Goal: Task Accomplishment & Management: Use online tool/utility

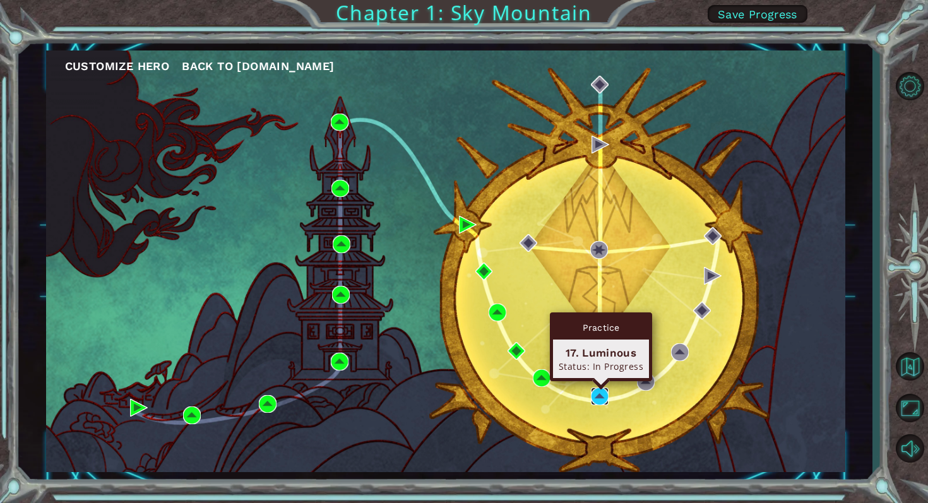
click at [595, 398] on img at bounding box center [600, 397] width 18 height 18
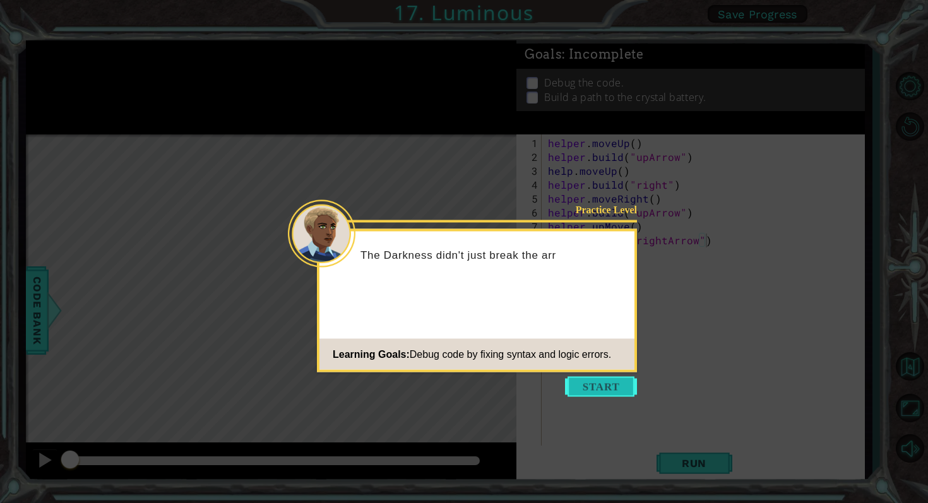
click at [586, 396] on button "Start" at bounding box center [601, 387] width 72 height 20
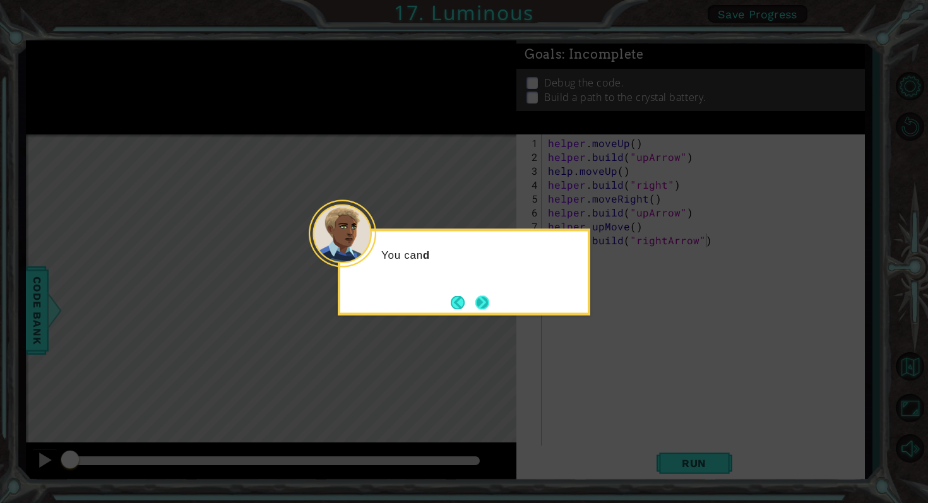
click at [487, 304] on button "Next" at bounding box center [482, 302] width 14 height 14
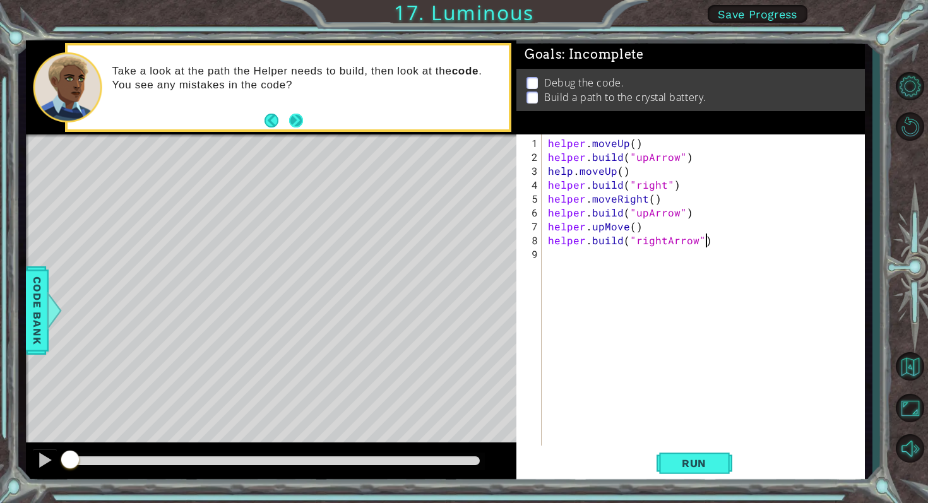
click at [299, 125] on button "Next" at bounding box center [296, 121] width 14 height 14
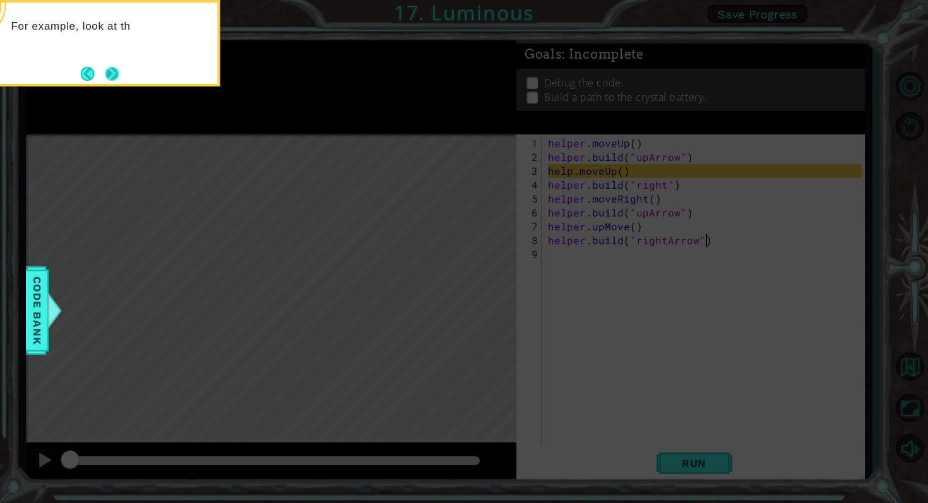
click at [112, 73] on button "Next" at bounding box center [112, 74] width 14 height 14
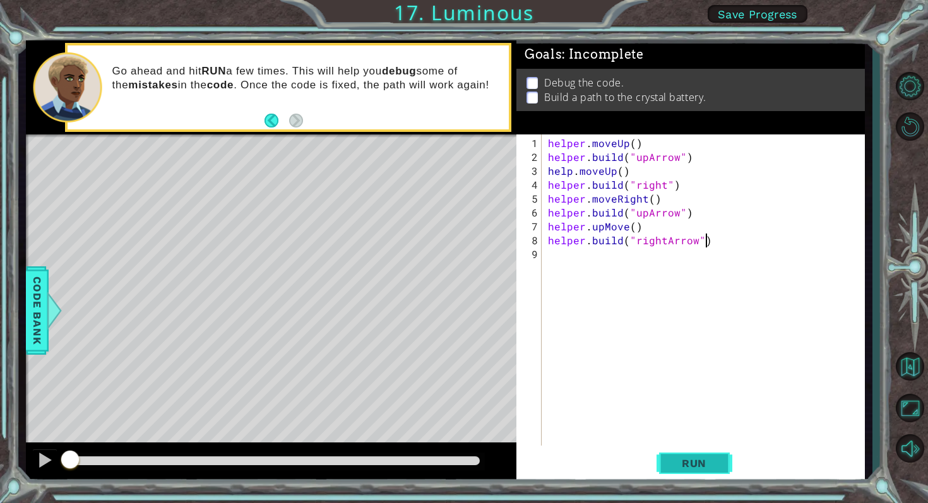
click at [670, 466] on span "Run" at bounding box center [694, 463] width 50 height 13
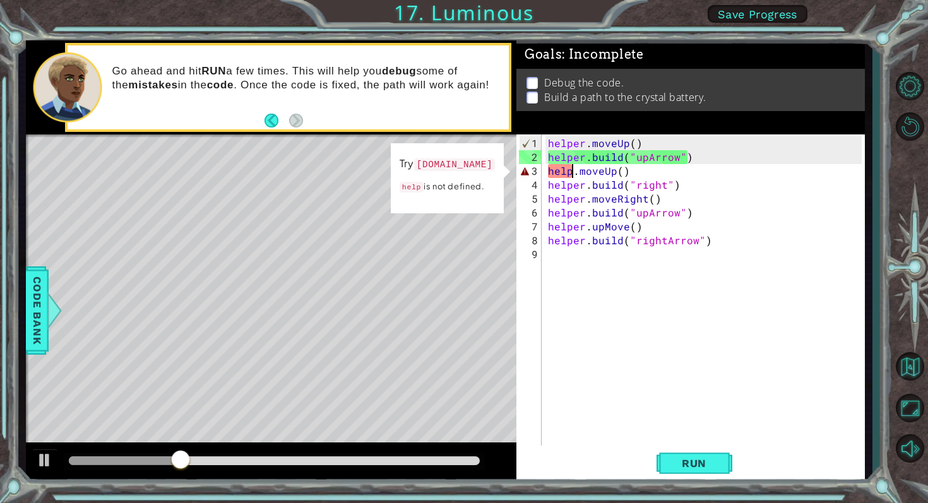
click at [574, 173] on div "helper . moveUp ( ) helper . build ( "upArrow" ) help . moveUp ( ) helper . bui…" at bounding box center [706, 309] width 323 height 347
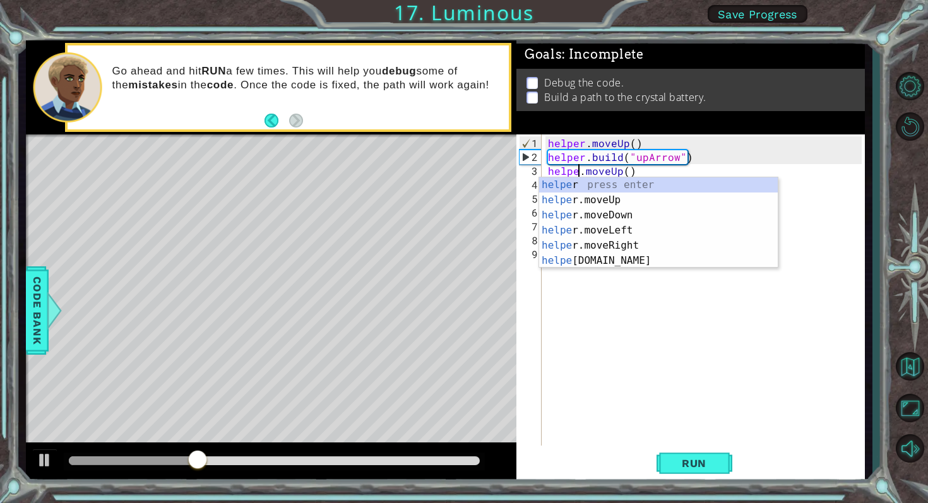
scroll to position [0, 2]
click at [673, 464] on span "Run" at bounding box center [694, 463] width 50 height 13
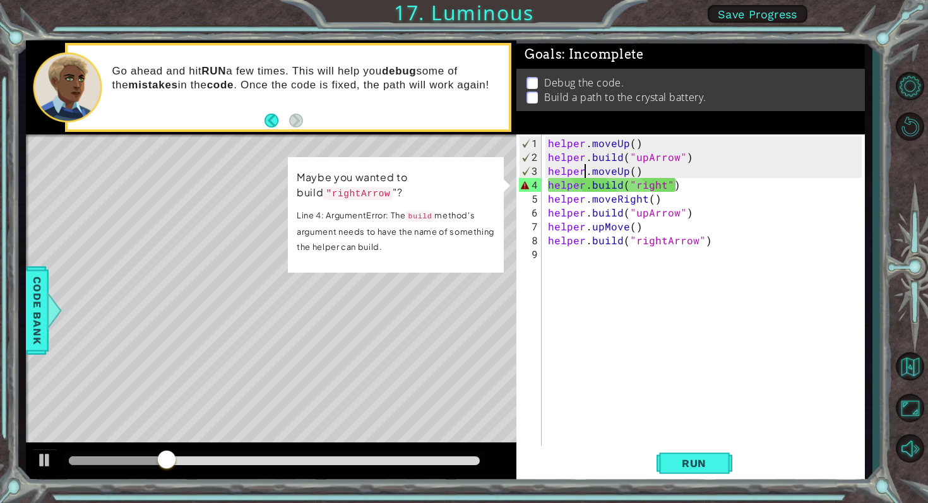
click at [359, 194] on code ""rightArrow" at bounding box center [358, 192] width 69 height 13
click at [682, 189] on div "helper . moveUp ( ) helper . build ( "upArrow" ) helper . moveUp ( ) helper . b…" at bounding box center [706, 309] width 323 height 347
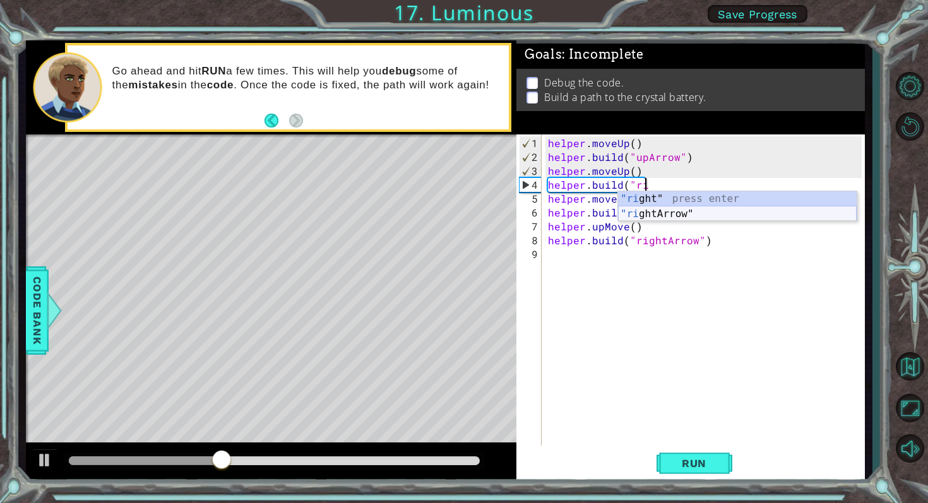
click at [708, 210] on div ""ri ght" press enter "ri ghtArrow" press enter" at bounding box center [737, 221] width 239 height 61
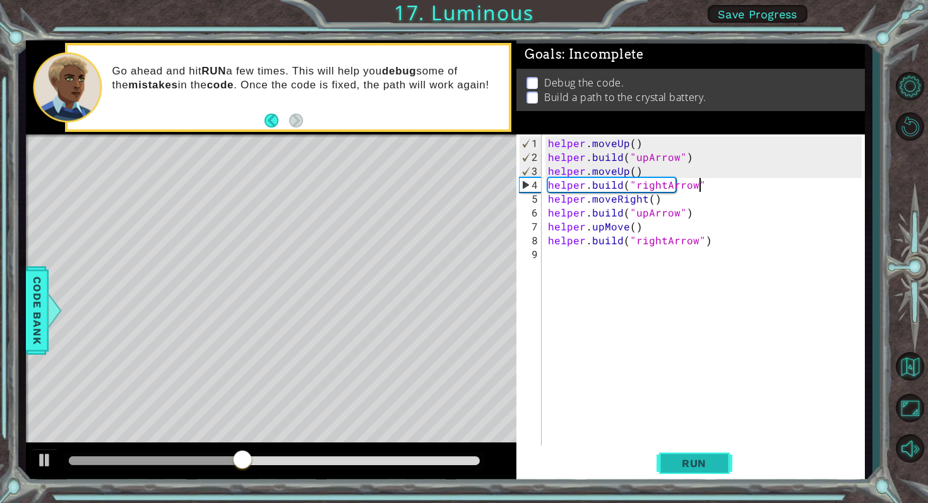
click at [685, 454] on button "Run" at bounding box center [694, 463] width 76 height 35
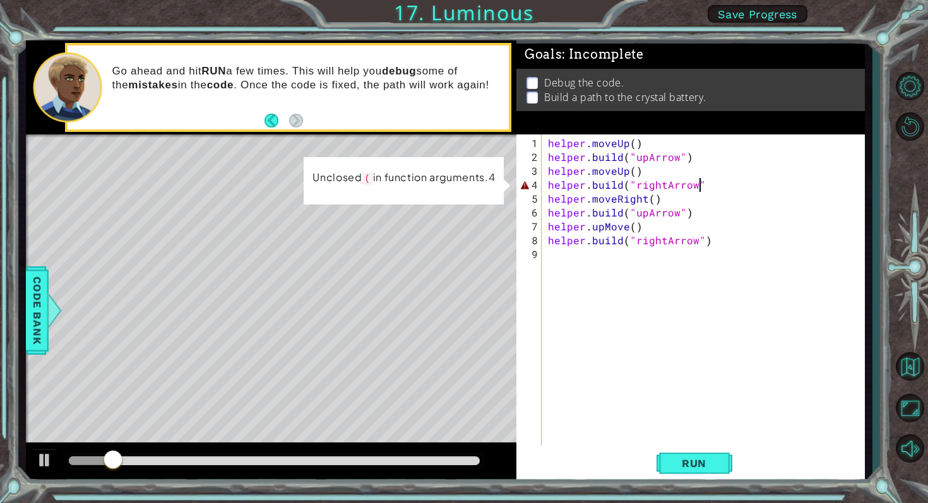
scroll to position [0, 9]
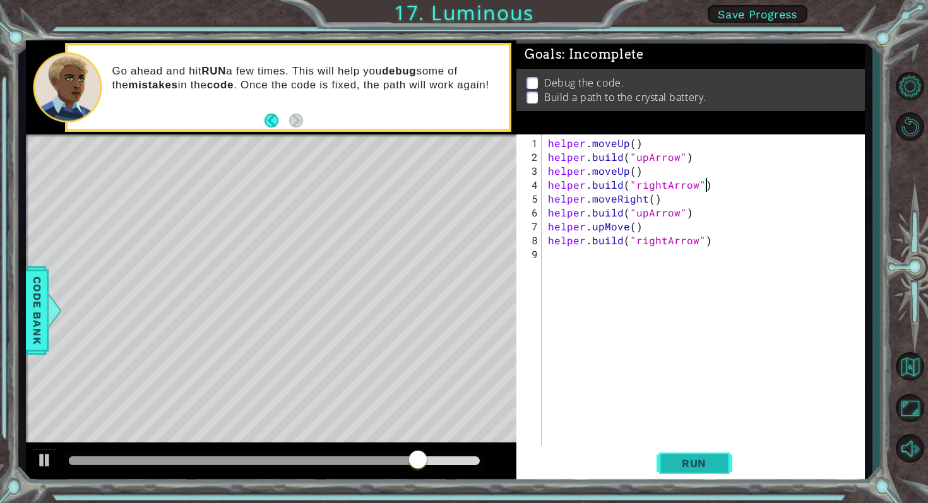
click at [704, 466] on span "Run" at bounding box center [694, 463] width 50 height 13
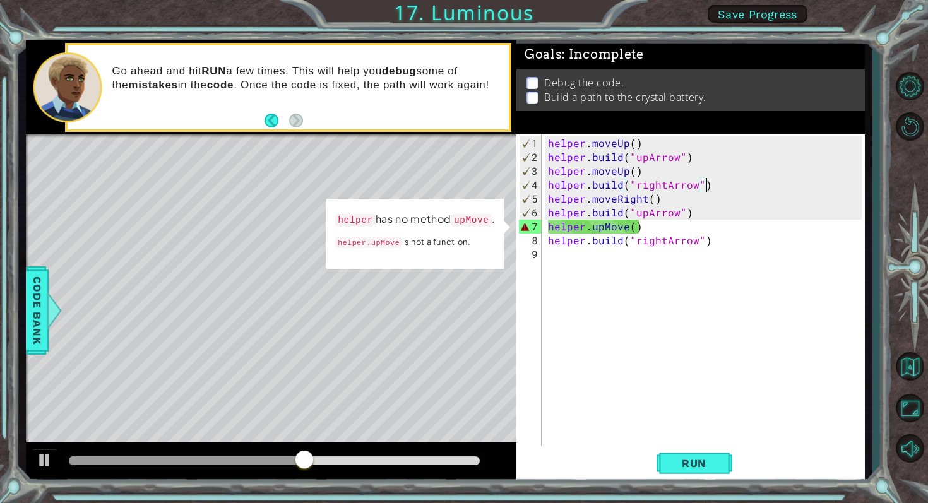
click at [626, 227] on div "helper . moveUp ( ) helper . build ( "upArrow" ) helper . moveUp ( ) helper . b…" at bounding box center [706, 309] width 323 height 347
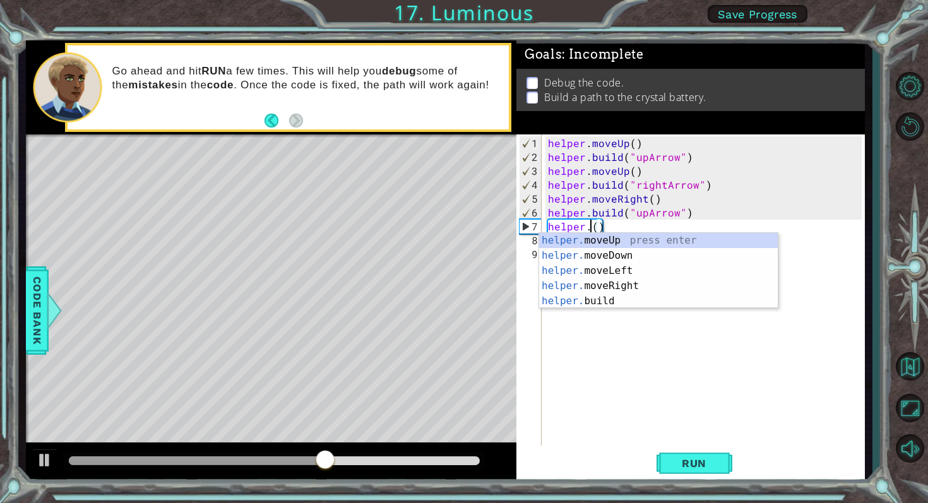
scroll to position [0, 3]
click at [659, 240] on div "helper. moveUp press enter helper. moveDown press enter helper. moveLeft press …" at bounding box center [658, 286] width 239 height 106
type textarea "helper.moveUp(1)"
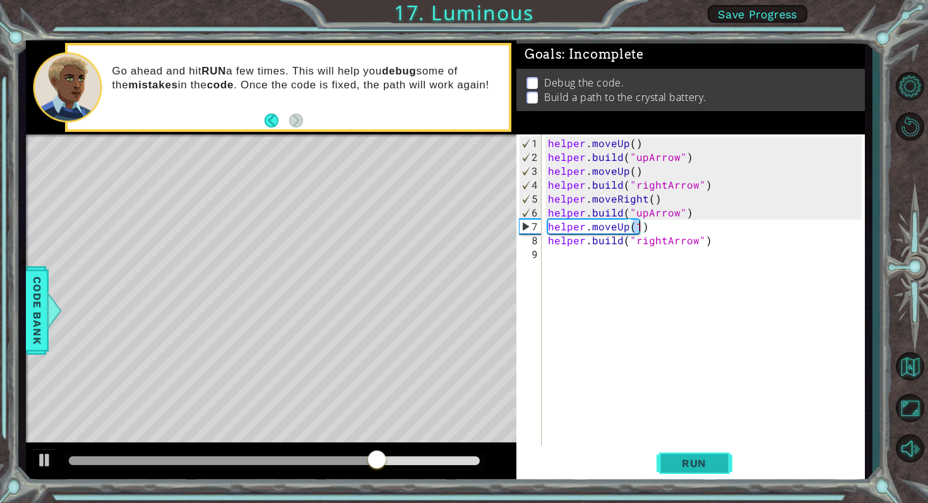
click at [704, 463] on span "Run" at bounding box center [694, 463] width 50 height 13
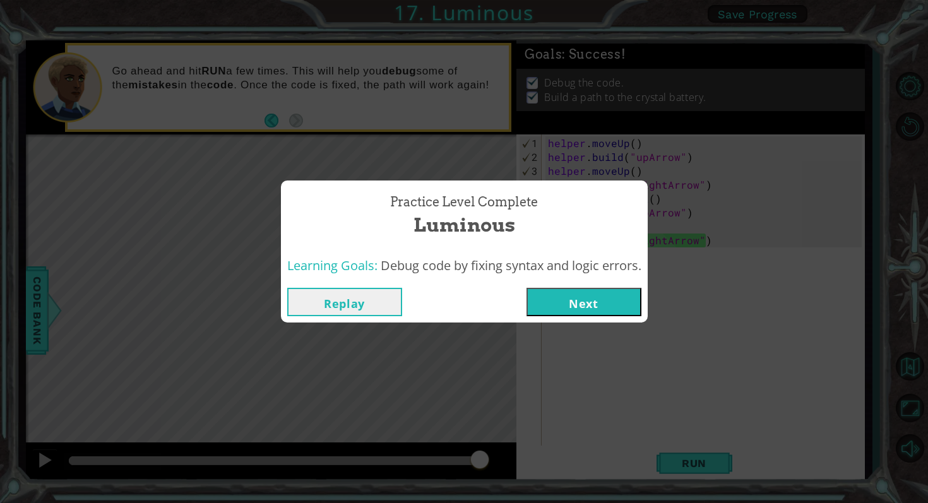
click at [600, 300] on button "Next" at bounding box center [583, 302] width 115 height 28
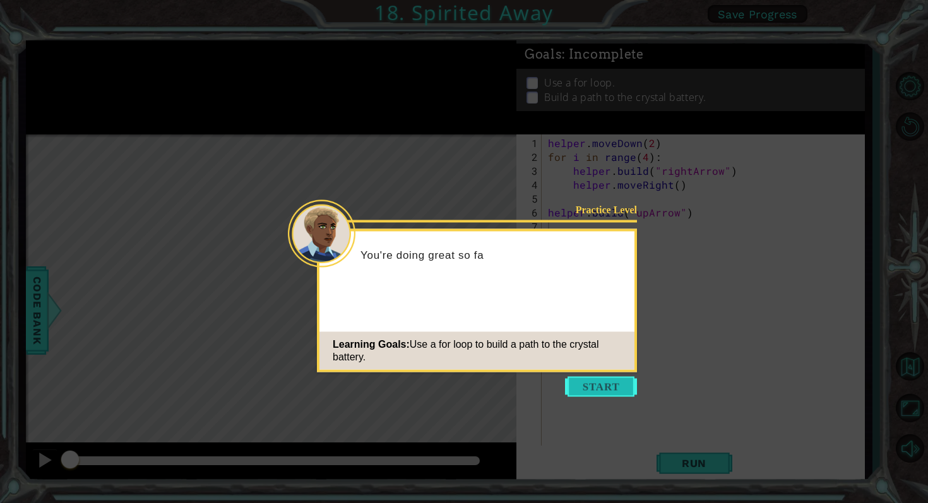
click at [615, 393] on button "Start" at bounding box center [601, 387] width 72 height 20
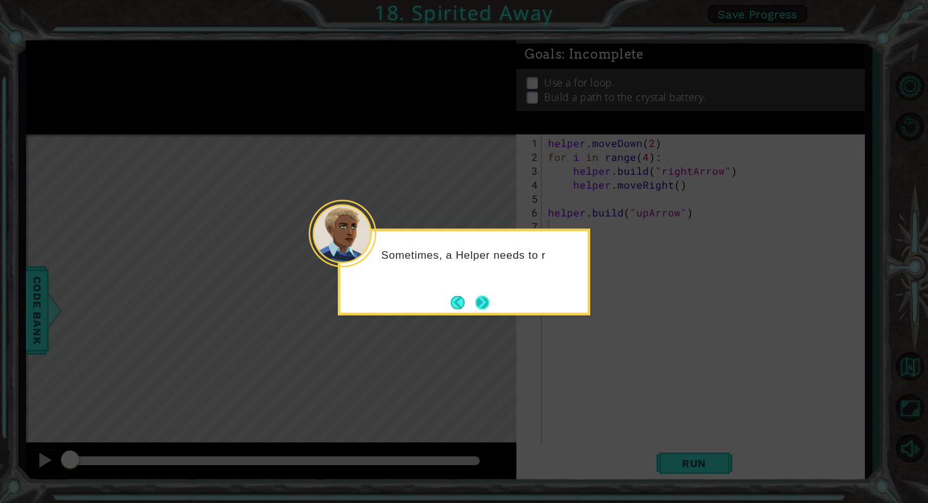
click at [481, 300] on button "Next" at bounding box center [482, 302] width 14 height 14
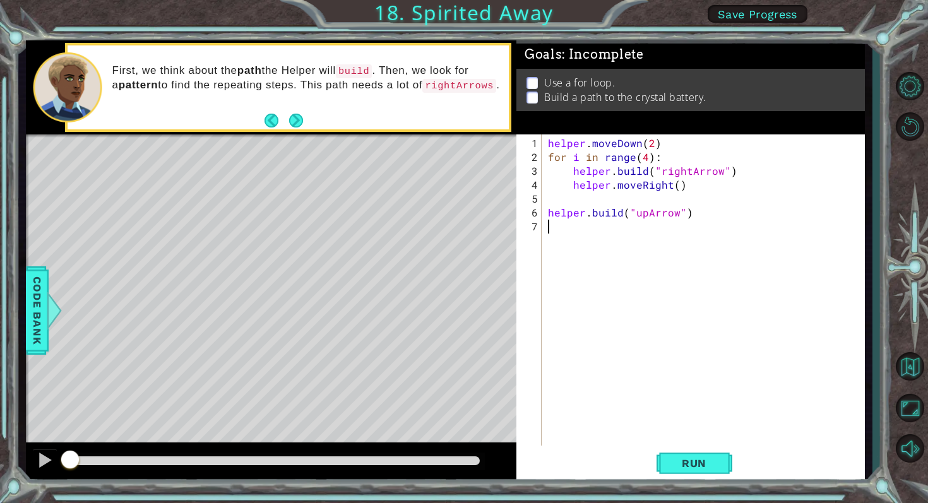
click at [295, 127] on footer at bounding box center [283, 120] width 39 height 19
click at [294, 117] on button "Next" at bounding box center [296, 121] width 14 height 14
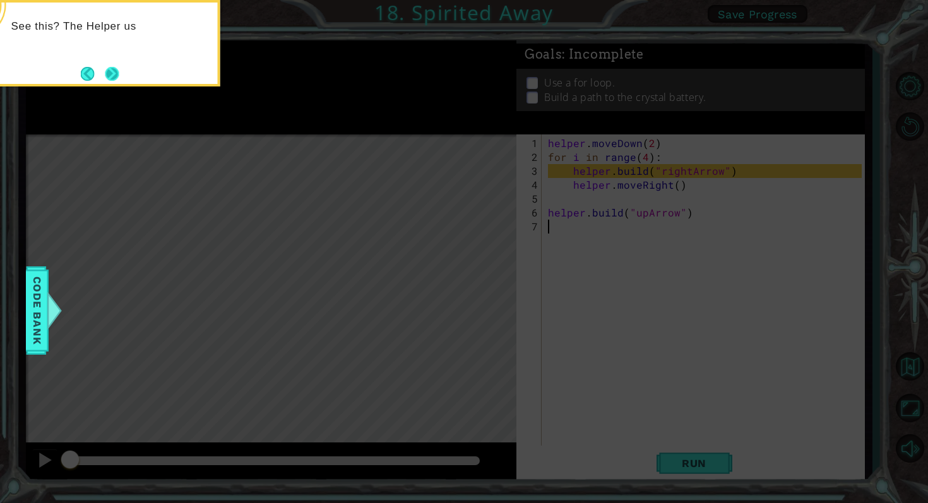
click at [111, 68] on button "Next" at bounding box center [112, 74] width 14 height 14
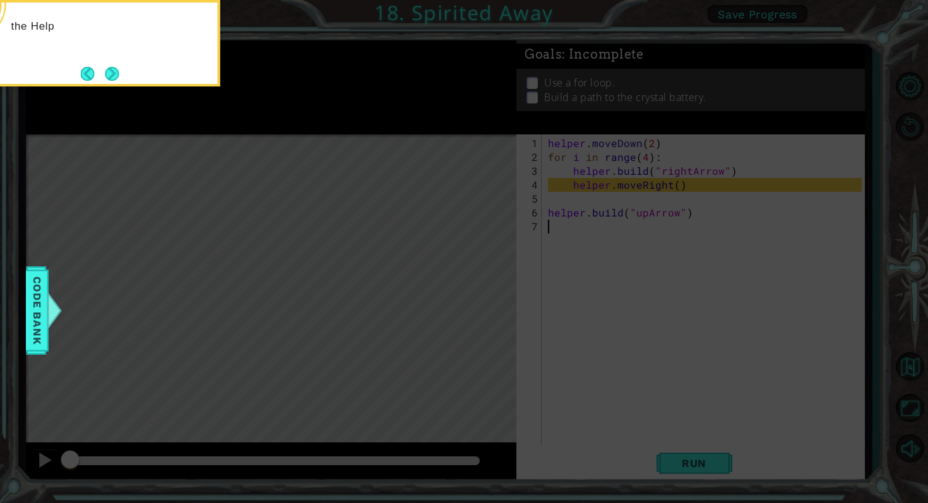
click at [111, 68] on button "Next" at bounding box center [112, 74] width 14 height 14
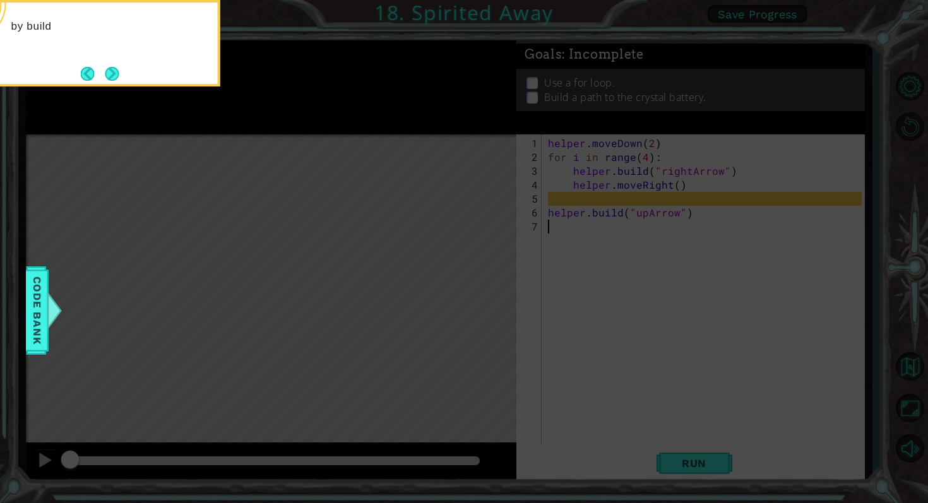
click at [111, 68] on button "Next" at bounding box center [112, 74] width 14 height 14
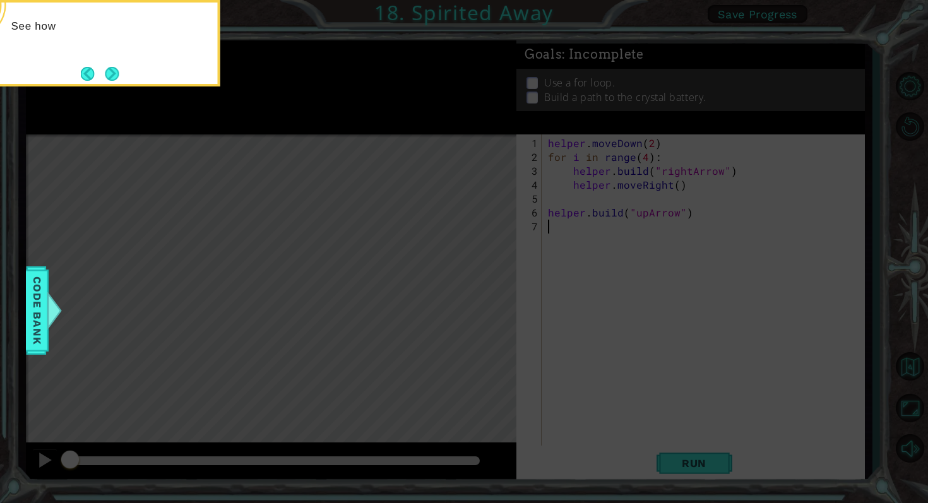
click at [111, 68] on button "Next" at bounding box center [112, 74] width 14 height 14
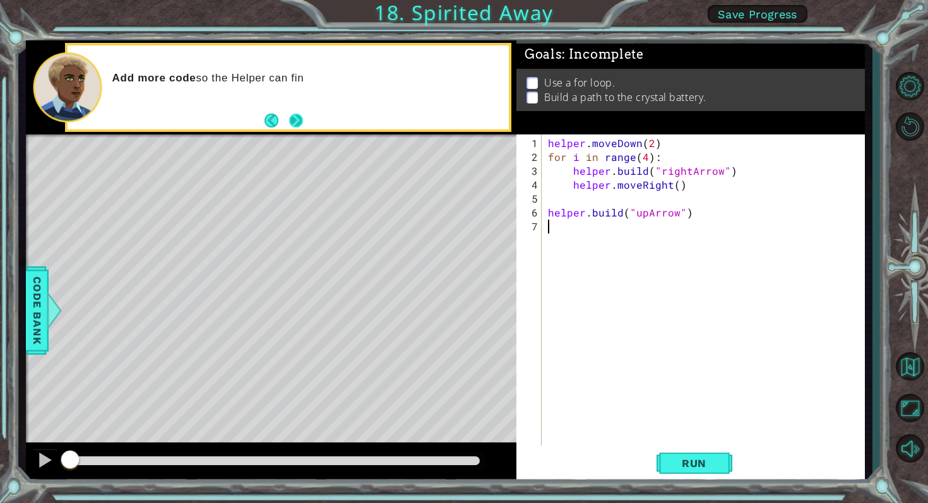
click at [295, 117] on button "Next" at bounding box center [296, 121] width 14 height 14
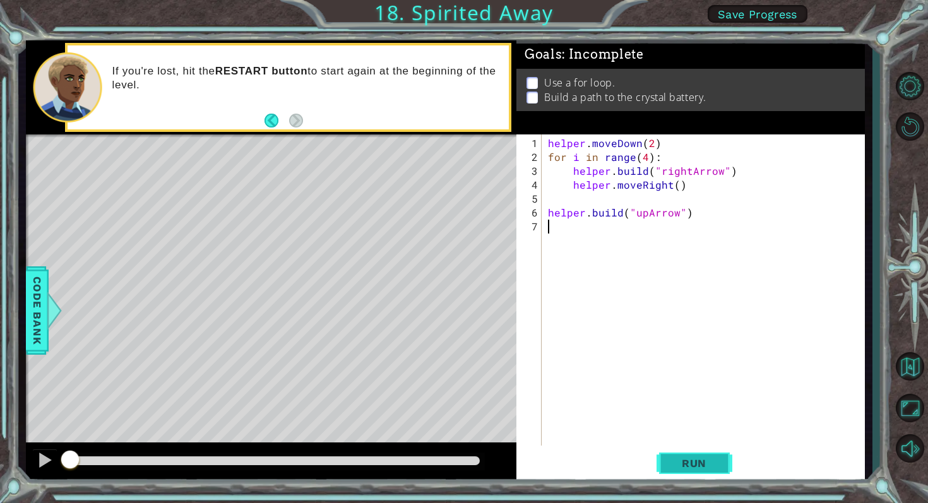
click at [697, 460] on span "Run" at bounding box center [694, 463] width 50 height 13
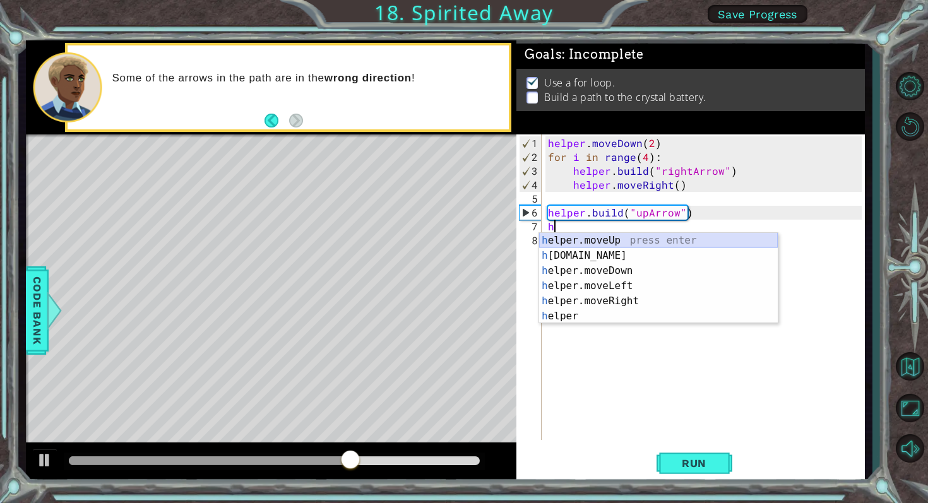
click at [584, 238] on div "h elper.moveUp press enter h [DOMAIN_NAME] press enter h elper.moveDown press e…" at bounding box center [658, 293] width 239 height 121
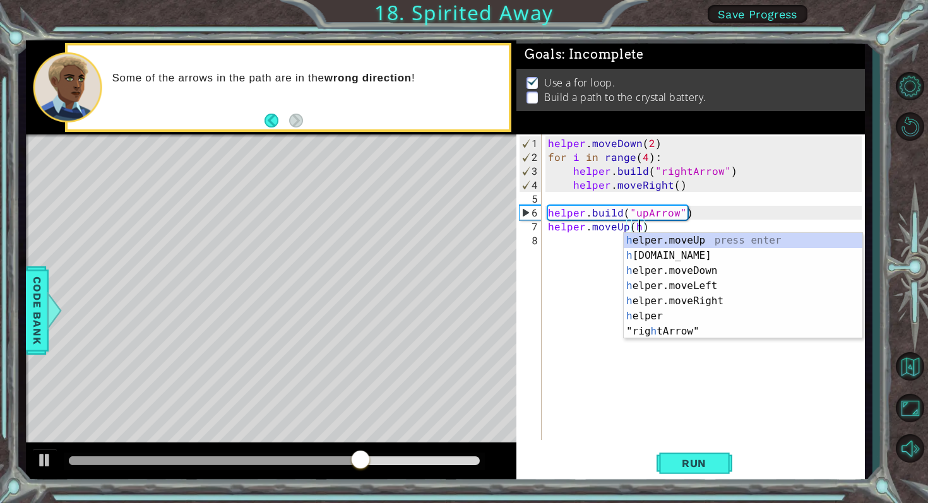
scroll to position [0, 5]
type textarea "helper.moveUp()"
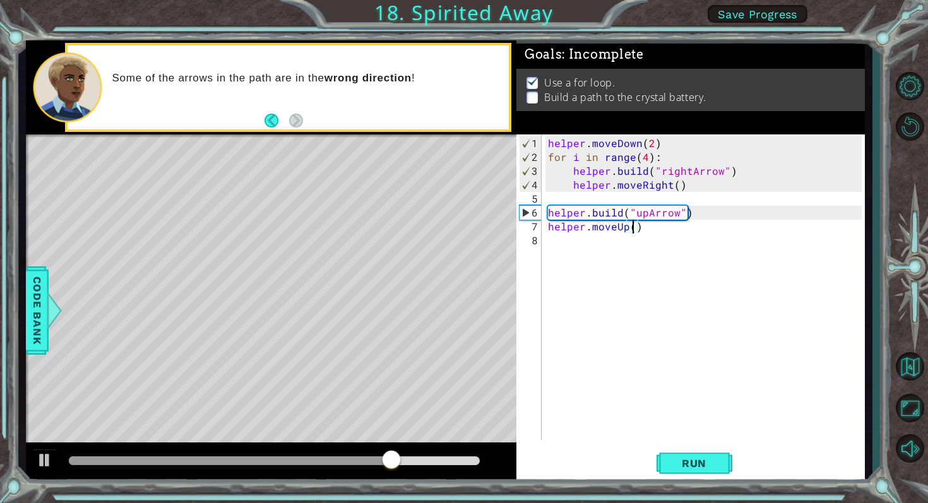
click at [550, 244] on div "helper . moveDown ( 2 ) for i in range ( 4 ) : helper . build ( "rightArrow" ) …" at bounding box center [706, 302] width 323 height 333
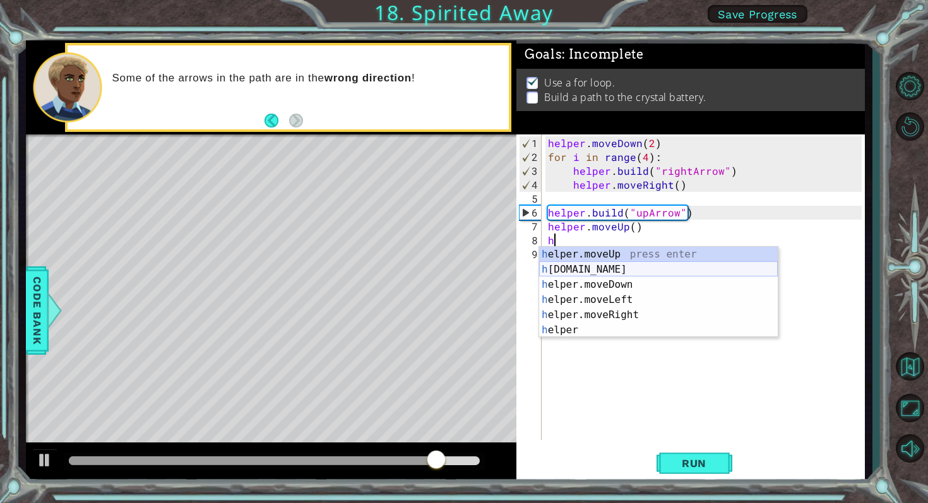
click at [591, 270] on div "h elper.moveUp press enter h [DOMAIN_NAME] press enter h elper.moveDown press e…" at bounding box center [658, 307] width 239 height 121
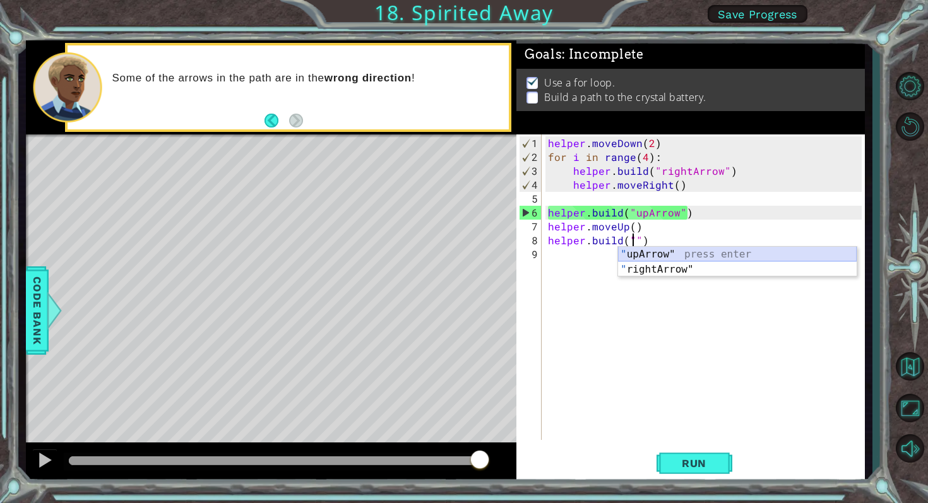
click at [677, 251] on div "" upArrow" press enter " rightArrow" press enter" at bounding box center [737, 277] width 239 height 61
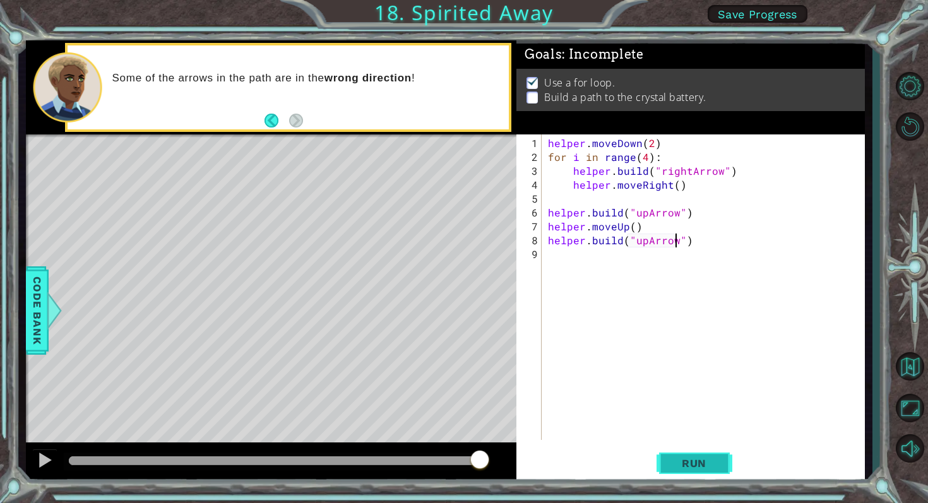
type textarea "[DOMAIN_NAME]("upArrow")"
click at [684, 468] on span "Run" at bounding box center [694, 463] width 50 height 13
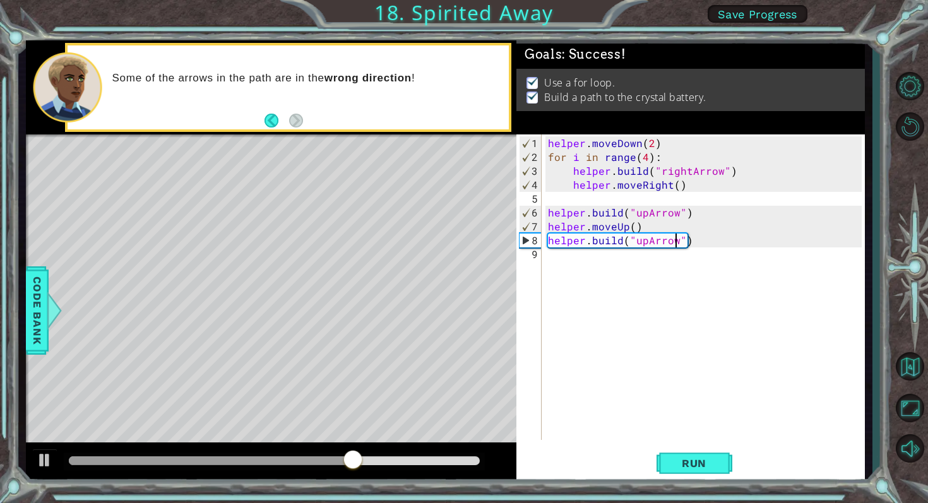
click at [439, 462] on div at bounding box center [274, 460] width 411 height 9
click at [45, 459] on div at bounding box center [45, 460] width 16 height 16
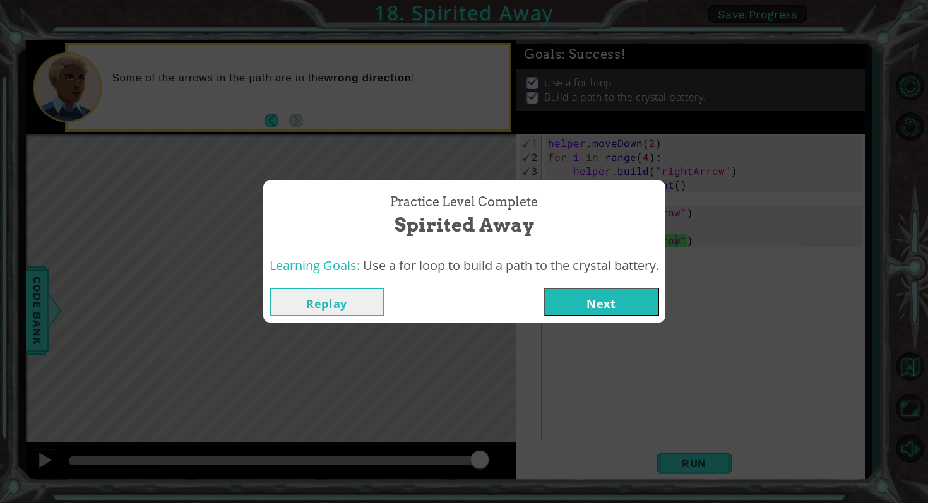
click at [585, 299] on button "Next" at bounding box center [601, 302] width 115 height 28
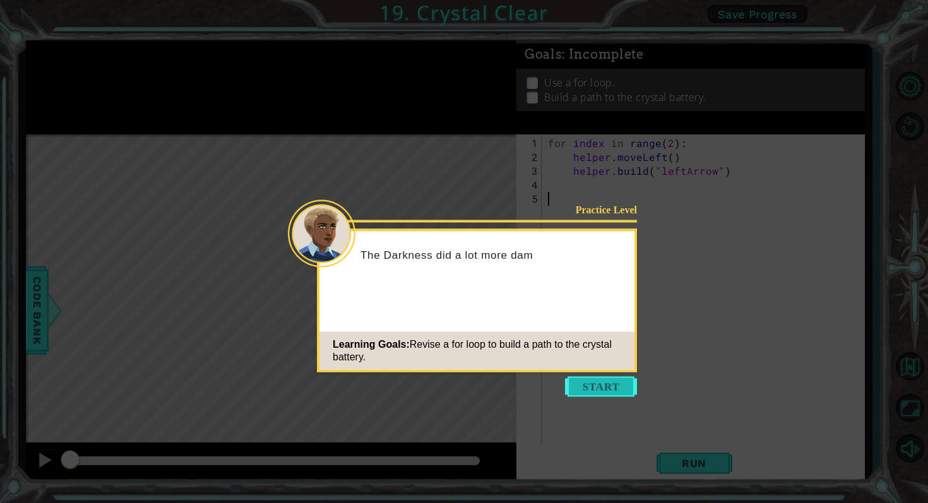
click at [588, 384] on button "Start" at bounding box center [601, 387] width 72 height 20
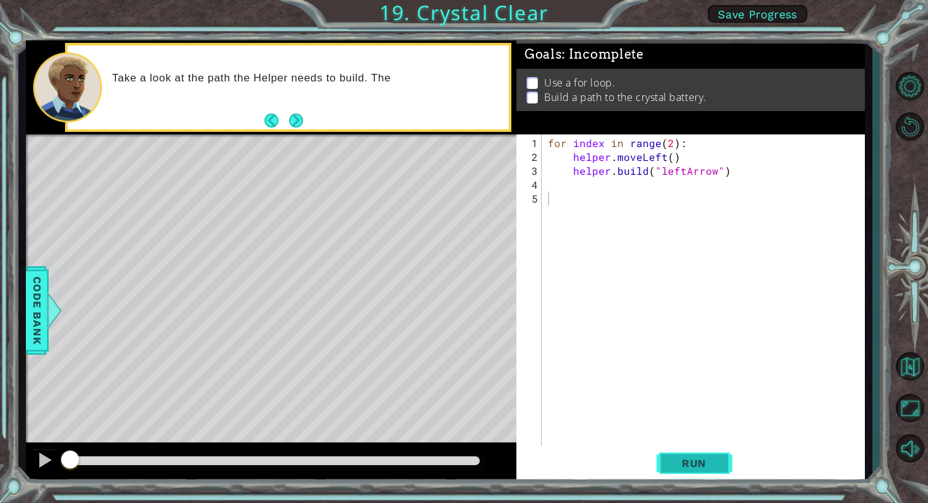
click at [704, 463] on span "Run" at bounding box center [694, 463] width 50 height 13
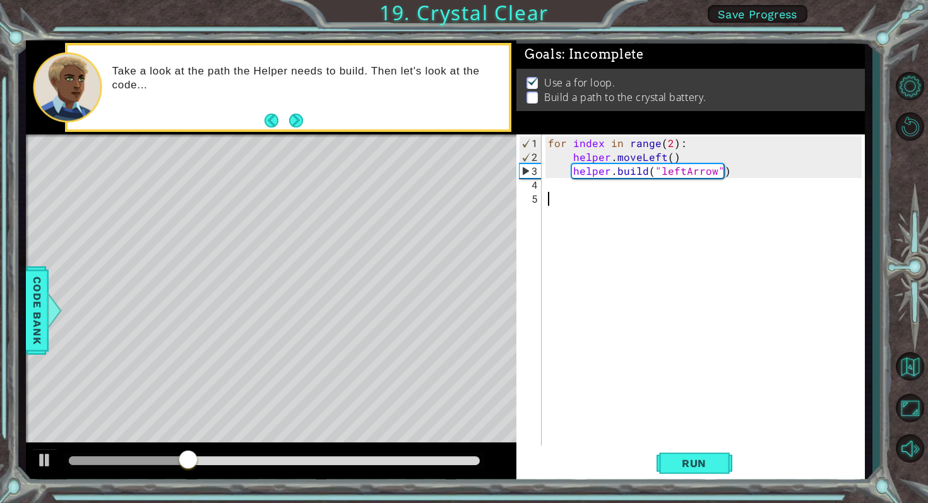
click at [604, 188] on div "for index in range ( 2 ) : helper . moveLeft ( ) helper . build ( "leftArrow" )" at bounding box center [706, 309] width 323 height 347
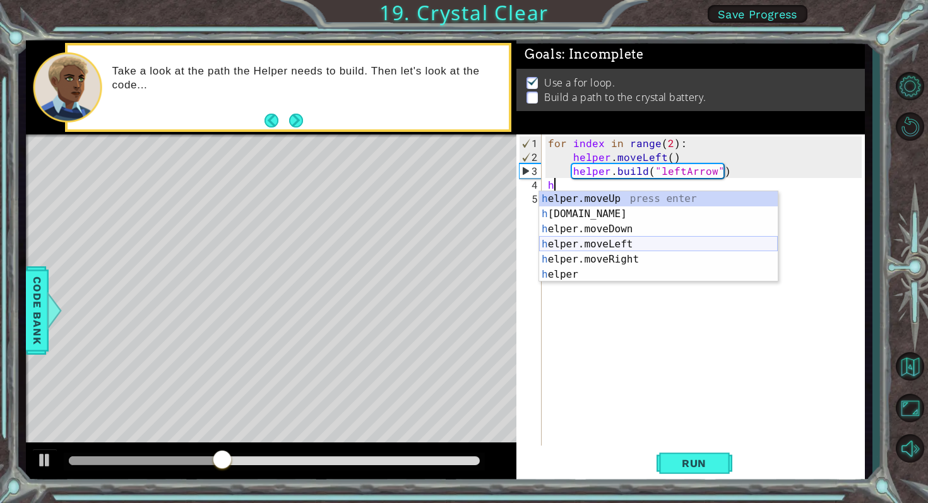
click at [614, 246] on div "h elper.moveUp press enter h [DOMAIN_NAME] press enter h elper.moveDown press e…" at bounding box center [658, 251] width 239 height 121
type textarea "helper.moveLeft(1)"
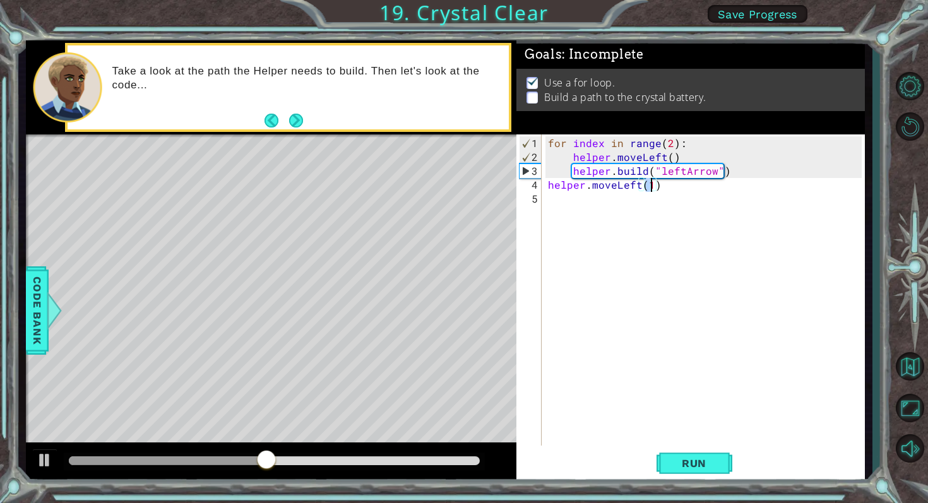
click at [558, 199] on div "for index in range ( 2 ) : helper . moveLeft ( ) helper . build ( "leftArrow" )…" at bounding box center [706, 309] width 323 height 347
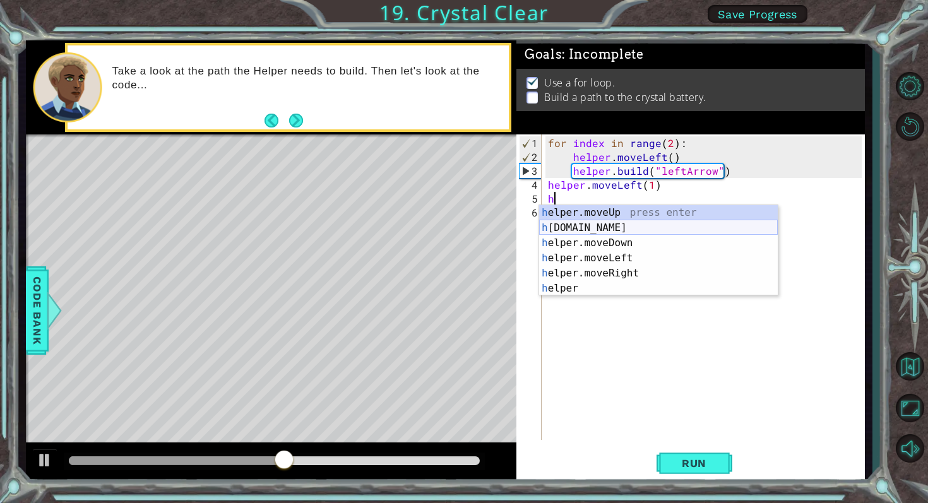
click at [566, 228] on div "h elper.moveUp press enter h [DOMAIN_NAME] press enter h elper.moveDown press e…" at bounding box center [658, 265] width 239 height 121
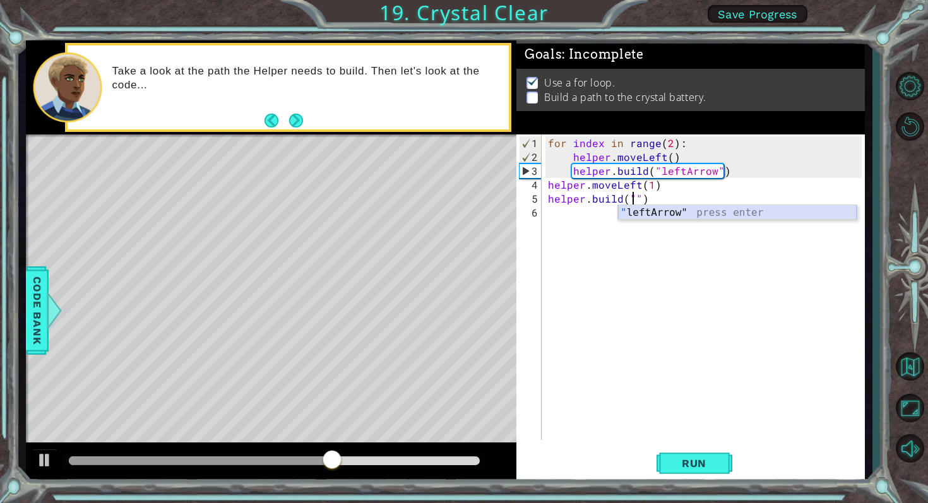
click at [709, 216] on div "" leftArrow" press enter" at bounding box center [737, 227] width 239 height 45
type textarea "[DOMAIN_NAME]("leftArrow")"
click at [559, 211] on div "for index in range ( 2 ) : helper . moveLeft ( ) helper . build ( "leftArrow" )…" at bounding box center [706, 302] width 323 height 333
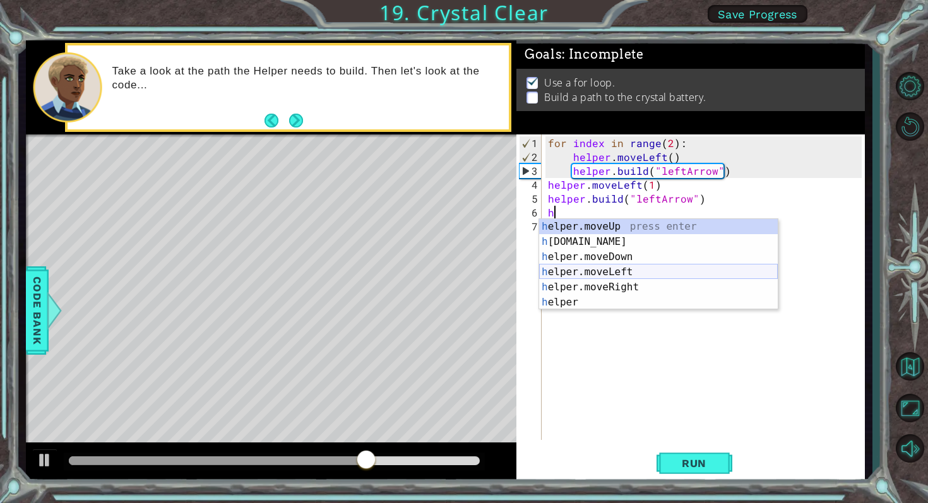
click at [578, 270] on div "h elper.moveUp press enter h [DOMAIN_NAME] press enter h elper.moveDown press e…" at bounding box center [658, 279] width 239 height 121
type textarea "helper.moveLeft(1)"
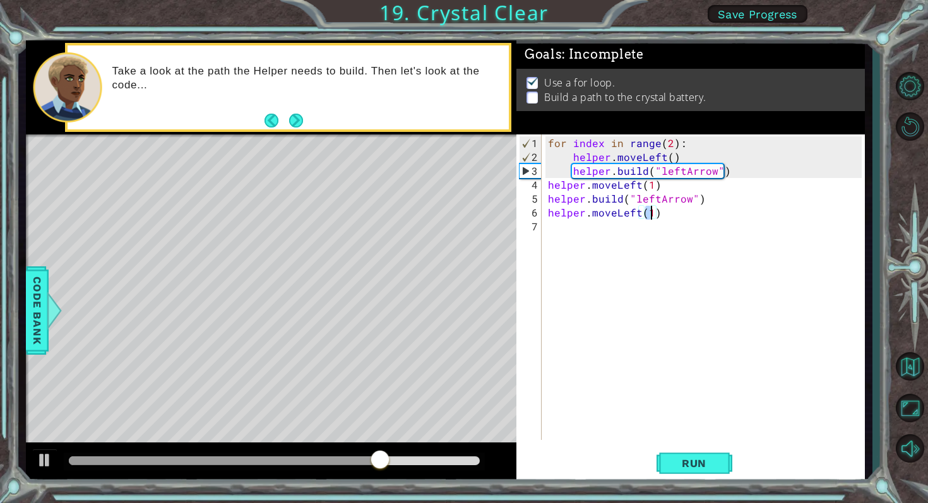
click at [557, 223] on div "for index in range ( 2 ) : helper . moveLeft ( ) helper . build ( "leftArrow" )…" at bounding box center [706, 302] width 323 height 333
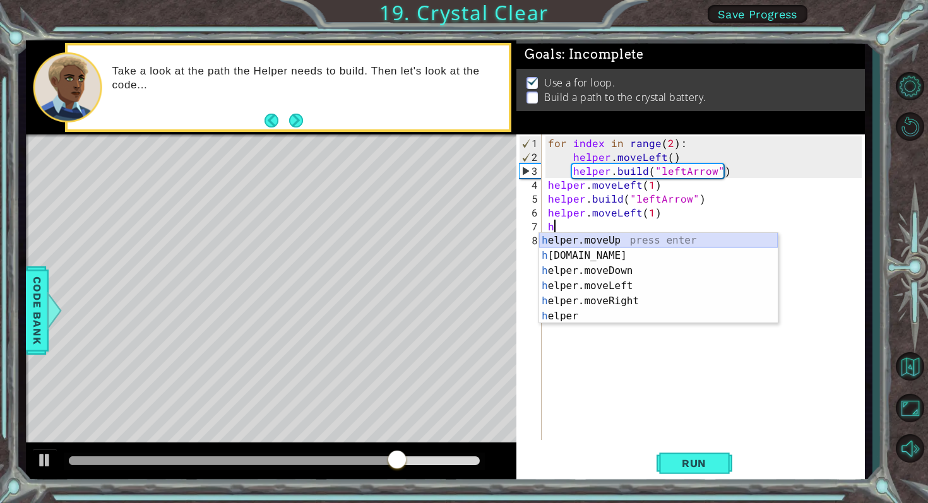
click at [579, 261] on div "h elper.moveUp press enter h [DOMAIN_NAME] press enter h elper.moveDown press e…" at bounding box center [658, 293] width 239 height 121
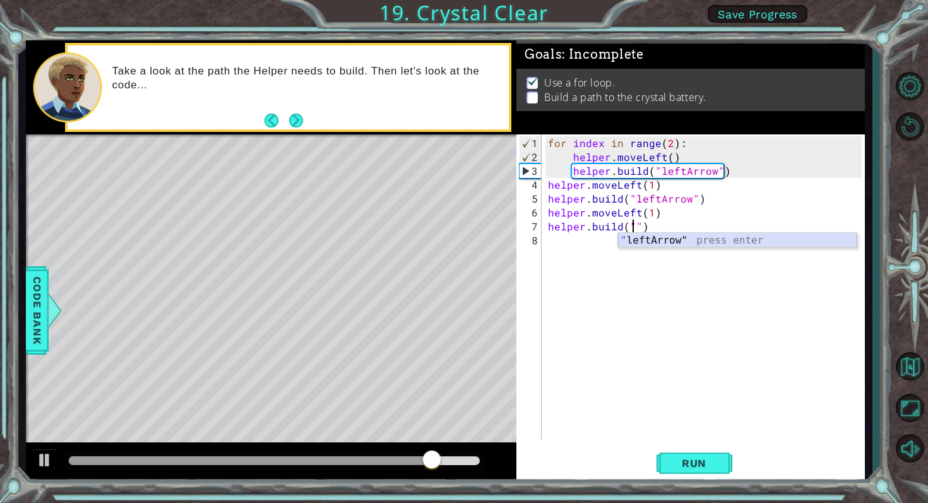
click at [692, 239] on div "" leftArrow" press enter" at bounding box center [737, 255] width 239 height 45
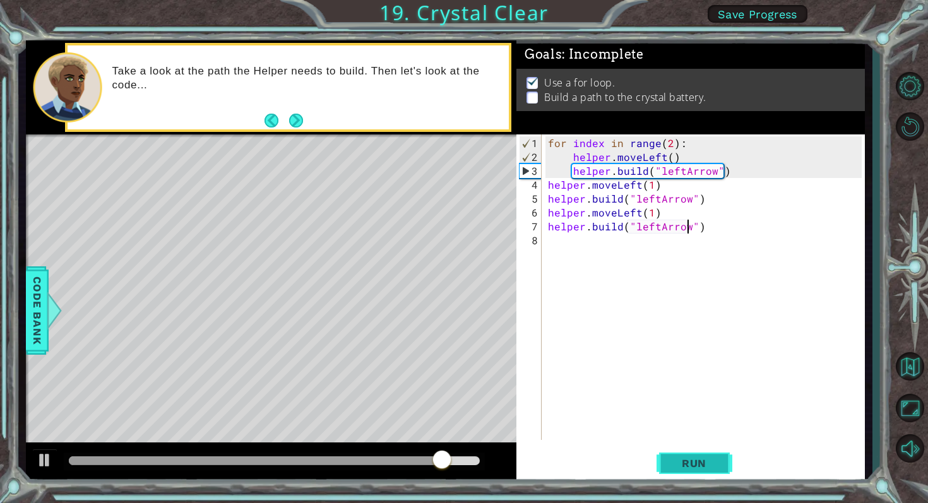
type textarea "[DOMAIN_NAME]("leftArrow")"
click at [681, 462] on span "Run" at bounding box center [694, 463] width 50 height 13
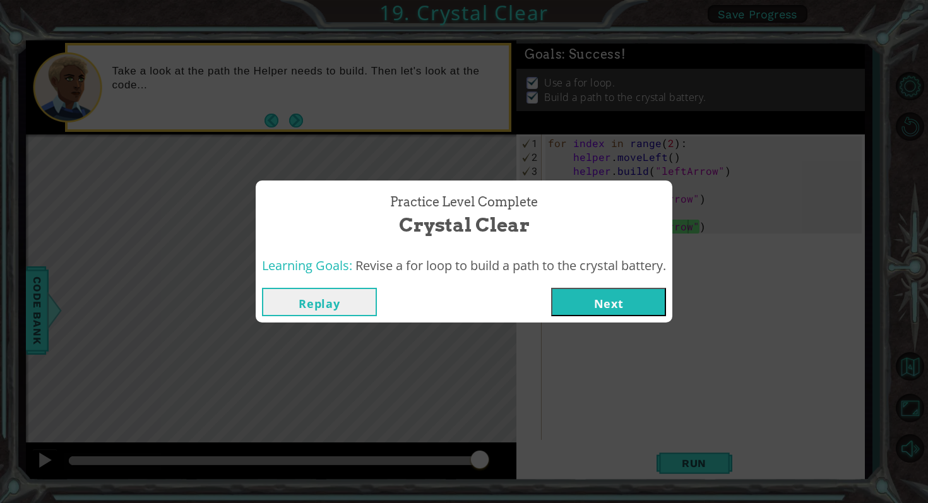
click at [634, 305] on button "Next" at bounding box center [608, 302] width 115 height 28
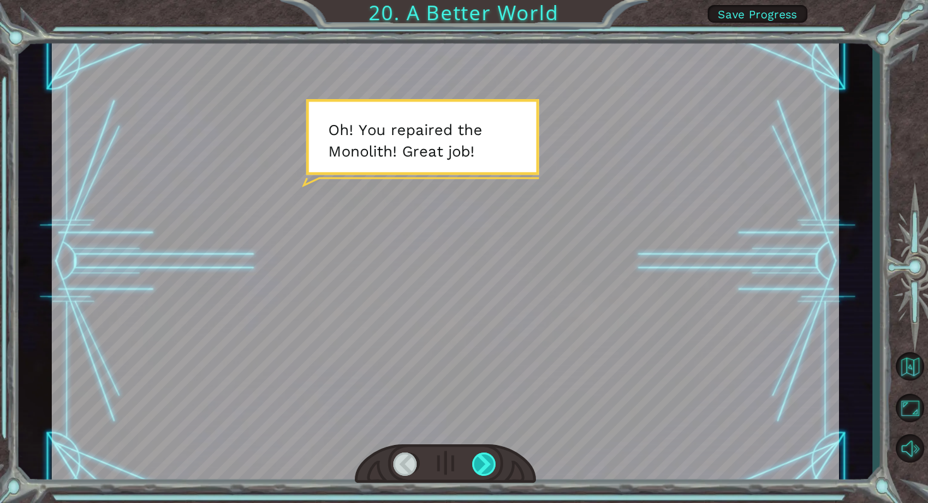
click at [483, 457] on div at bounding box center [484, 465] width 25 height 24
click at [480, 457] on div at bounding box center [484, 465] width 25 height 24
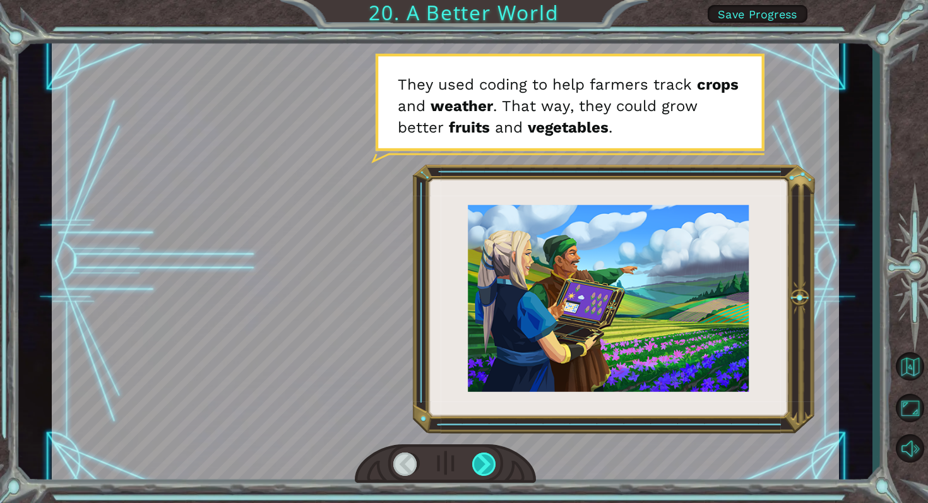
click at [482, 464] on div at bounding box center [484, 465] width 25 height 24
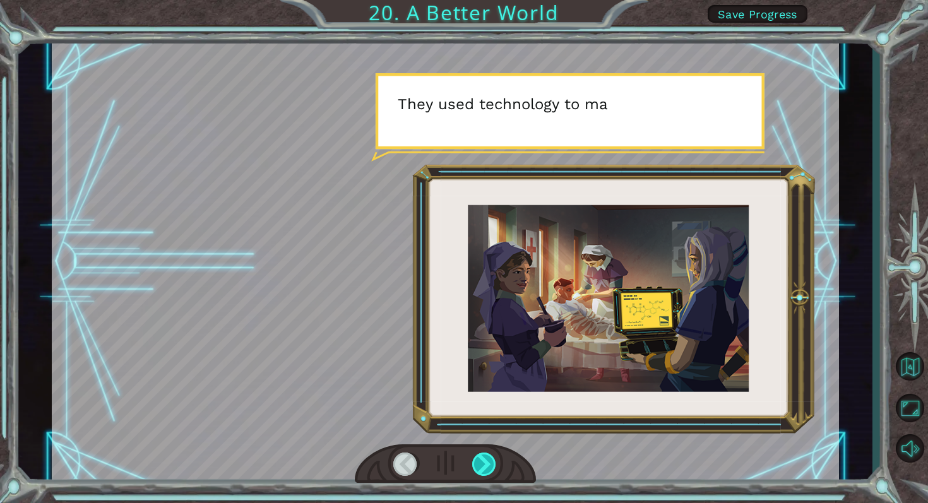
click at [482, 464] on div at bounding box center [484, 465] width 25 height 24
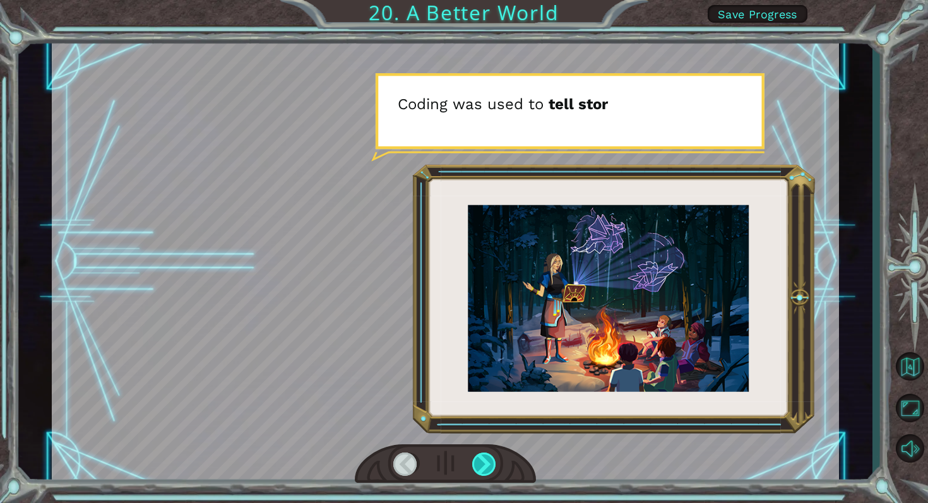
click at [482, 464] on div at bounding box center [484, 465] width 25 height 24
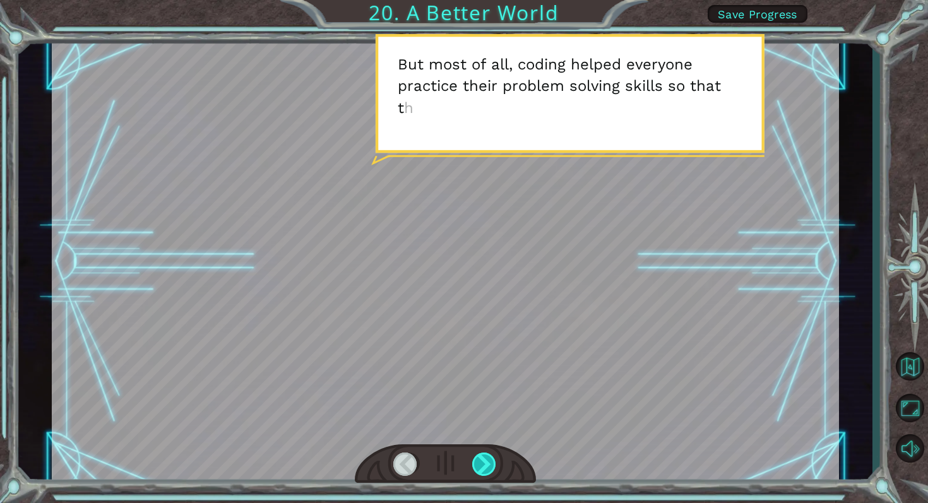
click at [486, 464] on div at bounding box center [484, 465] width 25 height 24
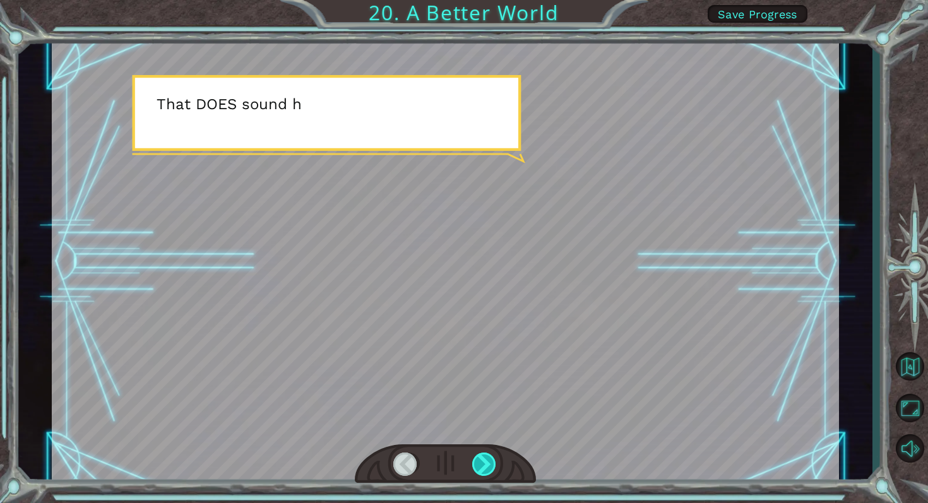
click at [486, 464] on div at bounding box center [484, 465] width 25 height 24
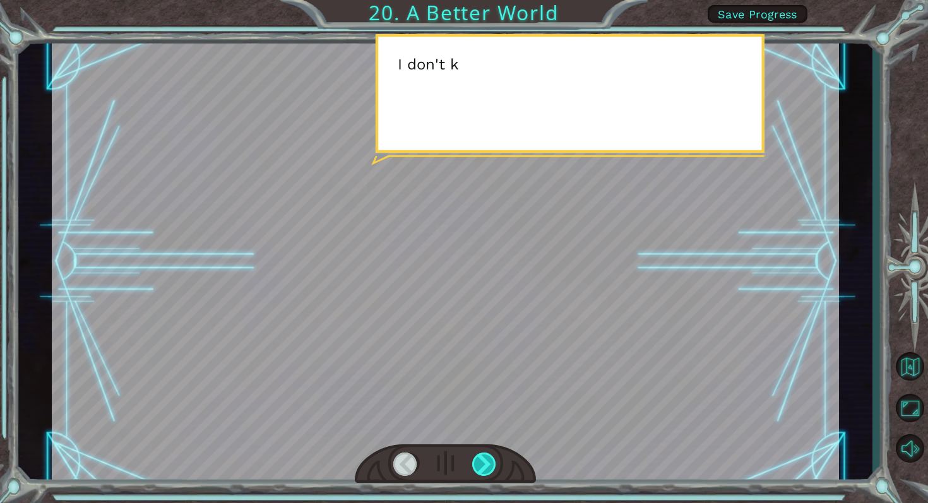
click at [486, 464] on div at bounding box center [484, 465] width 25 height 24
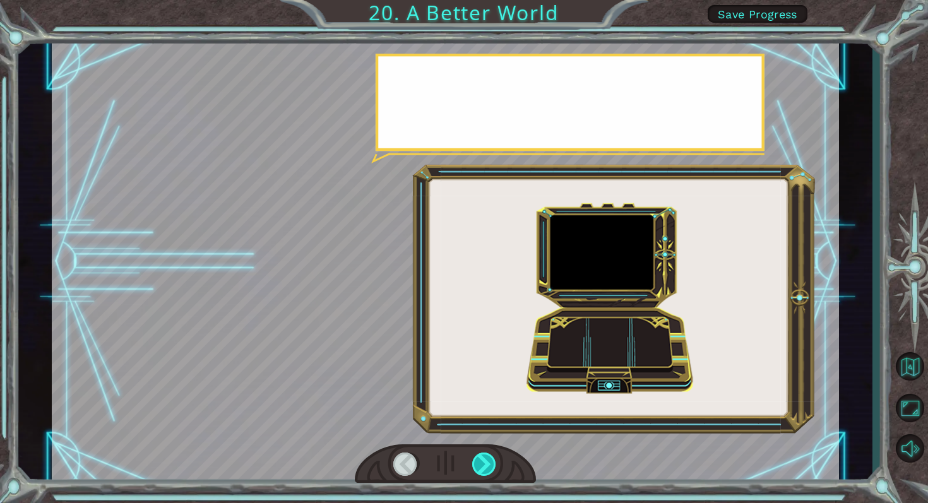
click at [486, 464] on div at bounding box center [484, 465] width 25 height 24
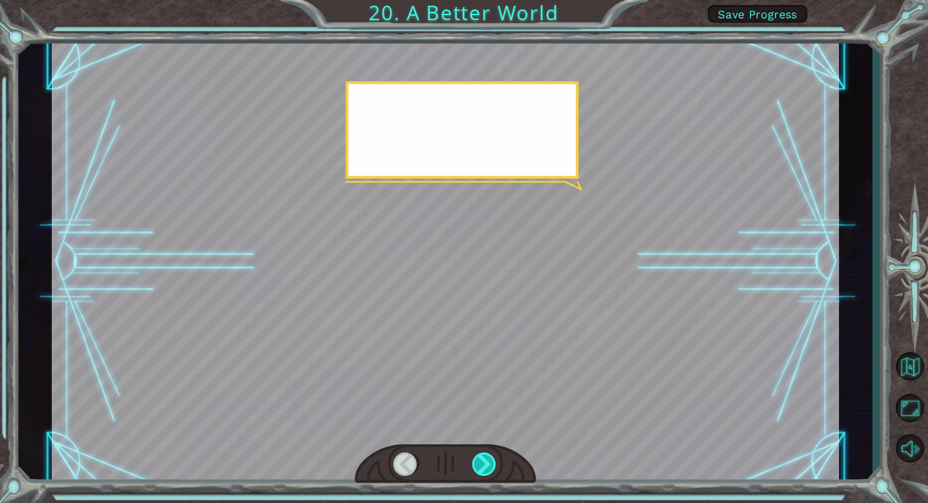
click at [486, 464] on div at bounding box center [484, 465] width 25 height 24
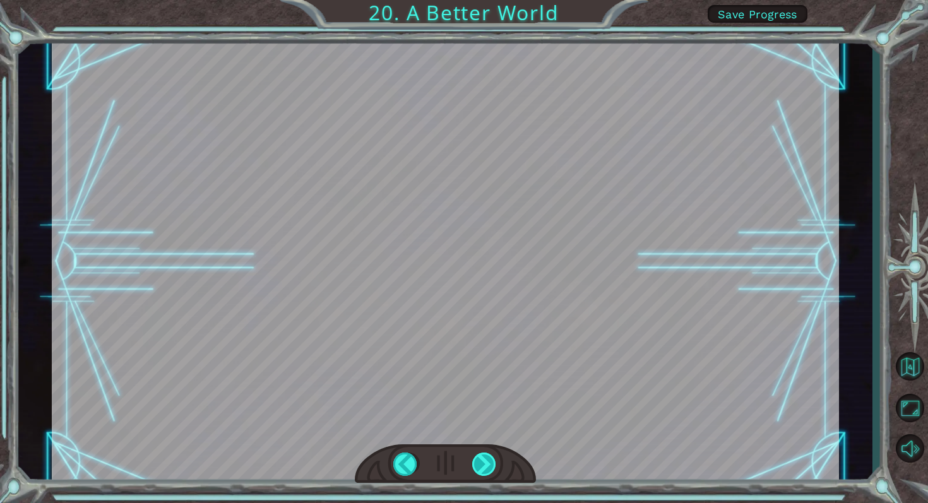
click at [486, 464] on div at bounding box center [484, 465] width 25 height 24
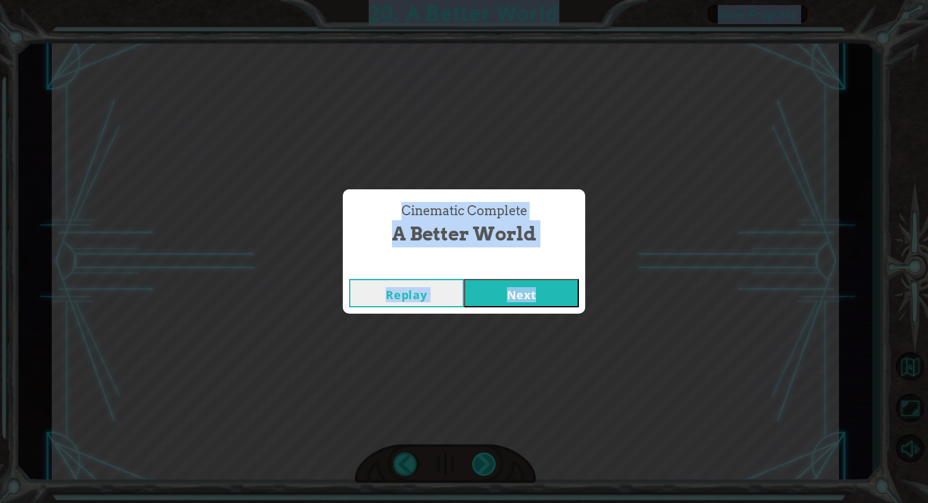
click at [486, 464] on div "Cinematic Complete A Better World Replay Next" at bounding box center [464, 251] width 928 height 503
click at [514, 285] on button "Next" at bounding box center [521, 293] width 115 height 28
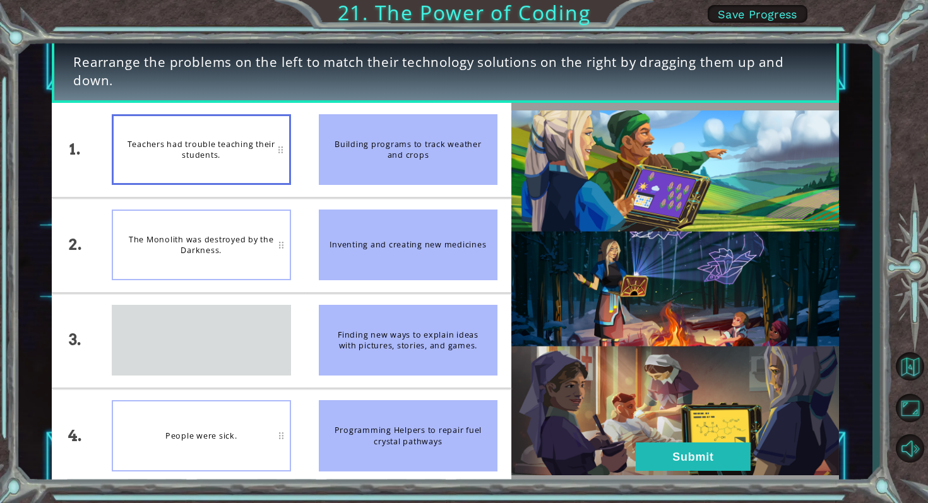
drag, startPoint x: 215, startPoint y: 336, endPoint x: 221, endPoint y: 141, distance: 195.1
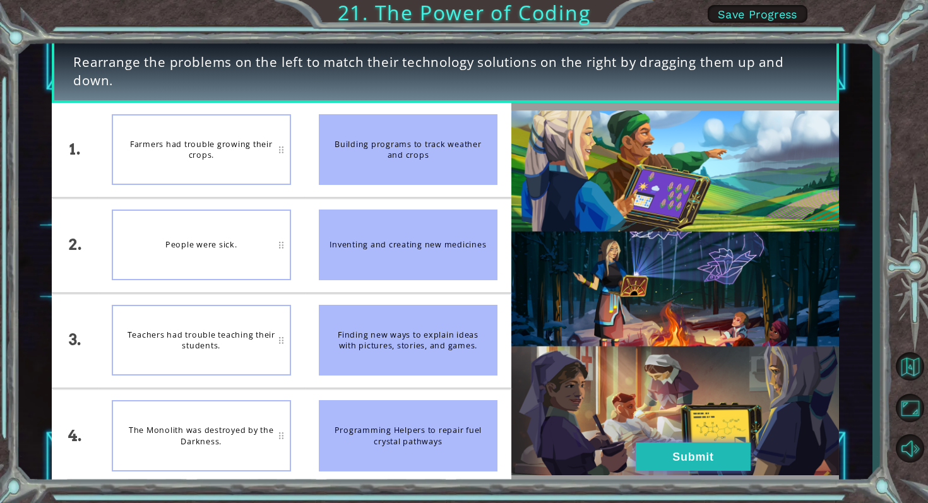
click at [646, 452] on button "Submit" at bounding box center [693, 456] width 115 height 28
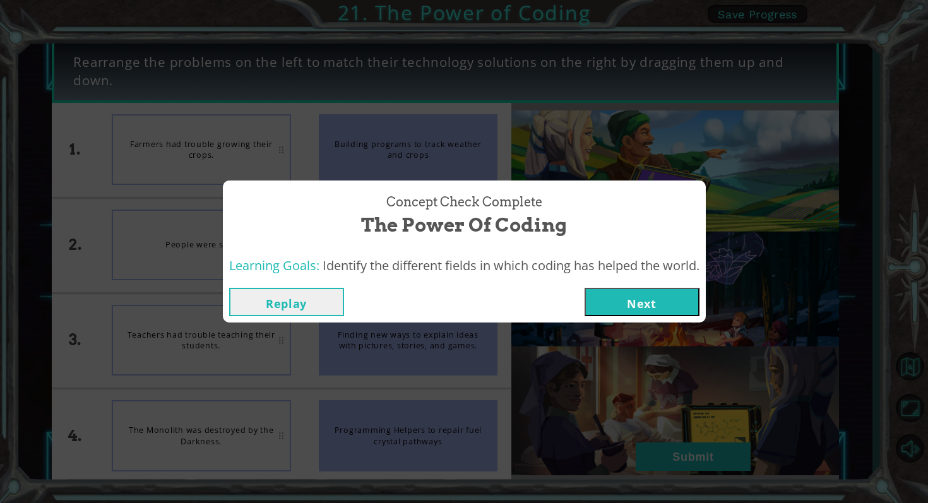
click at [658, 296] on button "Next" at bounding box center [641, 302] width 115 height 28
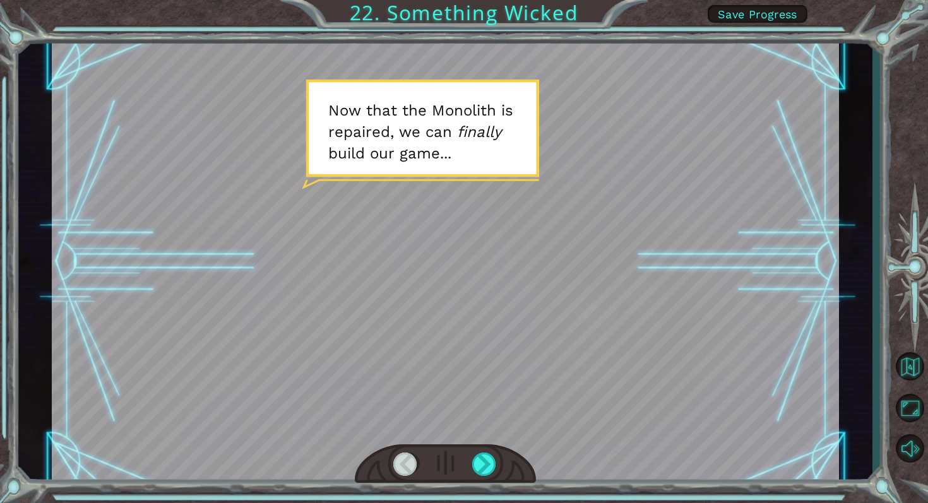
click at [483, 477] on div at bounding box center [445, 464] width 181 height 40
click at [483, 469] on div at bounding box center [484, 465] width 25 height 24
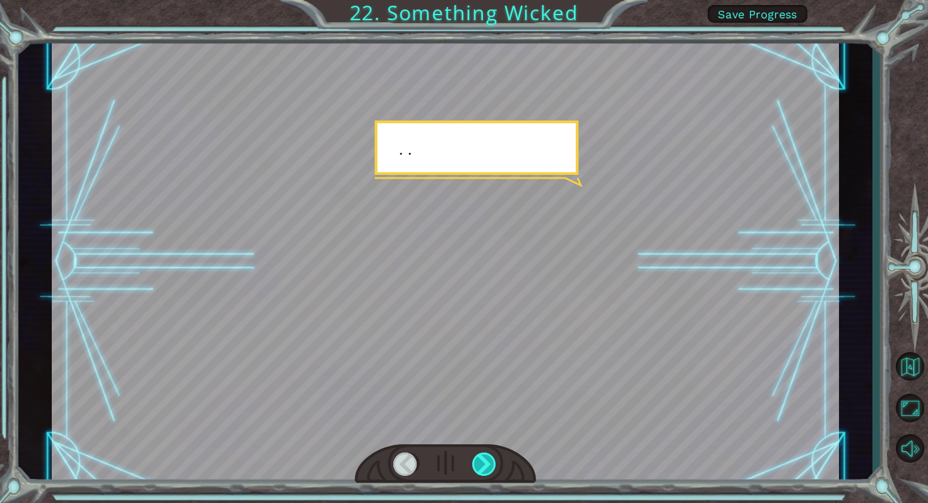
click at [483, 469] on div at bounding box center [484, 465] width 25 height 24
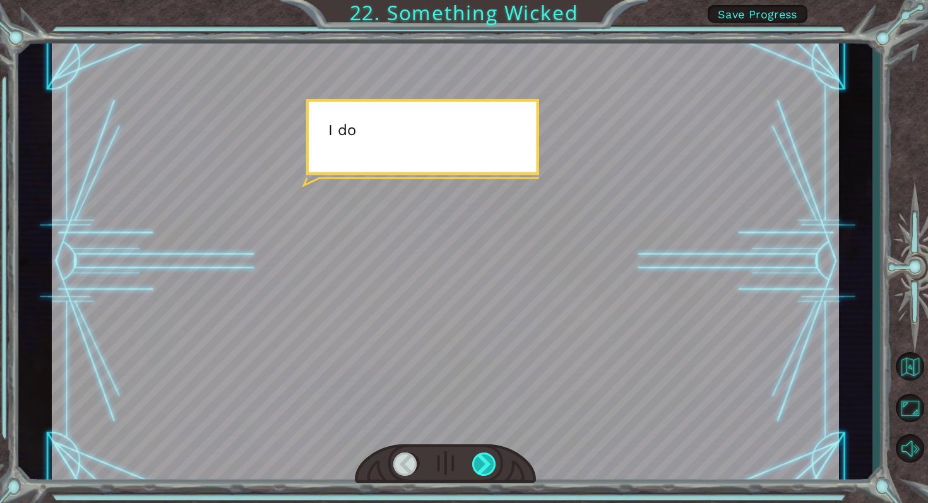
click at [483, 469] on div at bounding box center [484, 465] width 25 height 24
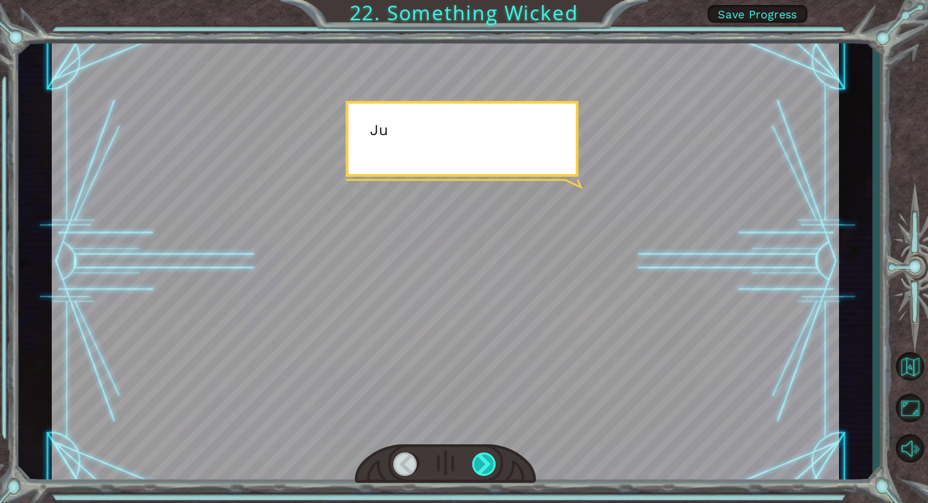
click at [483, 469] on div at bounding box center [484, 465] width 25 height 24
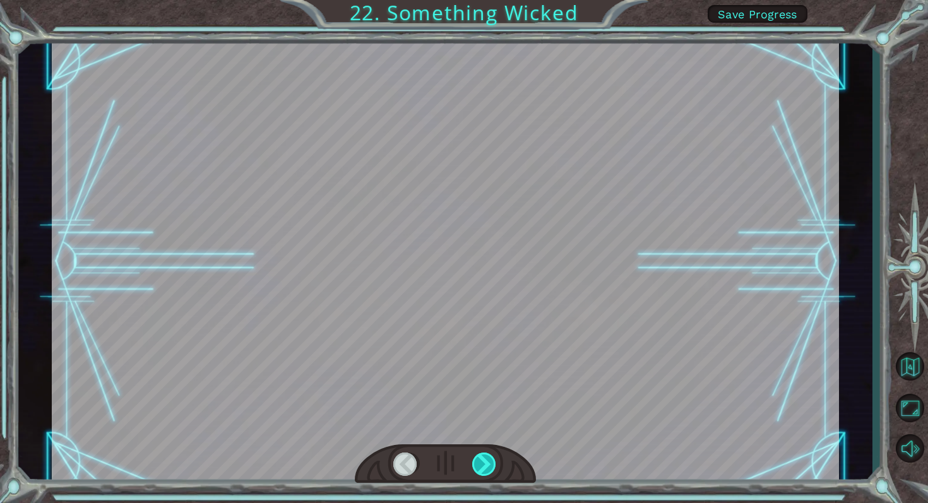
click at [483, 469] on div at bounding box center [484, 465] width 25 height 24
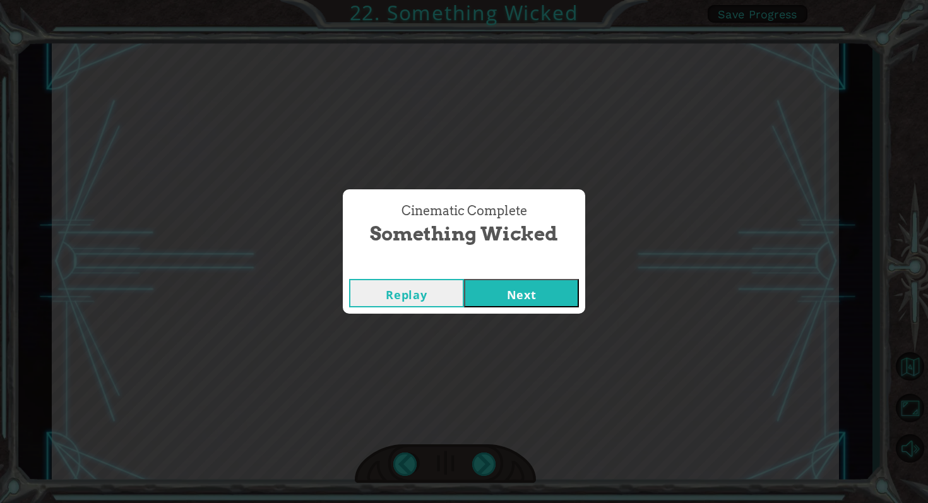
click at [556, 302] on button "Next" at bounding box center [521, 293] width 115 height 28
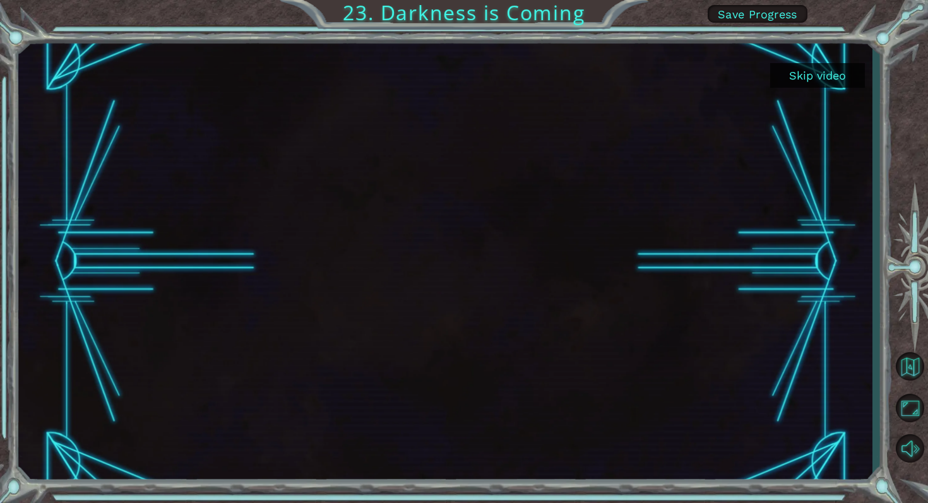
click at [833, 81] on button "Skip video" at bounding box center [817, 75] width 95 height 25
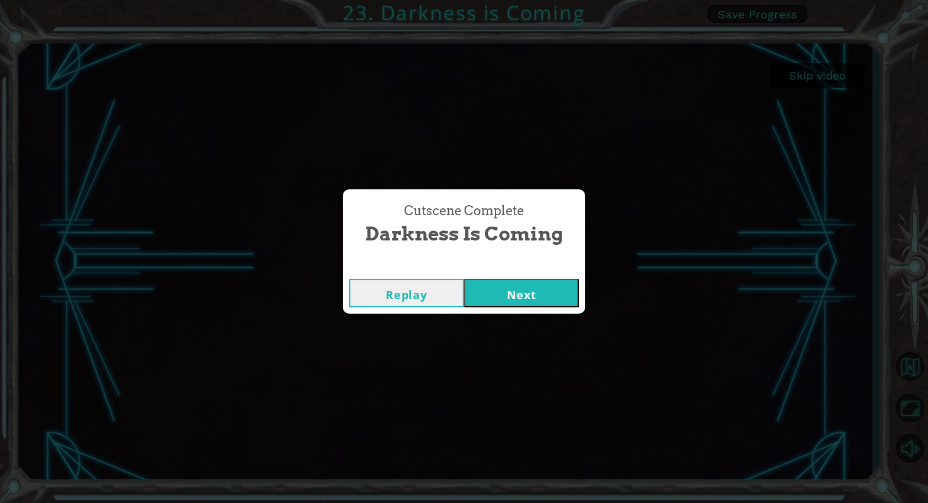
click at [555, 296] on button "Next" at bounding box center [521, 293] width 115 height 28
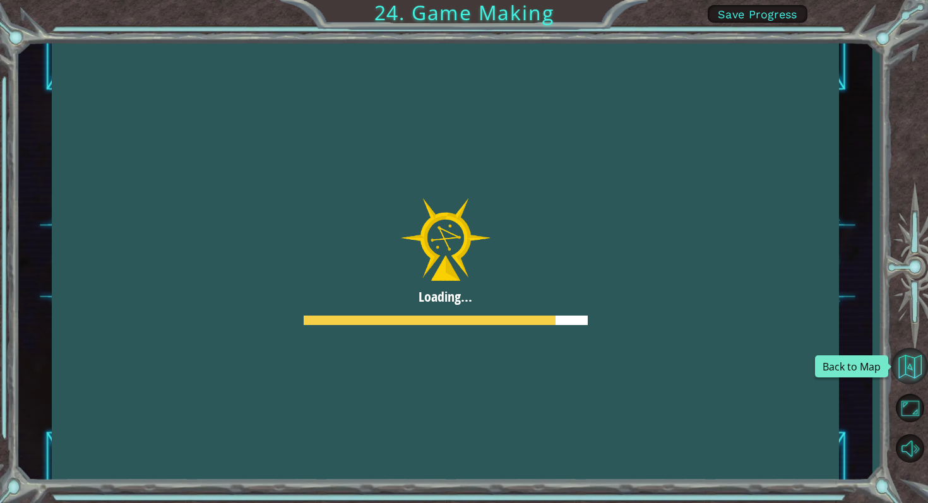
click at [917, 370] on button "Back to Map" at bounding box center [909, 366] width 37 height 37
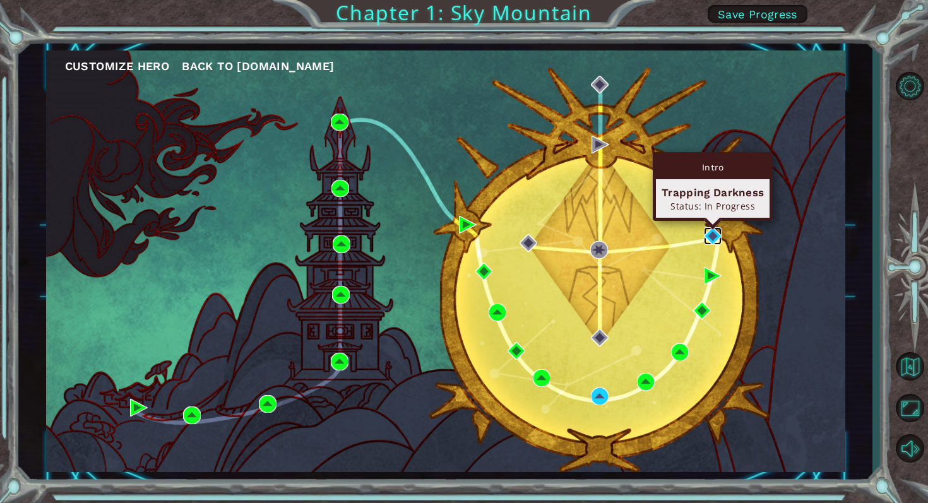
click at [709, 232] on img at bounding box center [713, 236] width 18 height 18
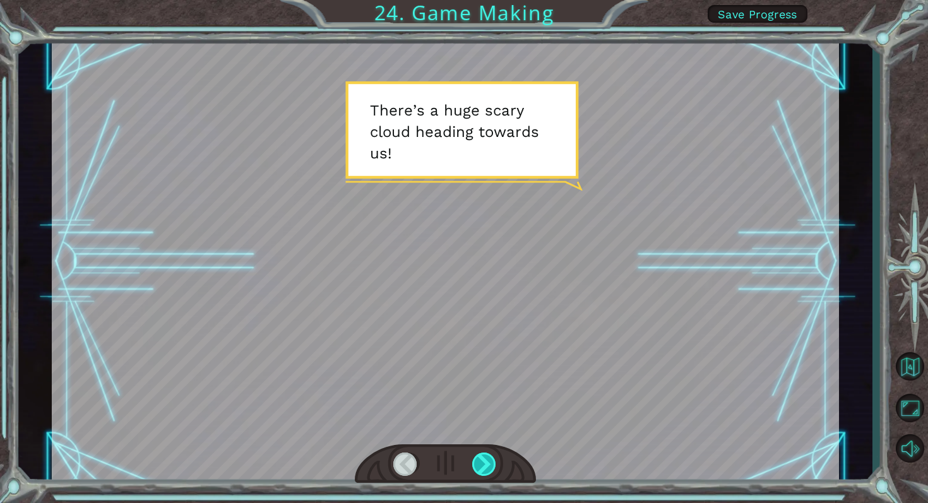
click at [485, 466] on div at bounding box center [484, 465] width 25 height 24
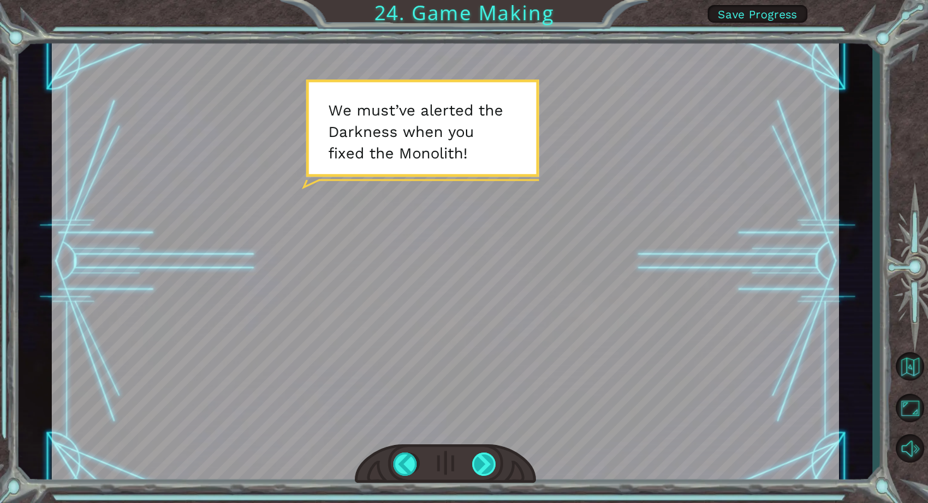
click at [482, 467] on div at bounding box center [484, 465] width 25 height 24
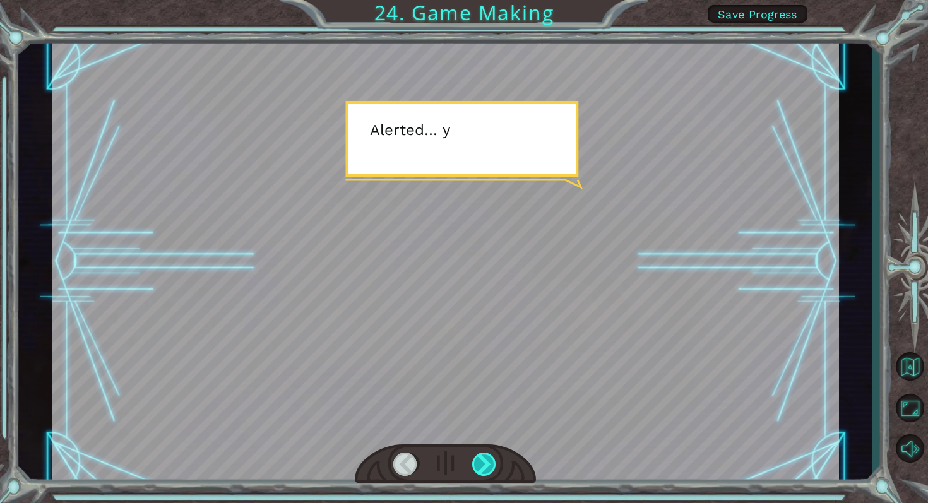
click at [482, 467] on div at bounding box center [484, 465] width 25 height 24
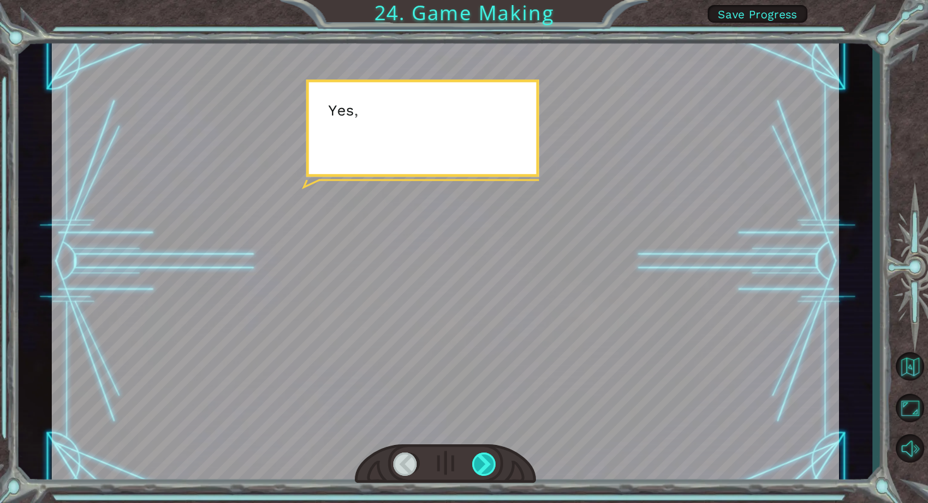
click at [482, 467] on div at bounding box center [484, 465] width 25 height 24
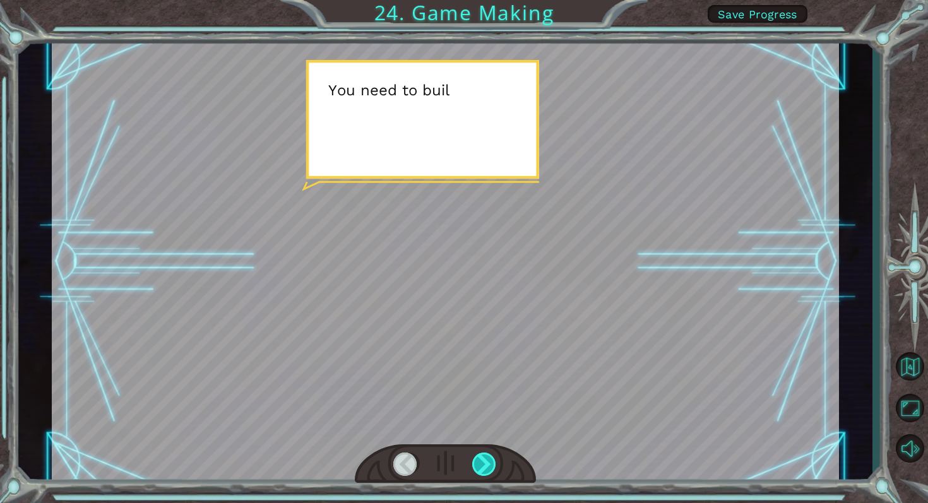
click at [482, 467] on div at bounding box center [484, 465] width 25 height 24
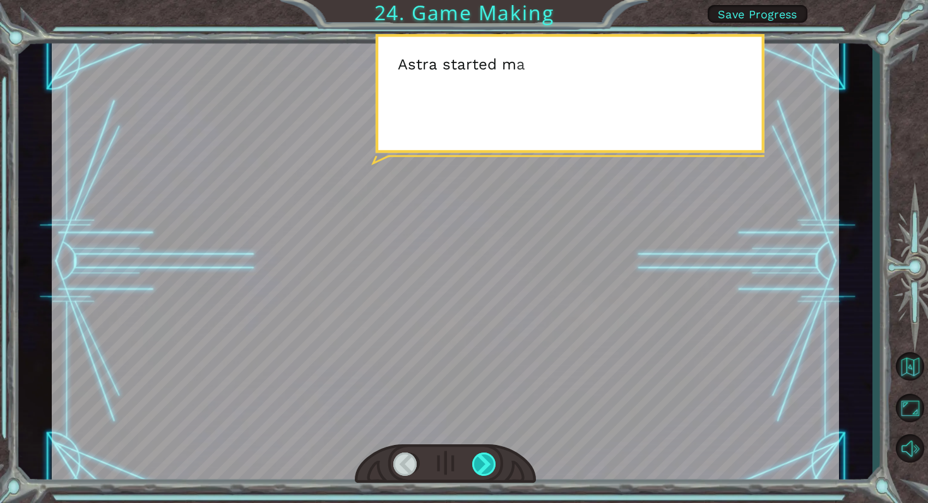
click at [482, 467] on div at bounding box center [484, 465] width 25 height 24
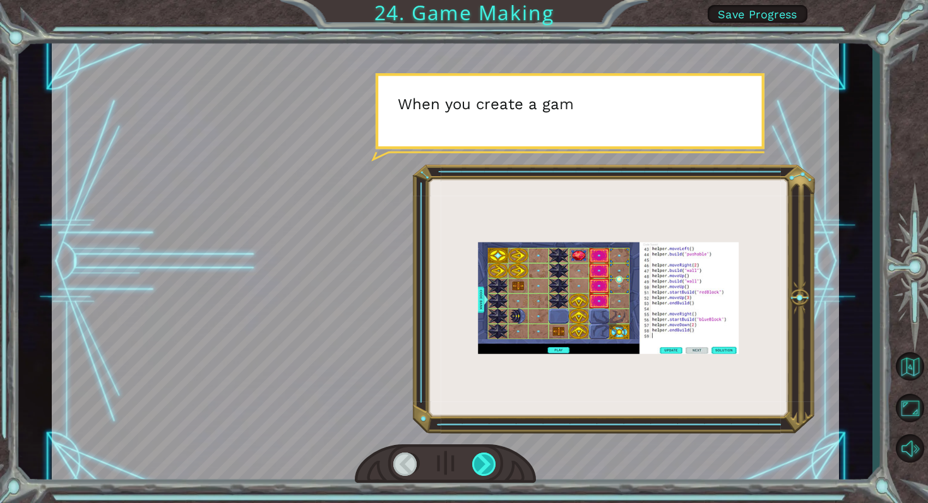
click at [482, 466] on div at bounding box center [484, 465] width 25 height 24
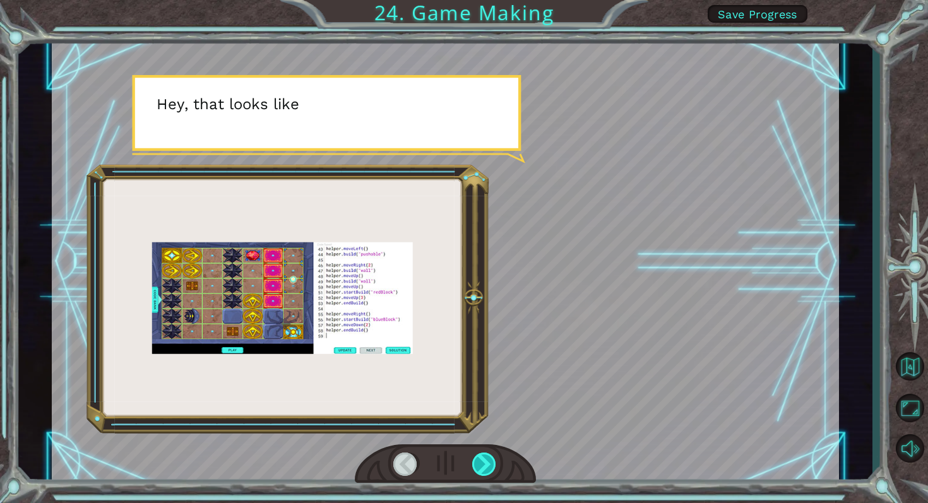
click at [482, 466] on div at bounding box center [484, 465] width 25 height 24
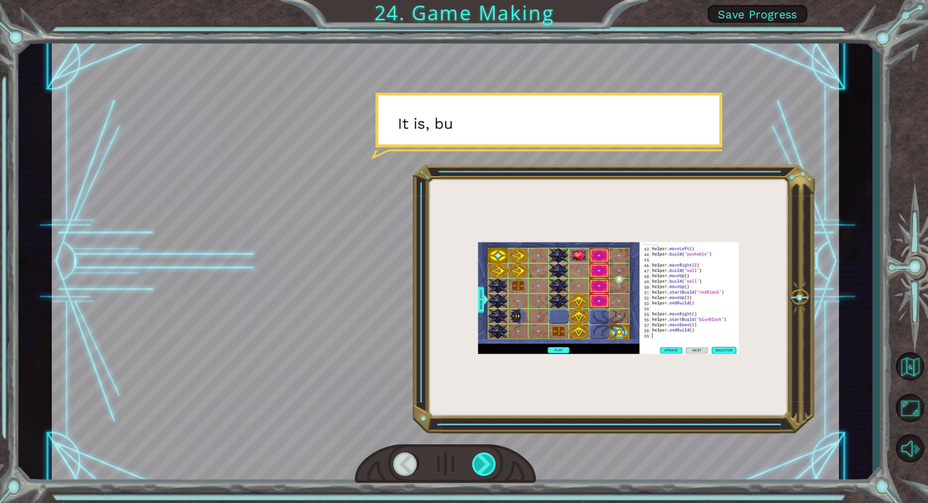
click at [482, 466] on div at bounding box center [484, 465] width 25 height 24
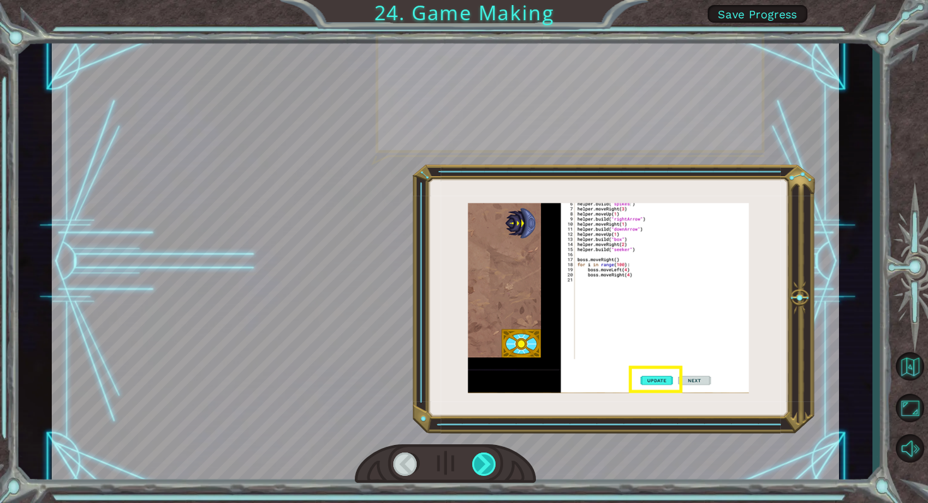
click at [482, 466] on div at bounding box center [484, 465] width 25 height 24
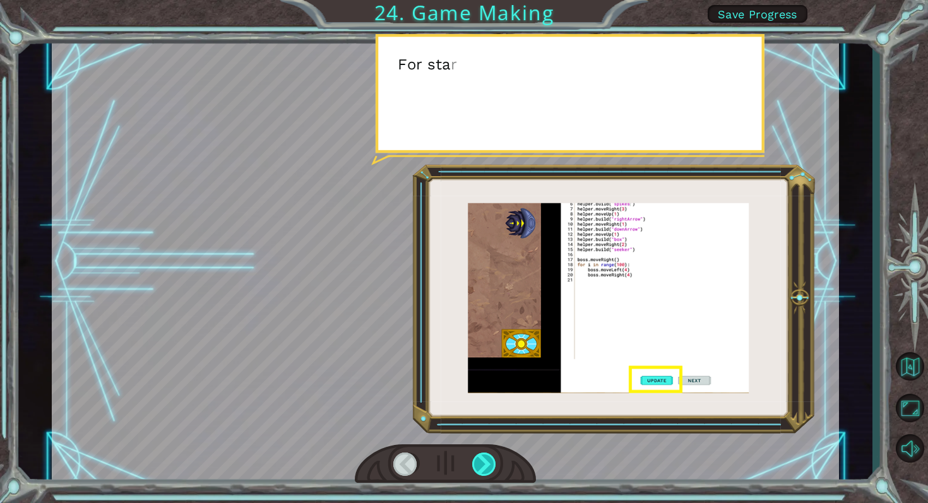
click at [482, 466] on div at bounding box center [484, 465] width 25 height 24
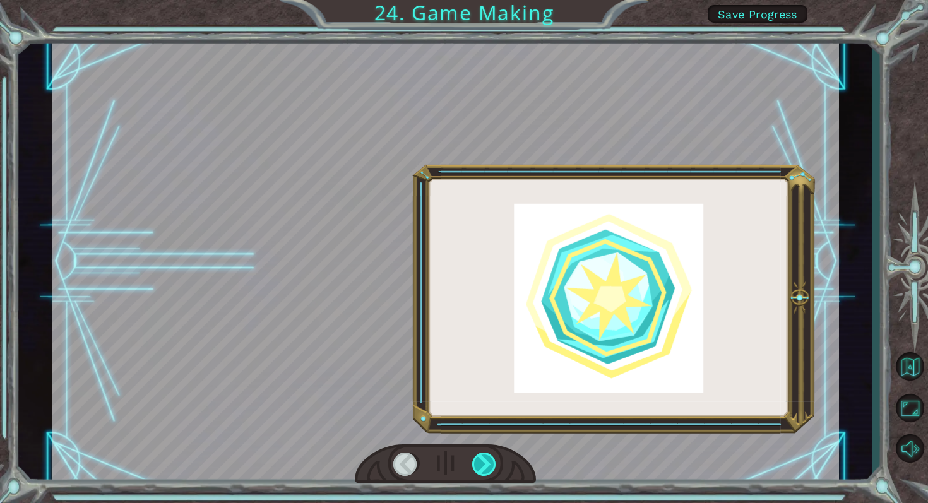
click at [482, 466] on div at bounding box center [484, 465] width 25 height 24
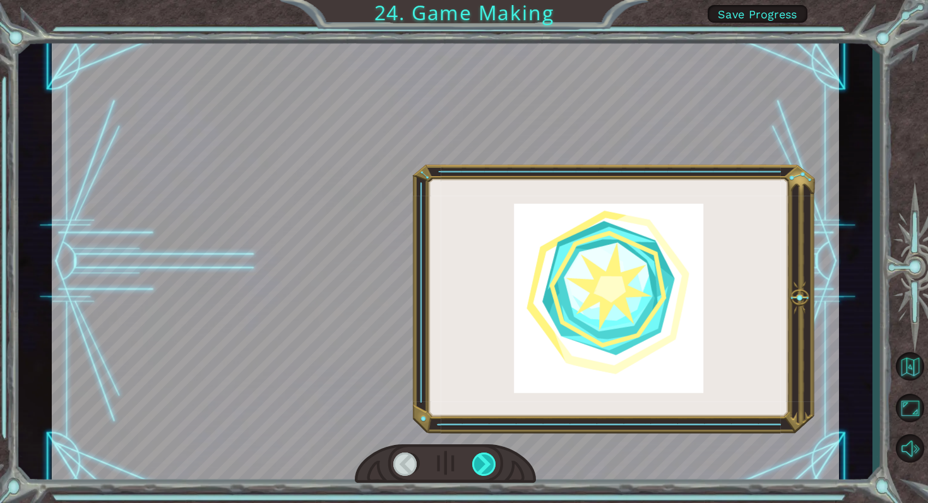
click at [482, 466] on div at bounding box center [484, 465] width 25 height 24
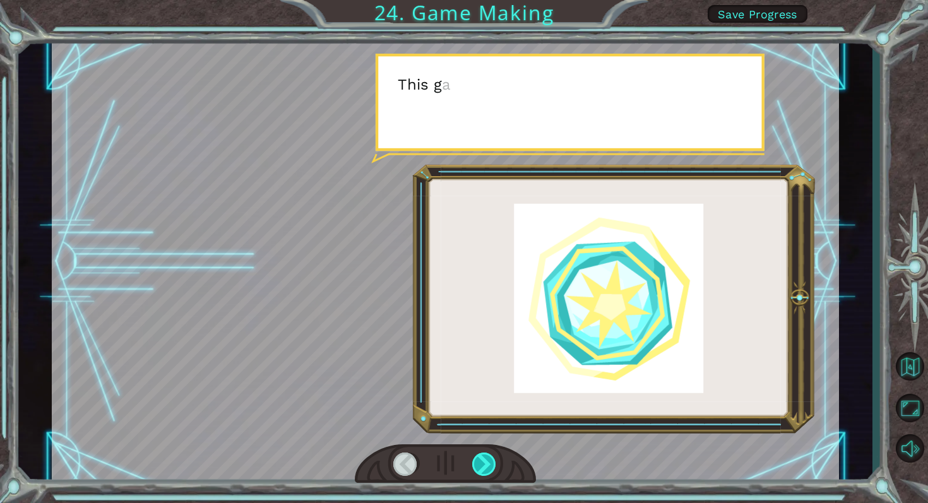
click at [482, 466] on div at bounding box center [484, 465] width 25 height 24
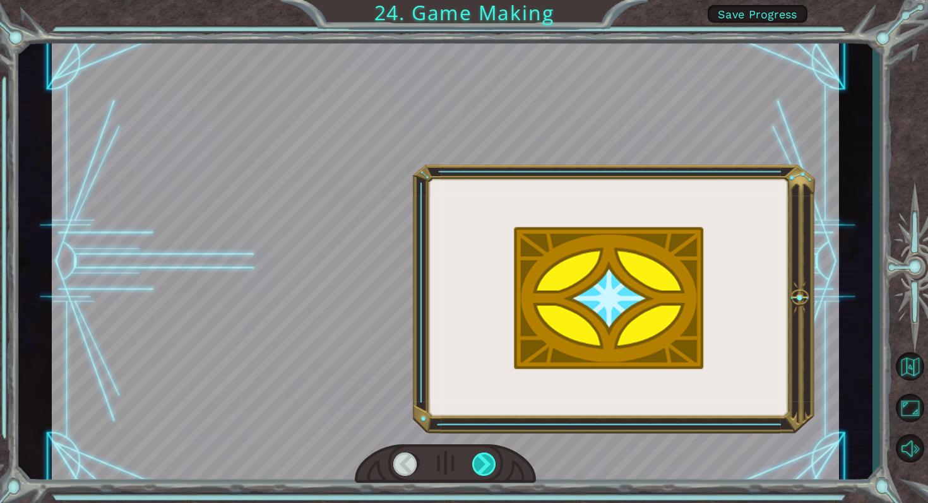
click at [482, 466] on div at bounding box center [484, 465] width 25 height 24
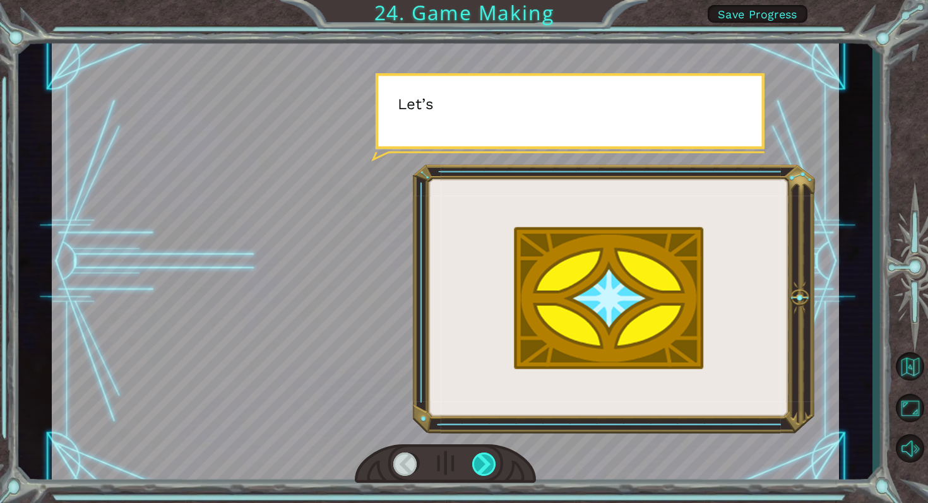
click at [482, 466] on div at bounding box center [484, 465] width 25 height 24
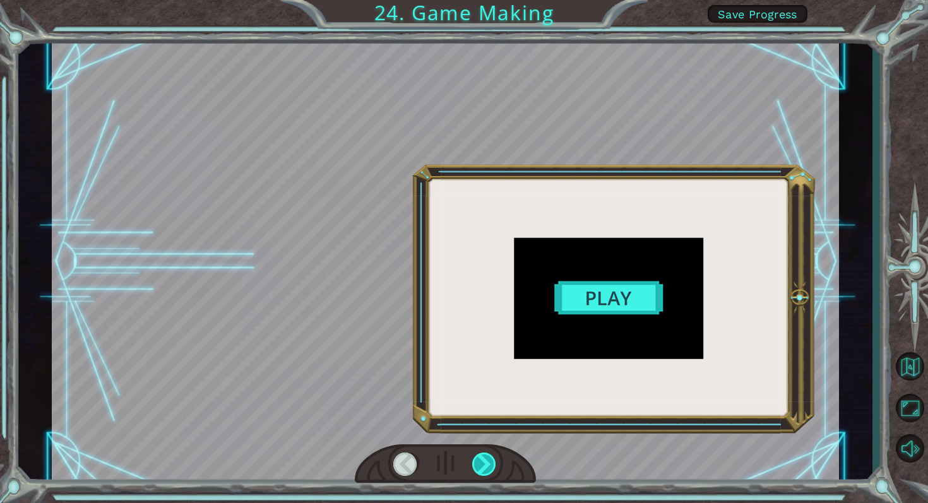
click at [482, 466] on div at bounding box center [484, 465] width 25 height 24
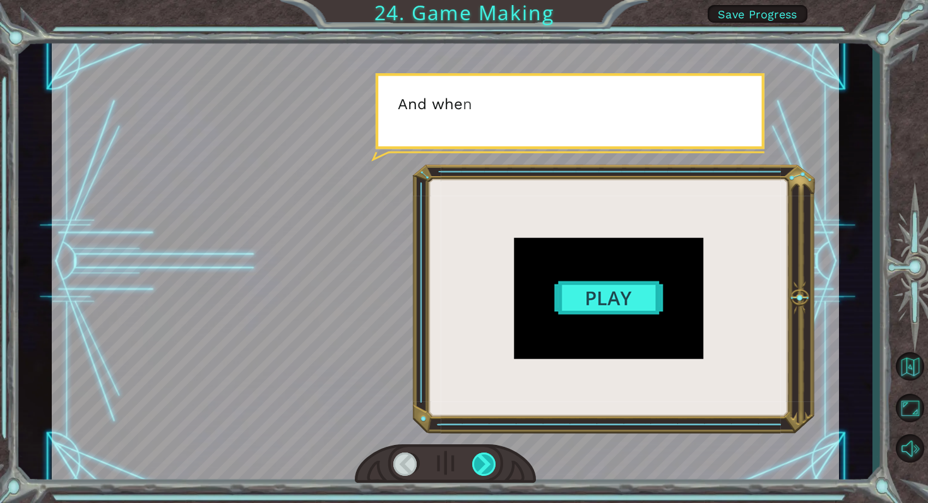
click at [482, 466] on div at bounding box center [484, 465] width 25 height 24
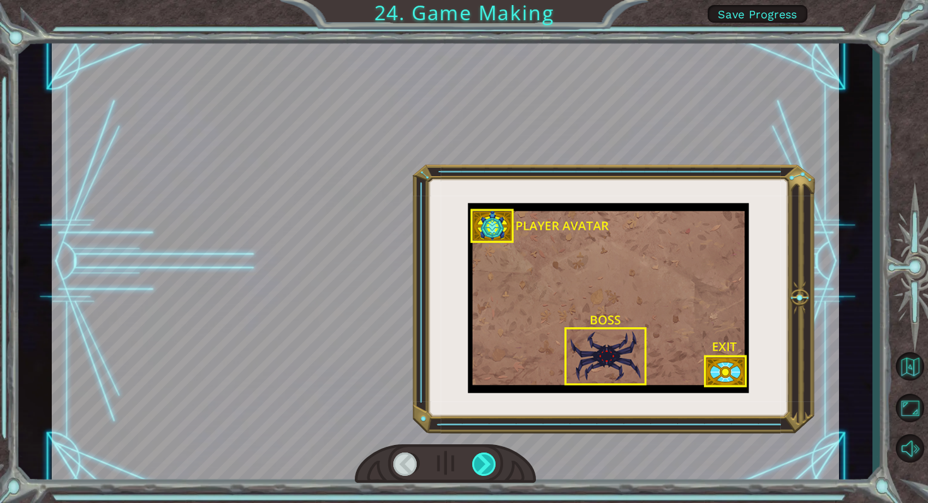
click at [482, 466] on div at bounding box center [484, 465] width 25 height 24
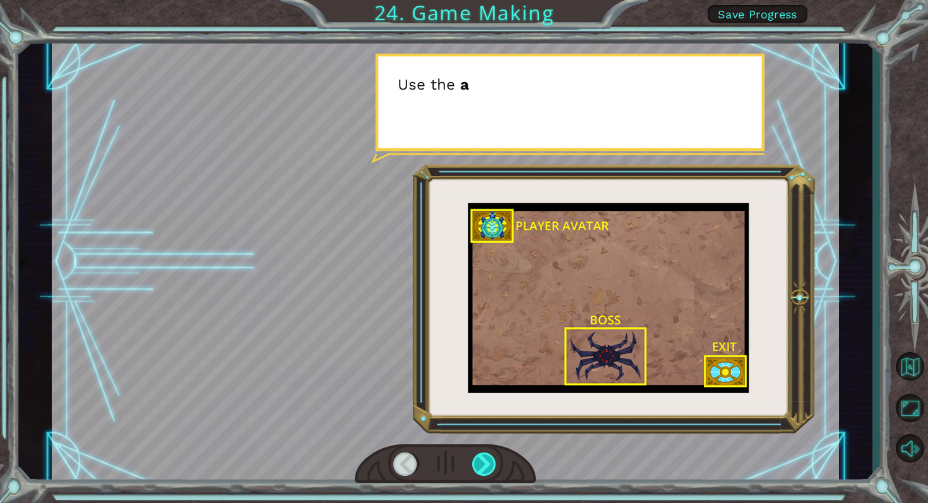
click at [482, 466] on div at bounding box center [484, 465] width 25 height 24
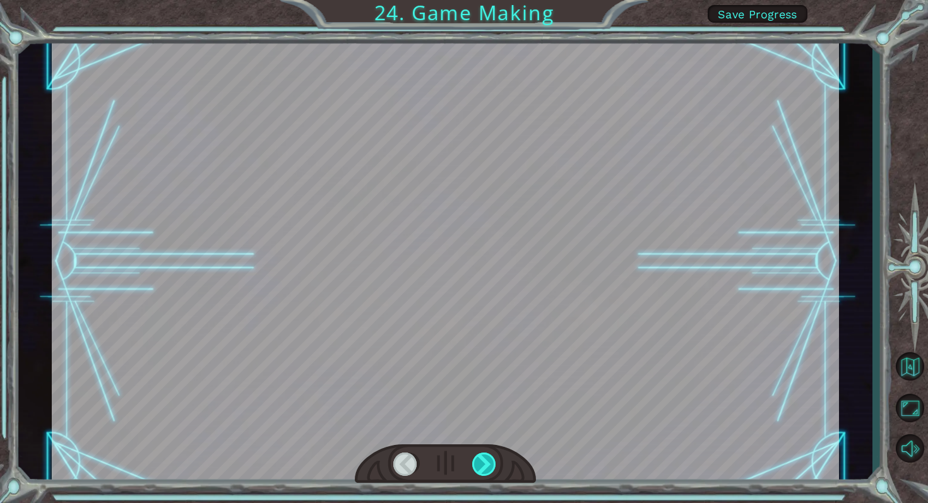
click at [482, 466] on div at bounding box center [484, 465] width 25 height 24
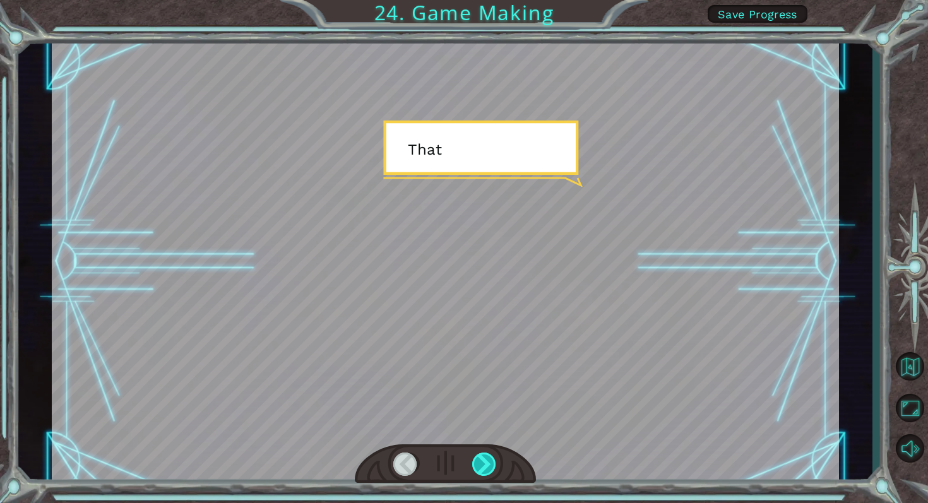
click at [482, 466] on div at bounding box center [484, 465] width 25 height 24
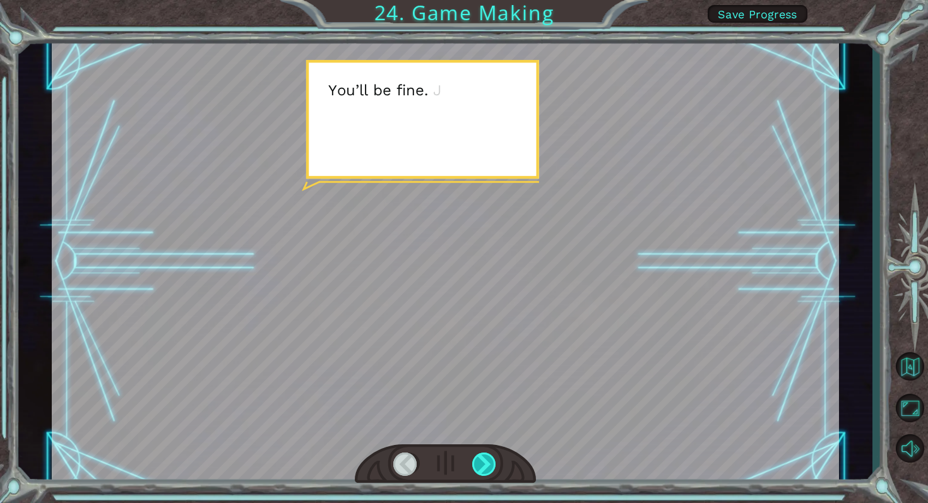
click at [482, 466] on div at bounding box center [484, 465] width 25 height 24
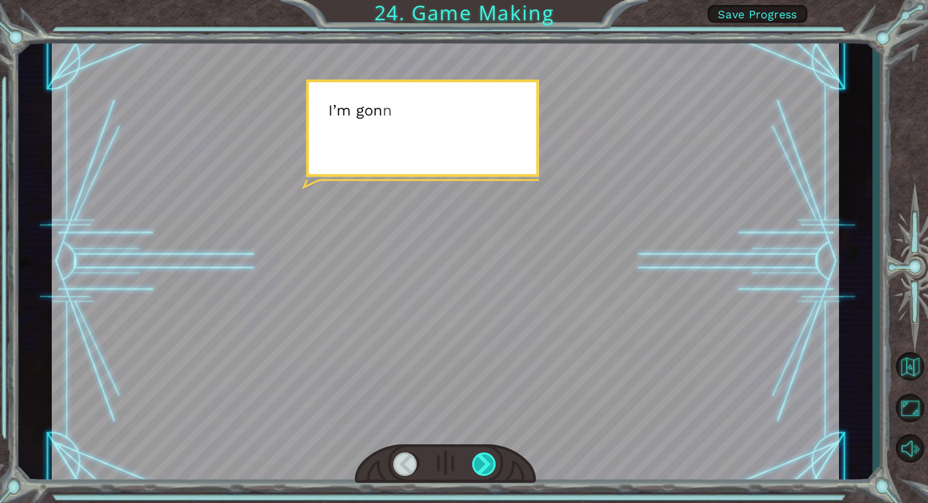
click at [482, 466] on div at bounding box center [484, 465] width 25 height 24
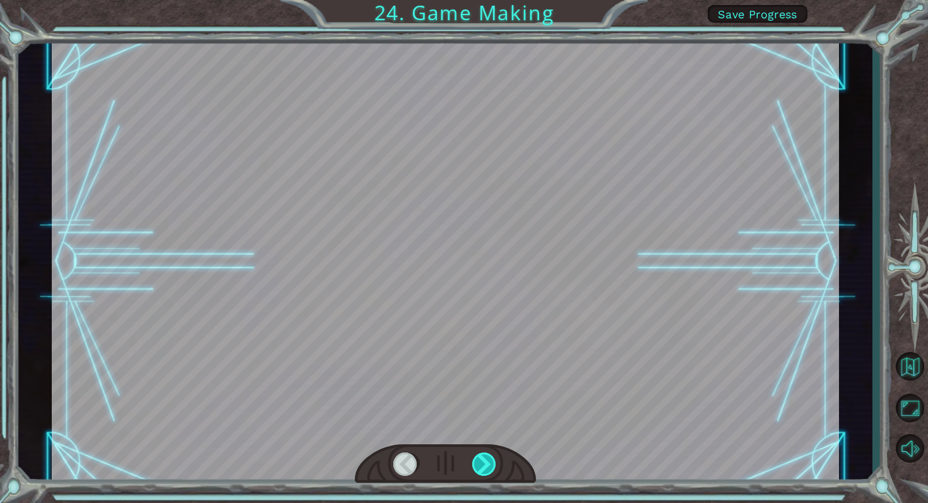
click at [482, 466] on div at bounding box center [484, 465] width 25 height 24
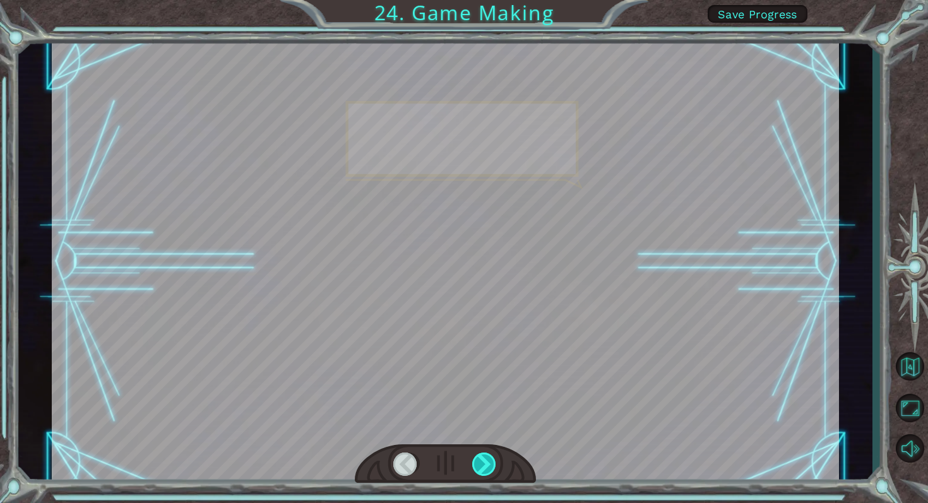
click at [482, 466] on div at bounding box center [484, 465] width 25 height 24
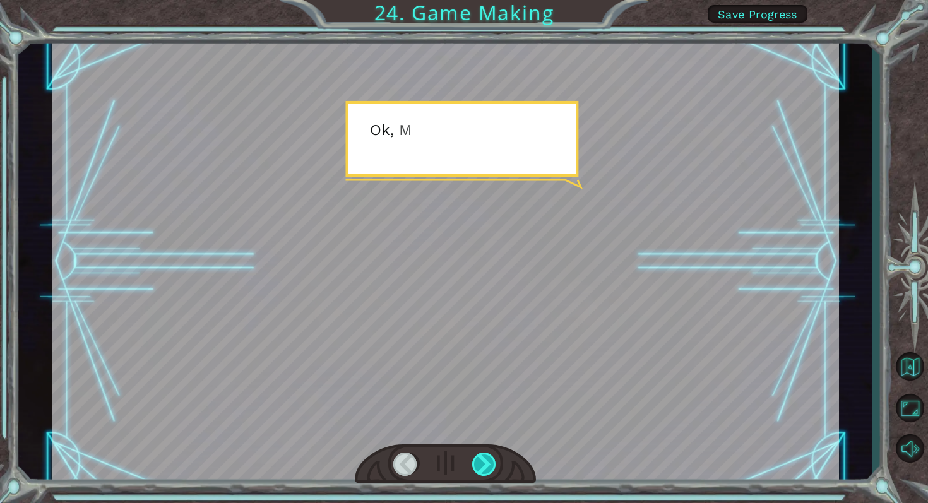
click at [482, 466] on div at bounding box center [484, 465] width 25 height 24
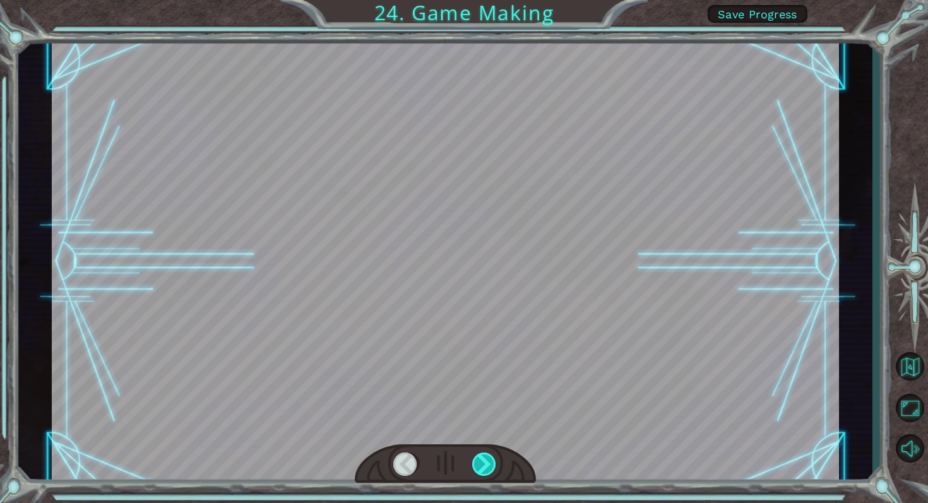
click at [482, 466] on div at bounding box center [484, 465] width 25 height 24
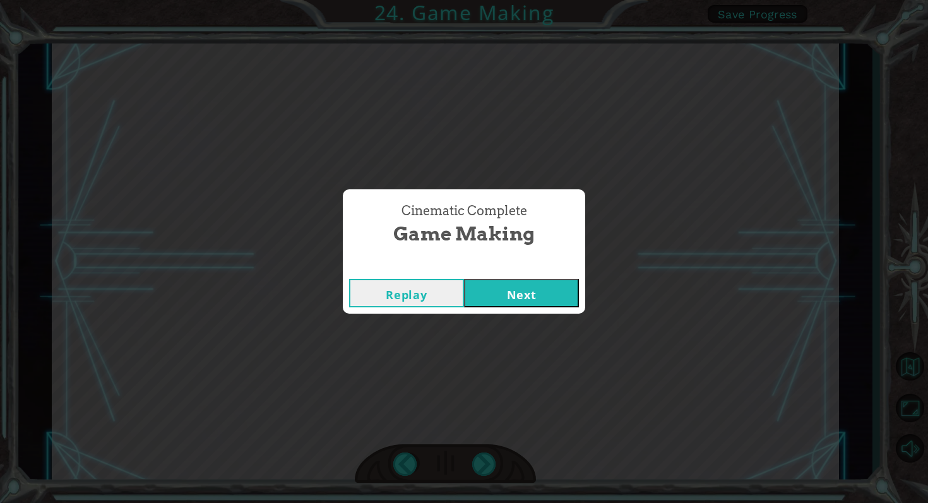
click at [495, 294] on button "Next" at bounding box center [521, 293] width 115 height 28
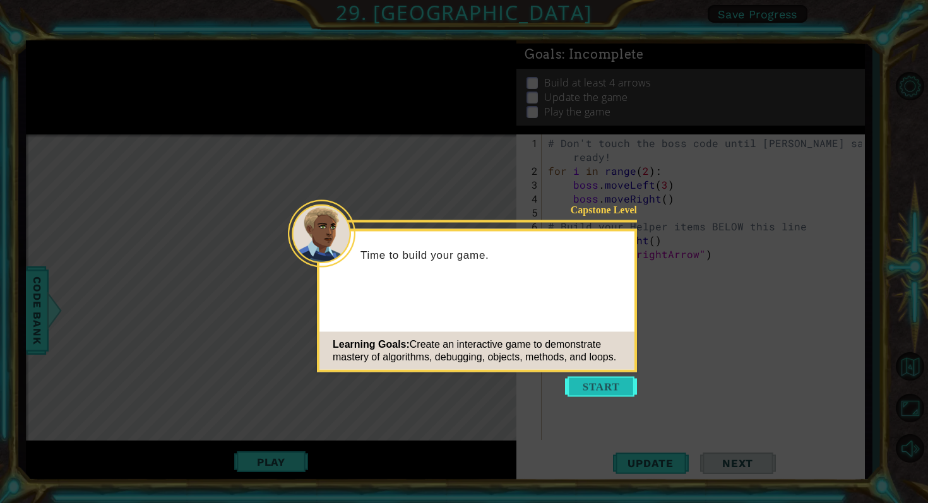
click at [585, 380] on button "Start" at bounding box center [601, 387] width 72 height 20
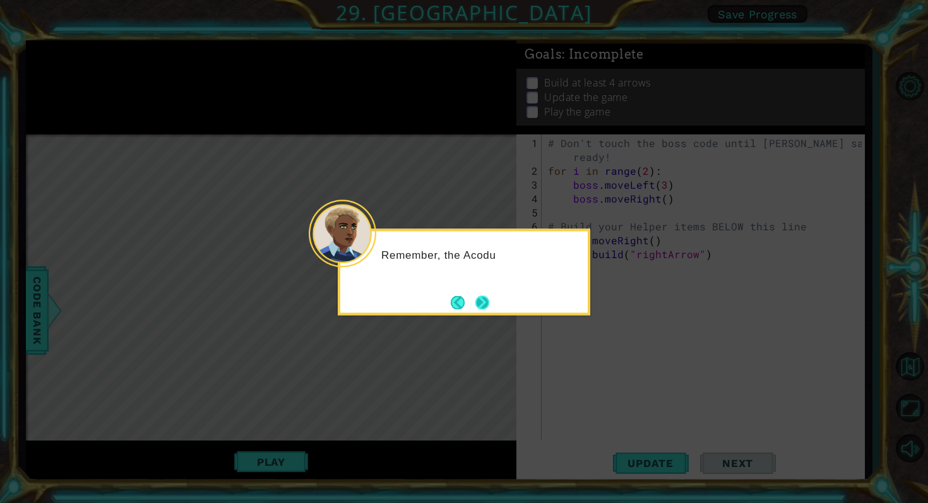
click at [482, 298] on button "Next" at bounding box center [482, 302] width 14 height 14
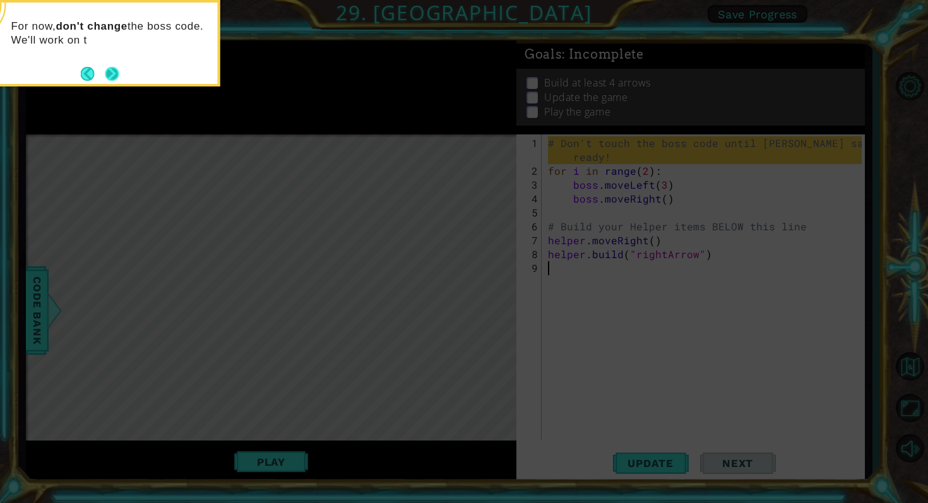
click at [110, 75] on button "Next" at bounding box center [112, 74] width 14 height 14
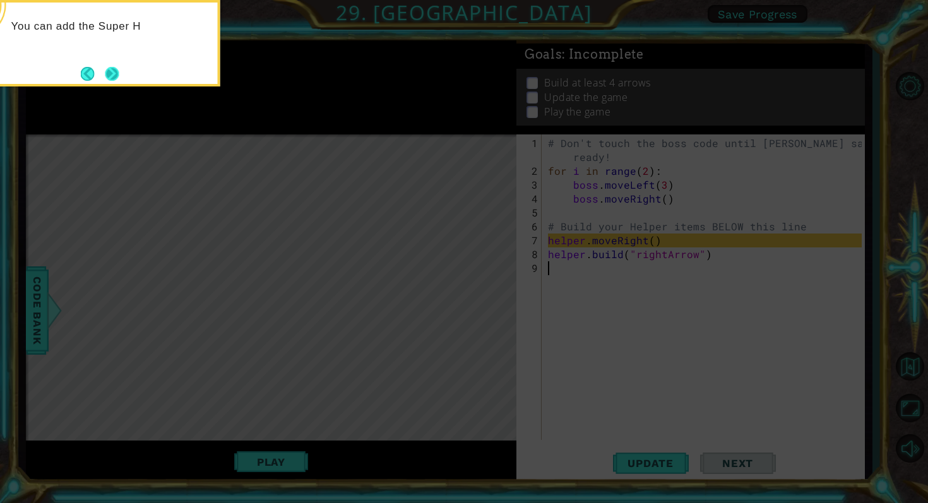
click at [112, 76] on button "Next" at bounding box center [112, 74] width 14 height 14
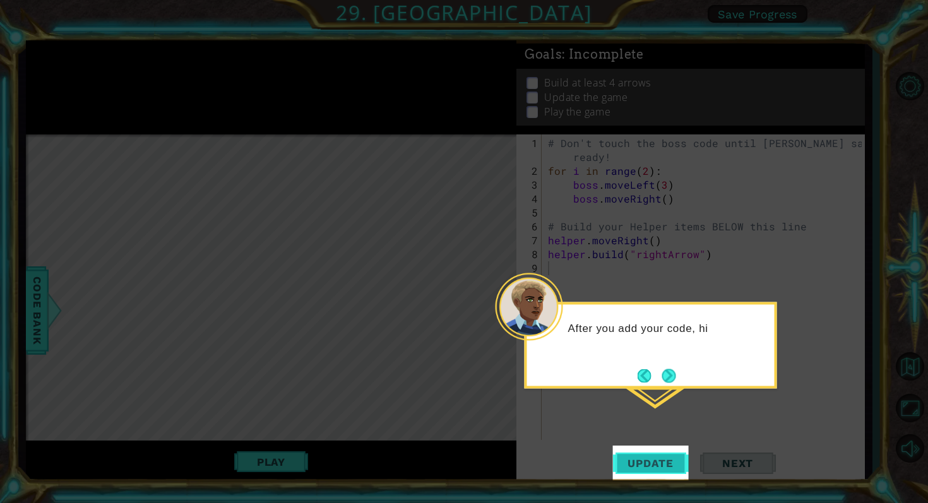
click at [663, 465] on span "Update" at bounding box center [650, 463] width 71 height 13
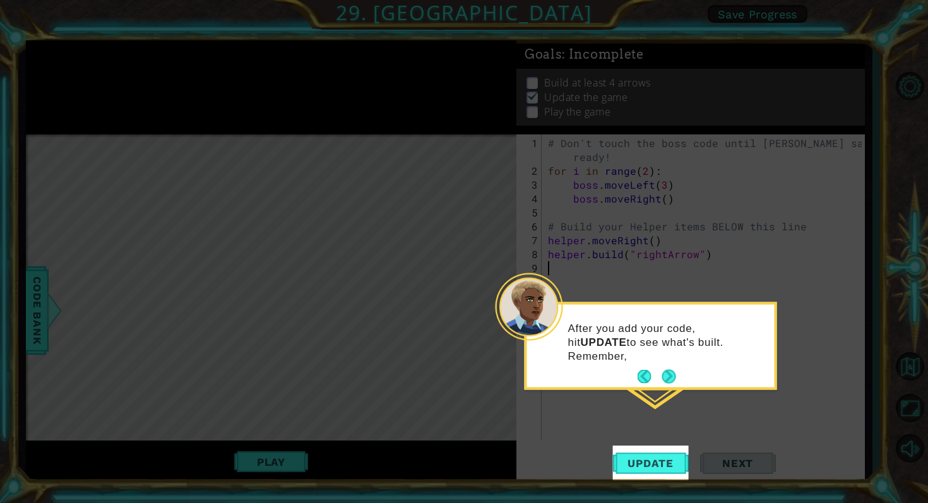
click at [663, 443] on icon at bounding box center [464, 251] width 928 height 503
click at [662, 457] on span "Update" at bounding box center [650, 463] width 71 height 13
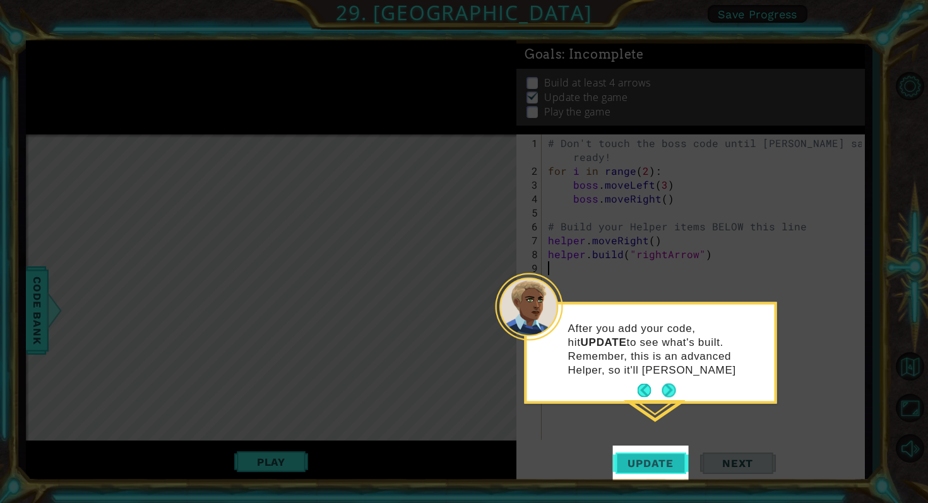
click at [661, 457] on span "Update" at bounding box center [650, 463] width 71 height 13
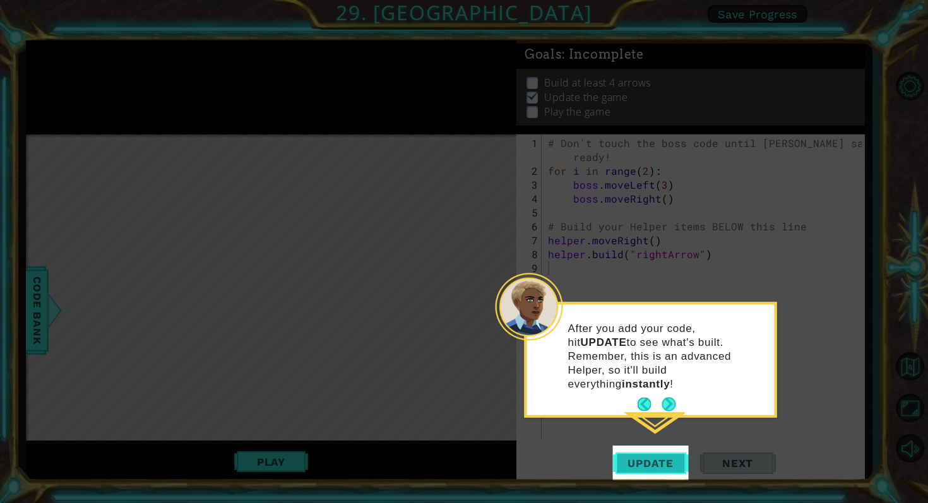
click at [654, 454] on button "Update" at bounding box center [651, 463] width 76 height 35
click at [650, 457] on span "Update" at bounding box center [650, 463] width 71 height 13
click at [649, 465] on span "Update" at bounding box center [650, 463] width 71 height 13
click at [668, 398] on button "Next" at bounding box center [668, 405] width 14 height 14
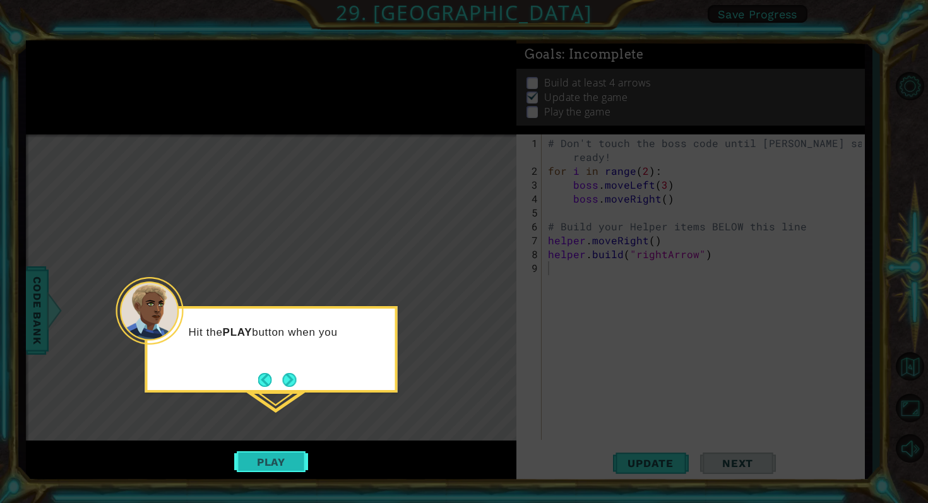
click at [287, 456] on button "Play" at bounding box center [271, 462] width 74 height 24
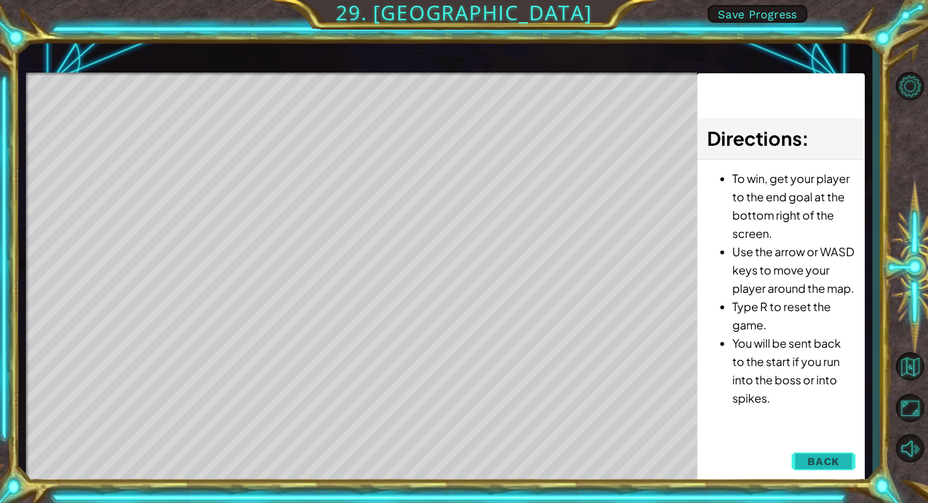
click at [817, 465] on span "Back" at bounding box center [823, 461] width 32 height 13
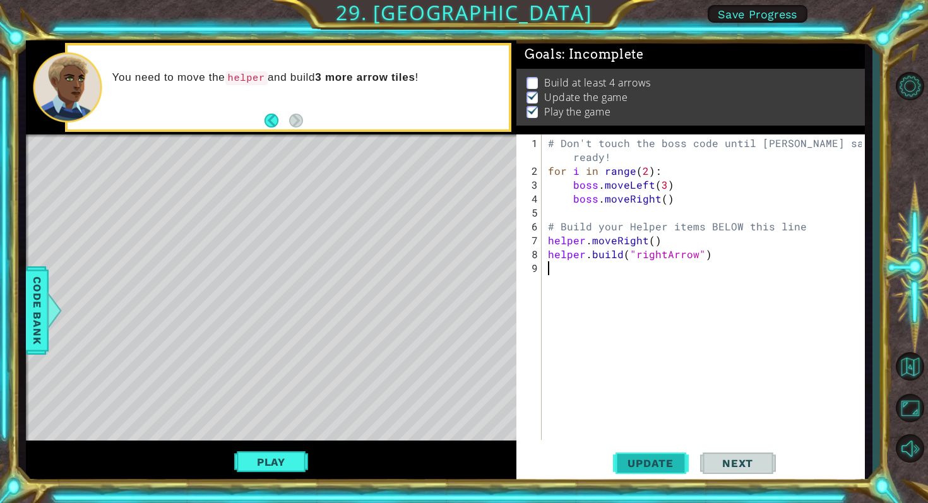
click at [647, 466] on span "Update" at bounding box center [650, 463] width 71 height 13
click at [277, 453] on button "Play" at bounding box center [271, 462] width 74 height 24
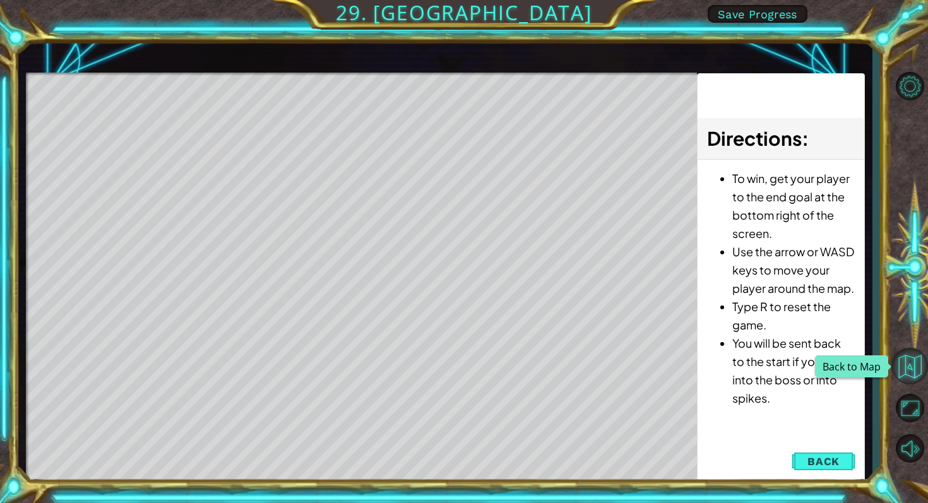
click at [908, 359] on button "Back to Map" at bounding box center [909, 366] width 37 height 37
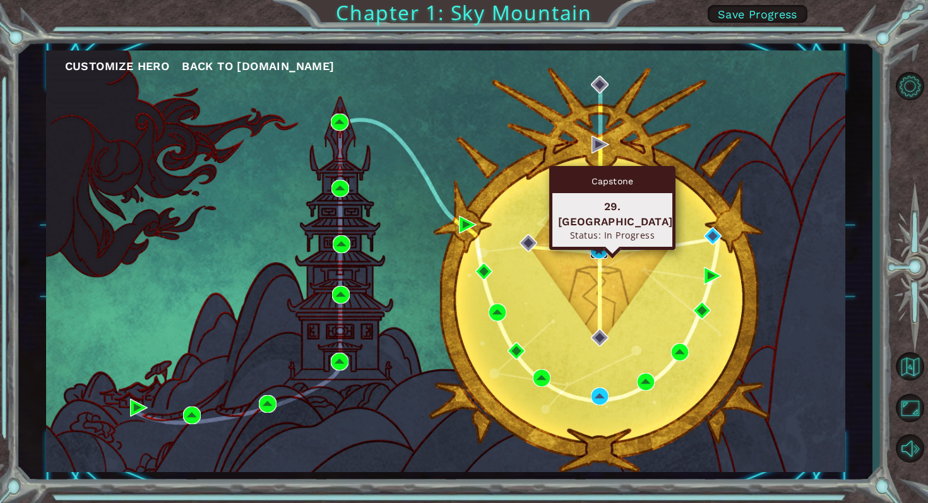
click at [601, 248] on img at bounding box center [599, 250] width 18 height 18
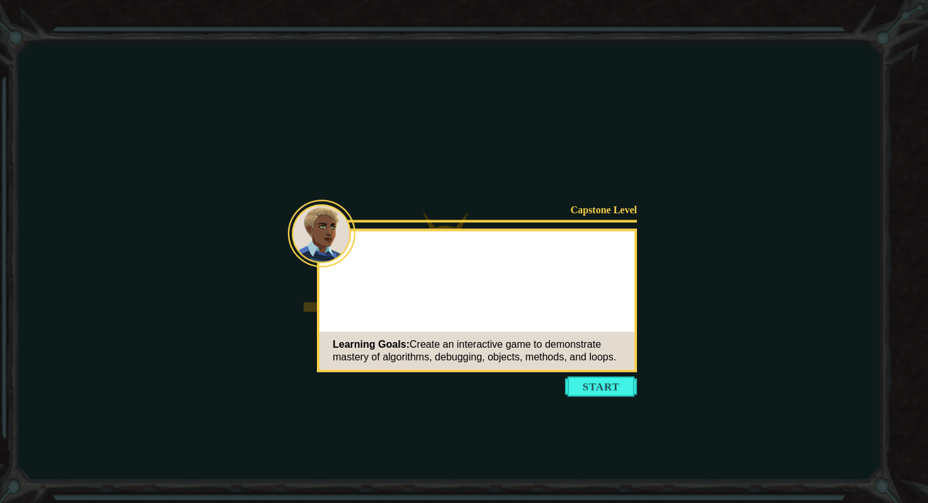
click at [593, 379] on button "Start" at bounding box center [601, 387] width 72 height 20
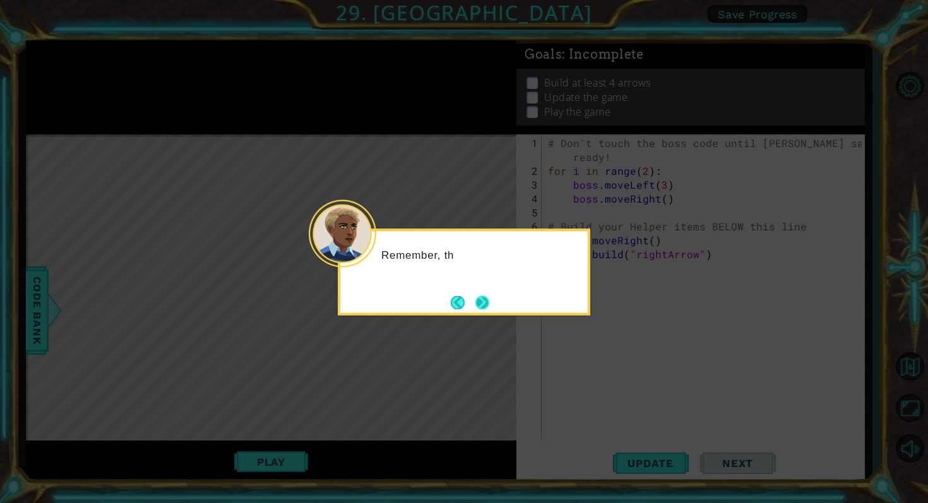
click at [488, 297] on button "Next" at bounding box center [482, 302] width 15 height 15
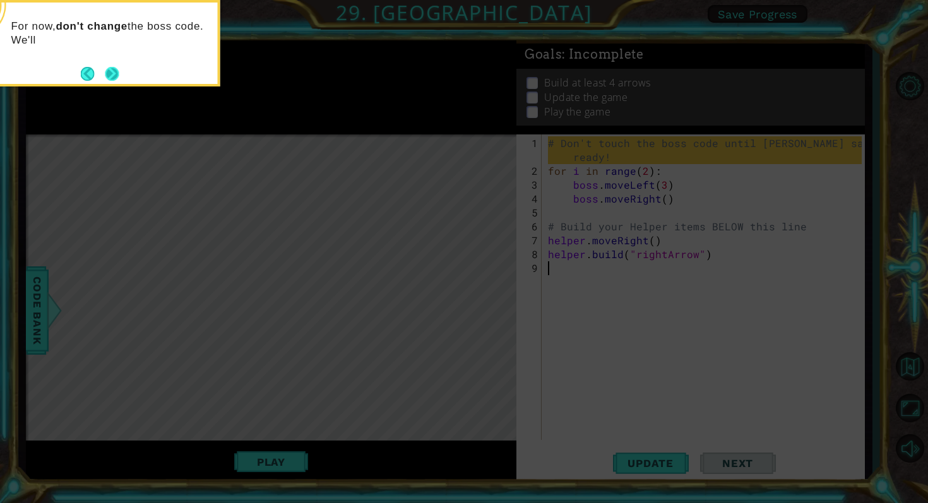
click at [109, 75] on button "Next" at bounding box center [112, 74] width 14 height 14
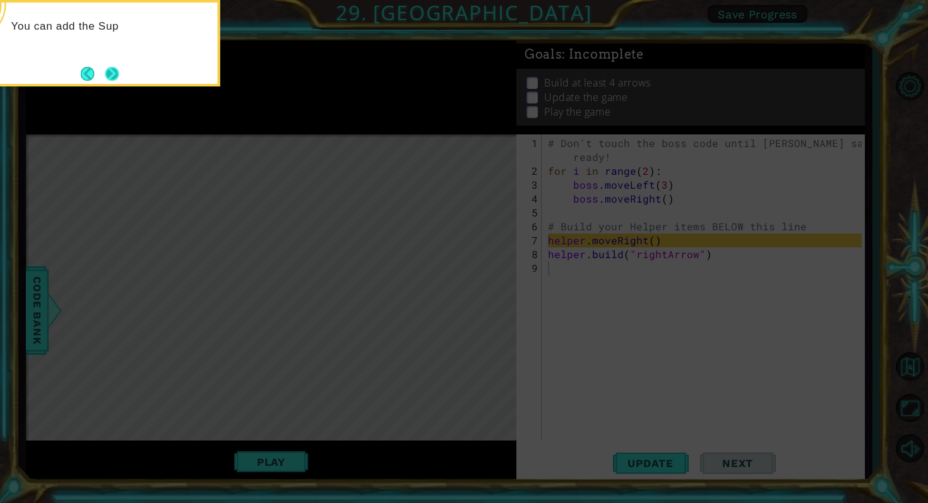
click at [119, 67] on button "Next" at bounding box center [112, 74] width 14 height 14
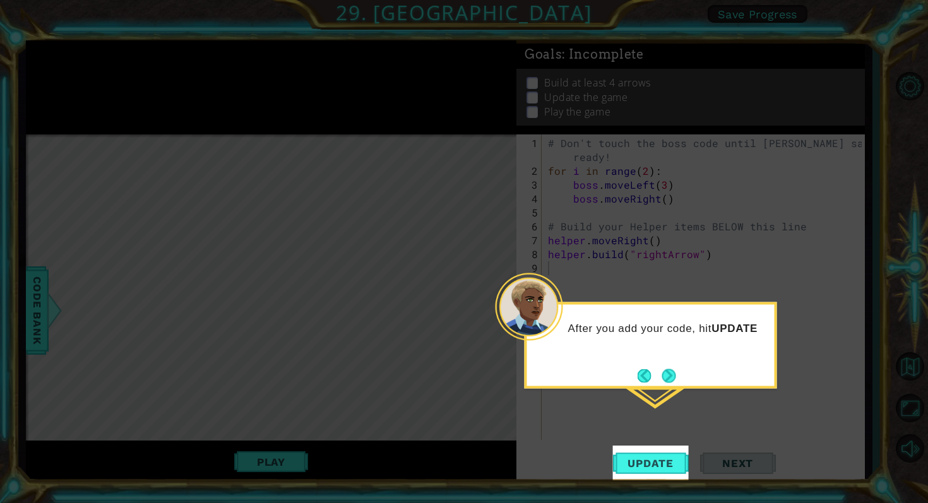
click at [730, 403] on icon at bounding box center [464, 251] width 928 height 503
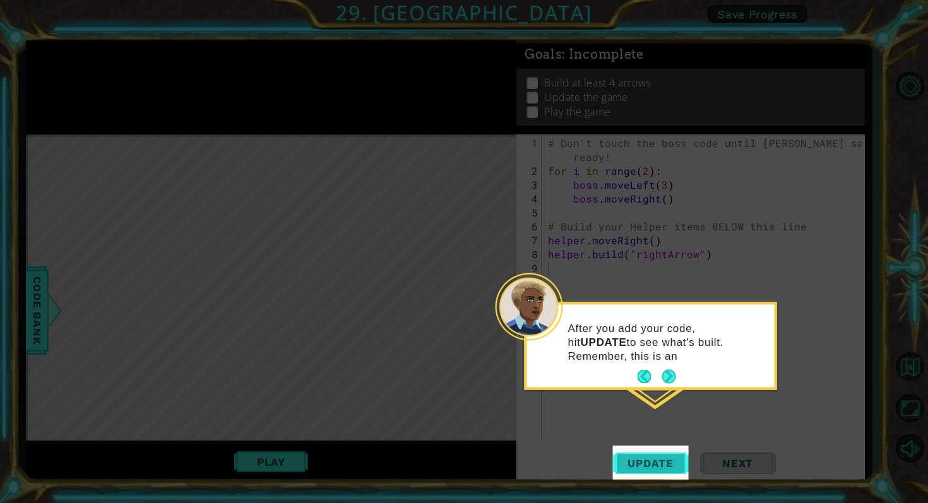
click at [678, 450] on button "Update" at bounding box center [651, 463] width 76 height 35
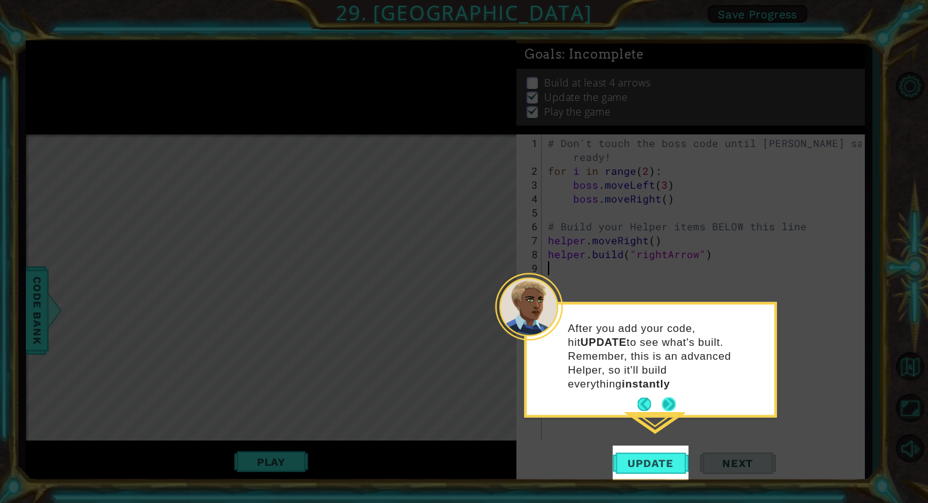
click at [667, 398] on button "Next" at bounding box center [668, 405] width 14 height 14
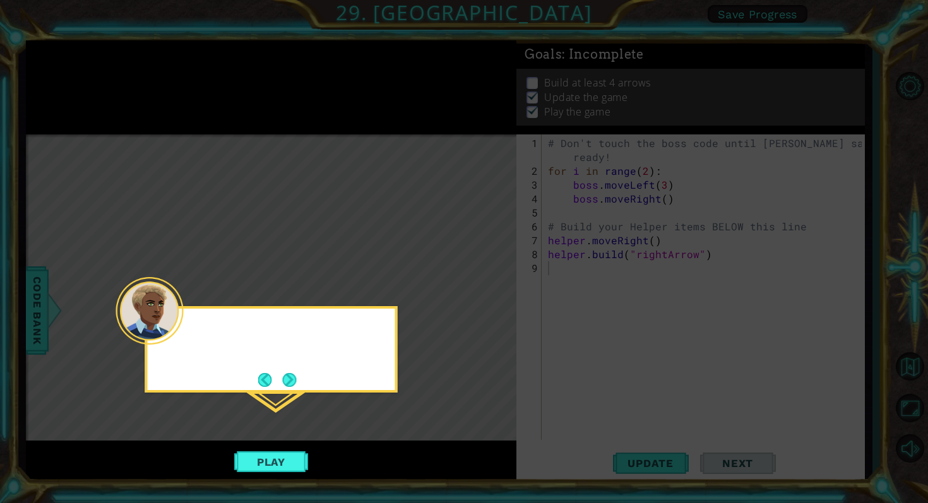
click at [667, 384] on icon at bounding box center [464, 251] width 928 height 503
click at [292, 387] on button "Next" at bounding box center [289, 380] width 14 height 14
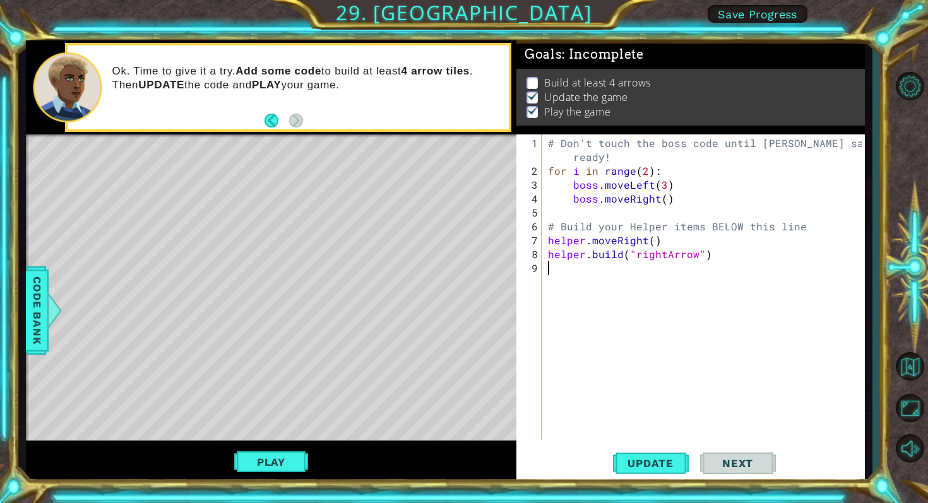
type textarea "h"
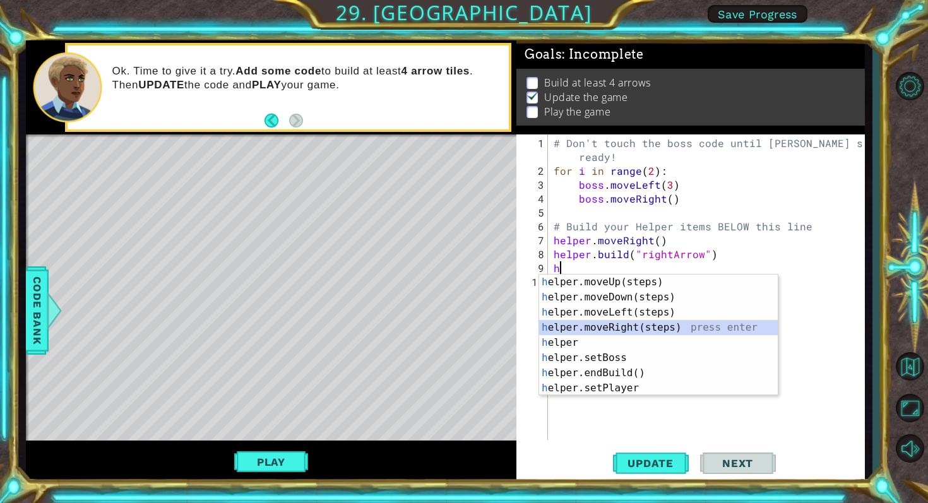
click at [634, 327] on div "h elper.moveUp(steps) press enter h elper.moveDown(steps) press enter h elper.m…" at bounding box center [658, 350] width 239 height 151
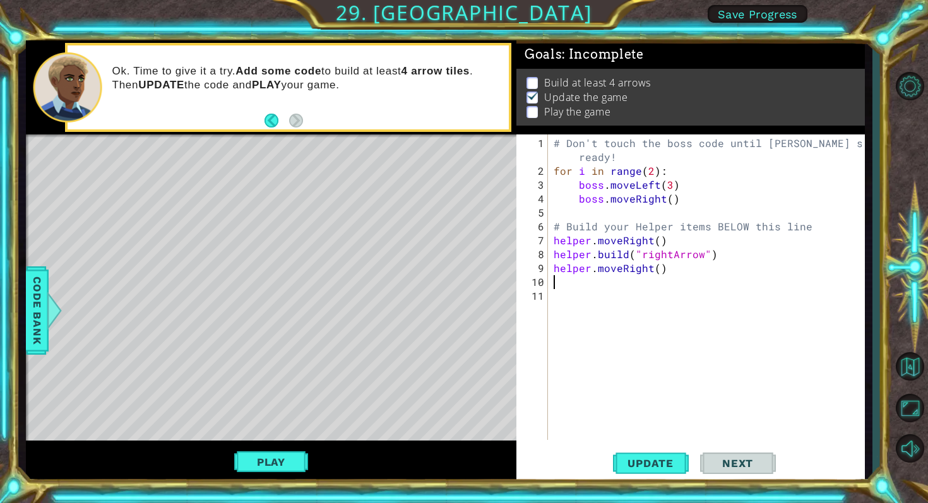
click at [656, 266] on div "# Don't touch the boss code until [PERSON_NAME] says you're ready! for i in ran…" at bounding box center [709, 309] width 317 height 347
type textarea "helper.moveRight(4)"
click at [668, 455] on button "Update" at bounding box center [651, 463] width 76 height 35
click at [287, 455] on button "Play" at bounding box center [271, 462] width 74 height 24
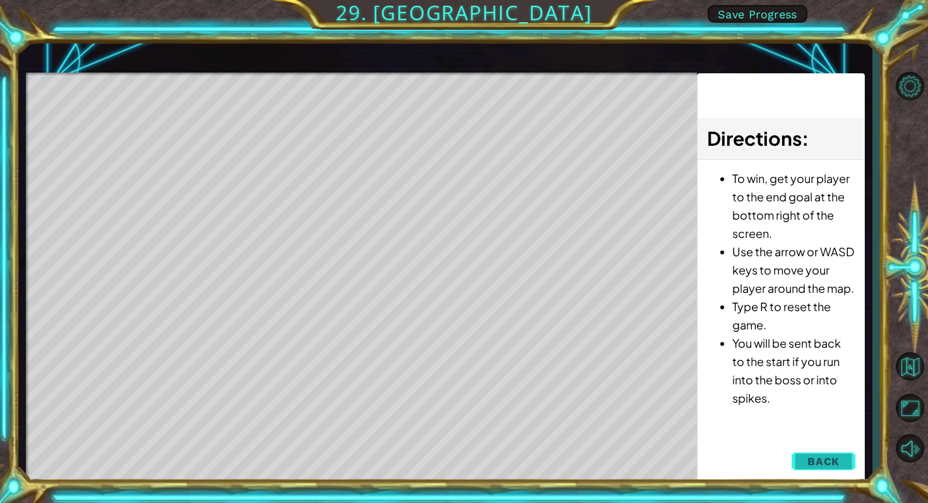
click at [798, 458] on button "Back" at bounding box center [824, 461] width 64 height 25
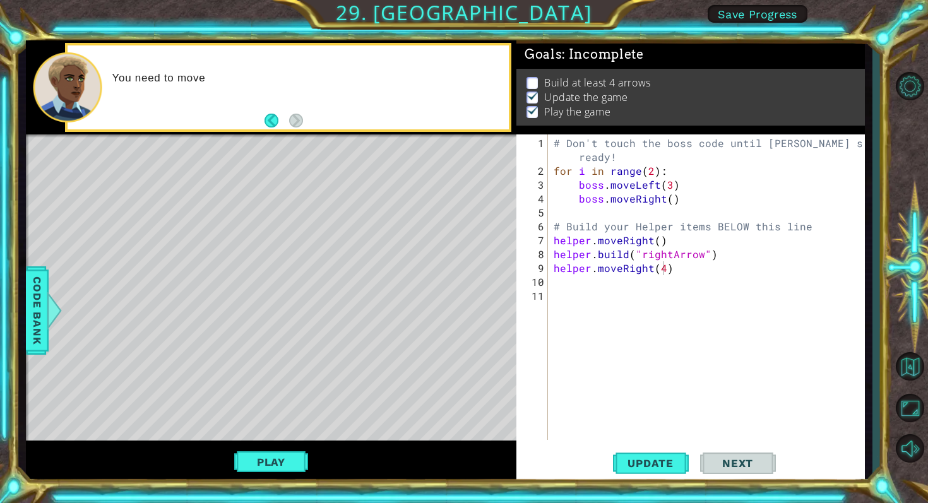
click at [732, 466] on span "Next" at bounding box center [737, 463] width 56 height 13
click at [721, 457] on span "Next" at bounding box center [737, 463] width 56 height 13
click at [722, 457] on span "Next" at bounding box center [737, 463] width 56 height 13
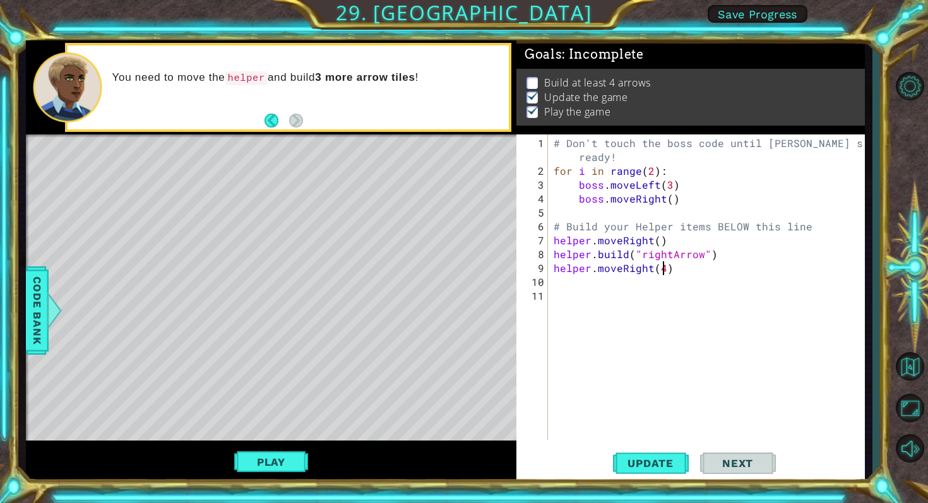
click at [722, 457] on span "Next" at bounding box center [737, 463] width 56 height 13
click at [562, 283] on div "# Don't touch the boss code until [PERSON_NAME] says you're ready! for i in ran…" at bounding box center [709, 309] width 317 height 347
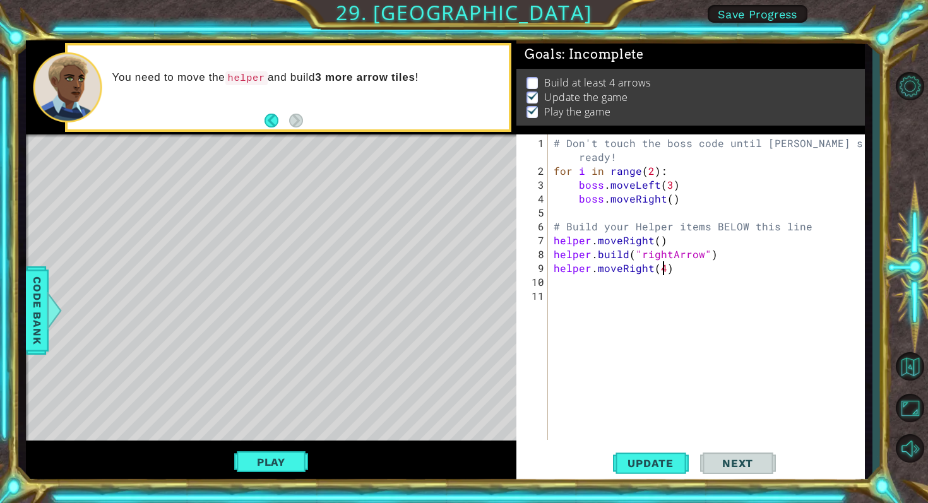
scroll to position [0, 0]
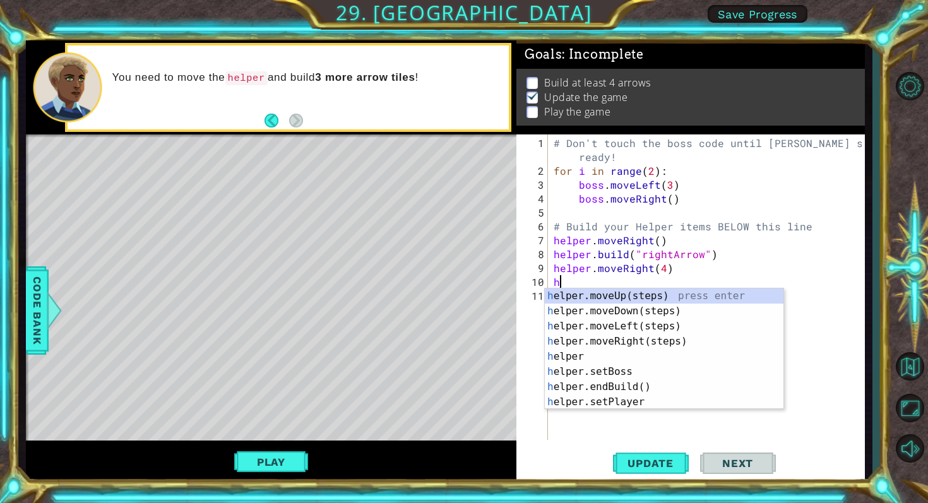
click at [664, 268] on div "# Don't touch the boss code until [PERSON_NAME] says you're ready! for i in ran…" at bounding box center [709, 309] width 317 height 347
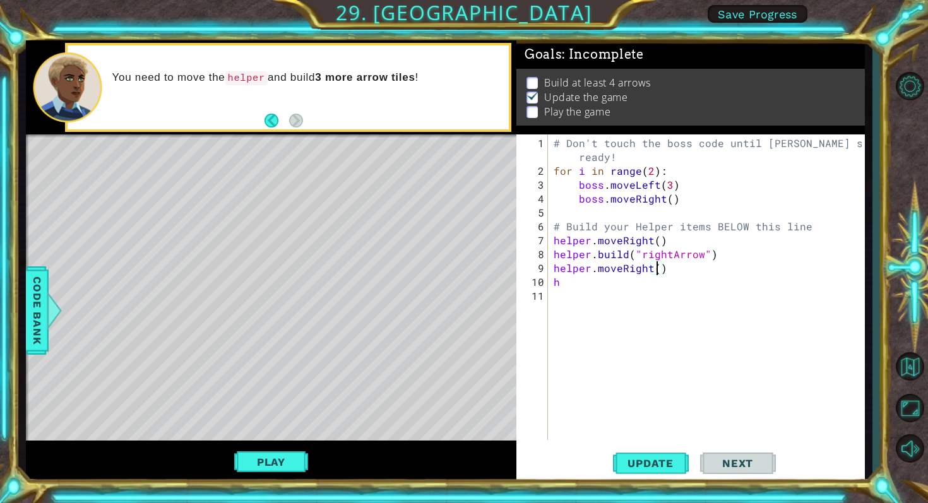
click at [565, 280] on div "# Don't touch the boss code until [PERSON_NAME] says you're ready! for i in ran…" at bounding box center [709, 309] width 317 height 347
type textarea "h"
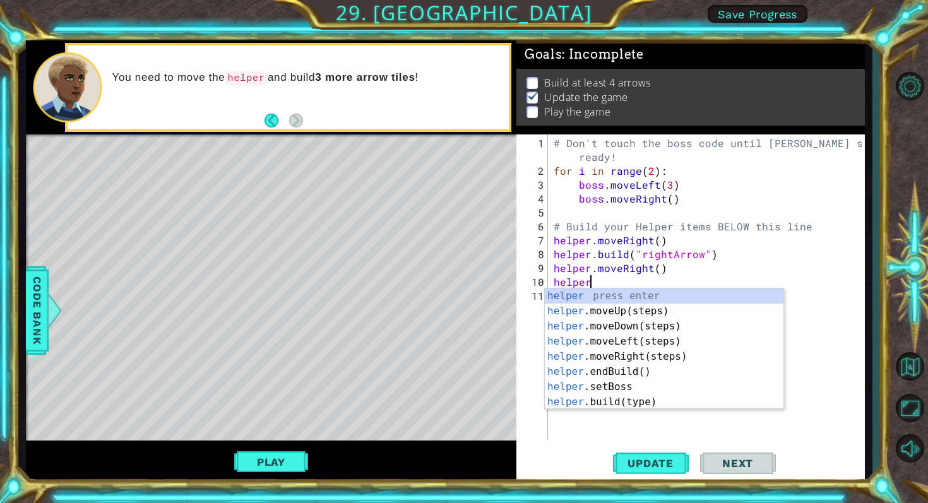
scroll to position [0, 2]
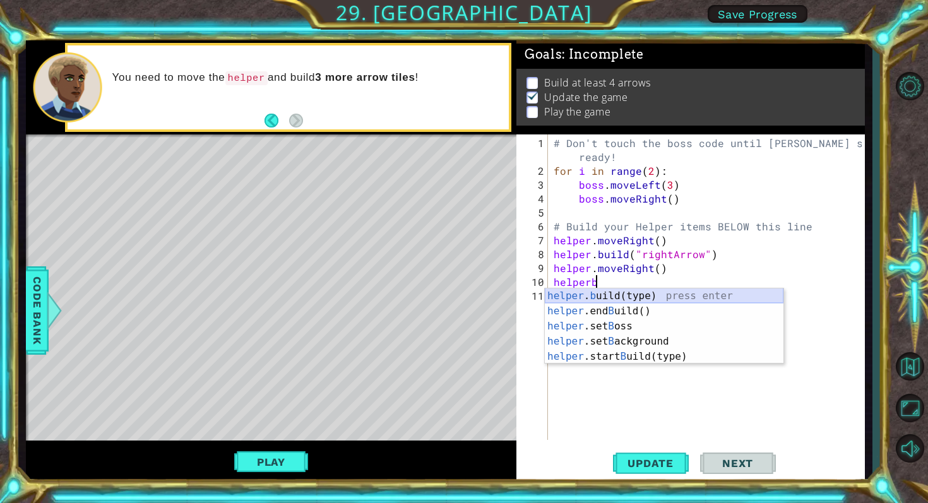
click at [625, 289] on div "helper . b uild(type) press enter helper .end B uild() press enter helper .set …" at bounding box center [664, 341] width 239 height 106
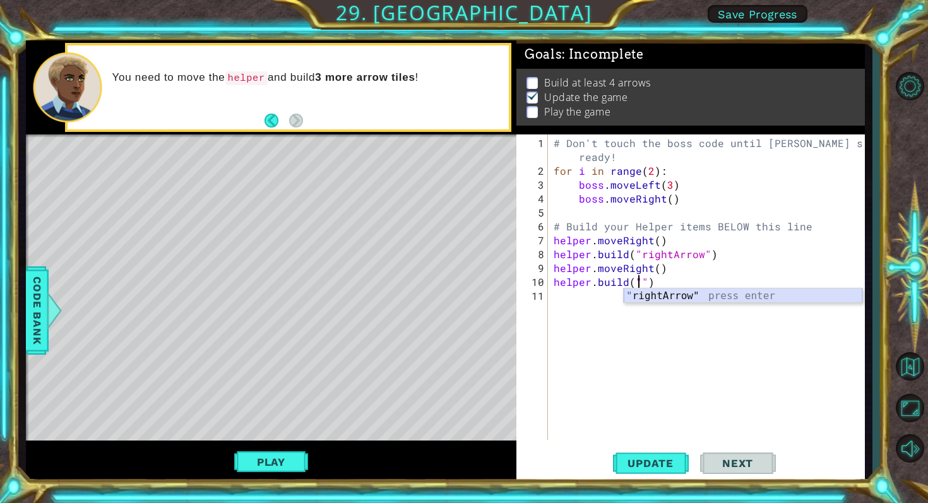
click at [652, 294] on div "" rightArrow" press enter" at bounding box center [743, 310] width 239 height 45
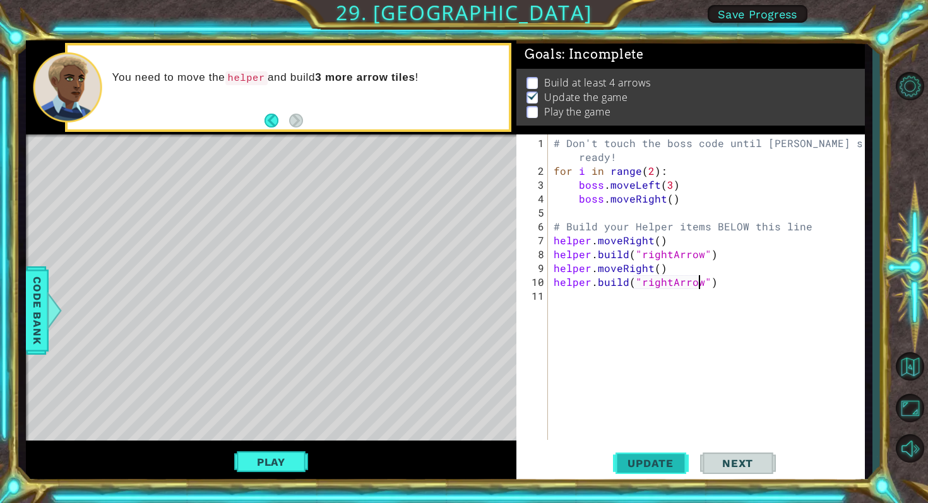
click at [659, 465] on span "Update" at bounding box center [650, 463] width 71 height 13
click at [40, 287] on span "Code Bank" at bounding box center [37, 309] width 20 height 77
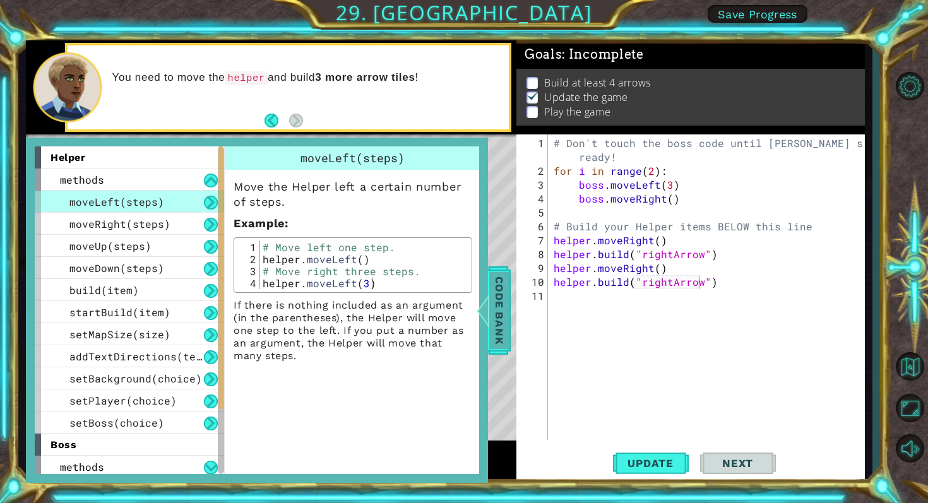
click at [496, 301] on span "Code Bank" at bounding box center [499, 309] width 20 height 77
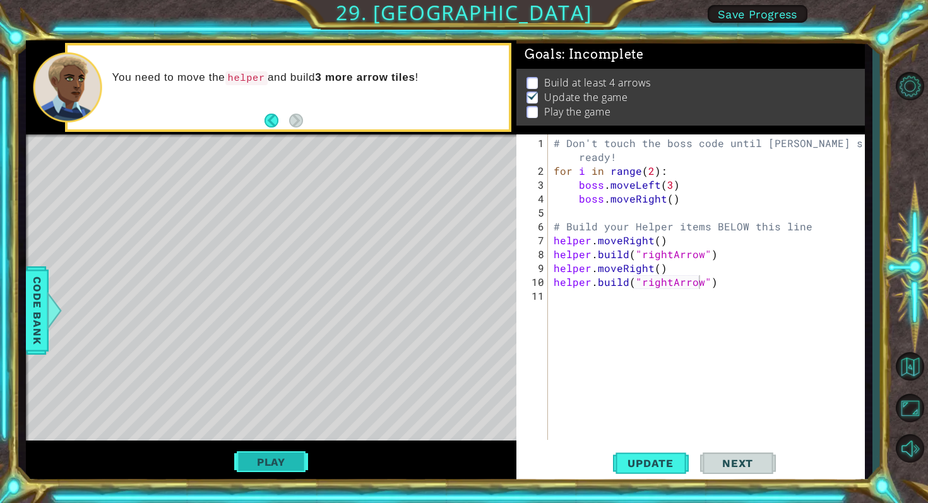
click at [299, 451] on button "Play" at bounding box center [271, 462] width 74 height 24
click at [725, 458] on span "Next" at bounding box center [737, 463] width 56 height 13
click at [654, 464] on span "Update" at bounding box center [650, 463] width 71 height 13
type textarea "helper.moveRight()"
click at [556, 297] on div "# Don't touch the boss code until [PERSON_NAME] says you're ready! for i in ran…" at bounding box center [709, 309] width 317 height 347
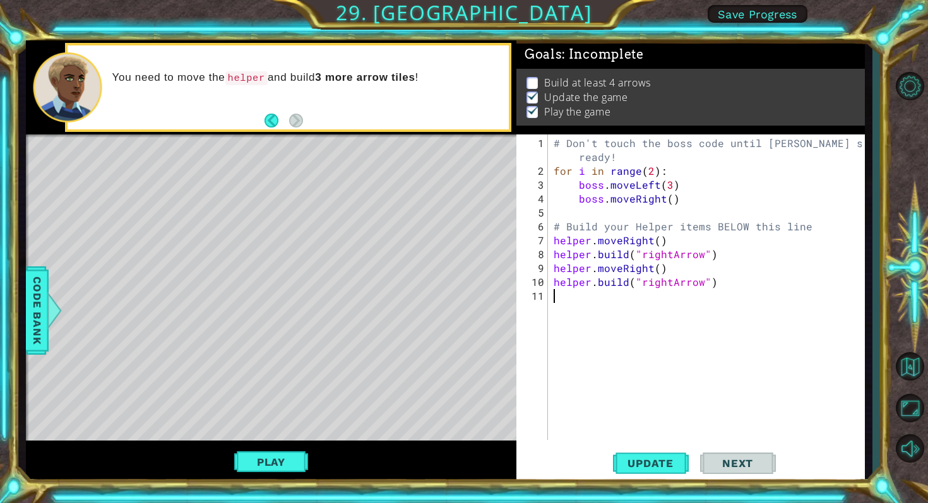
scroll to position [0, 0]
type textarea "h"
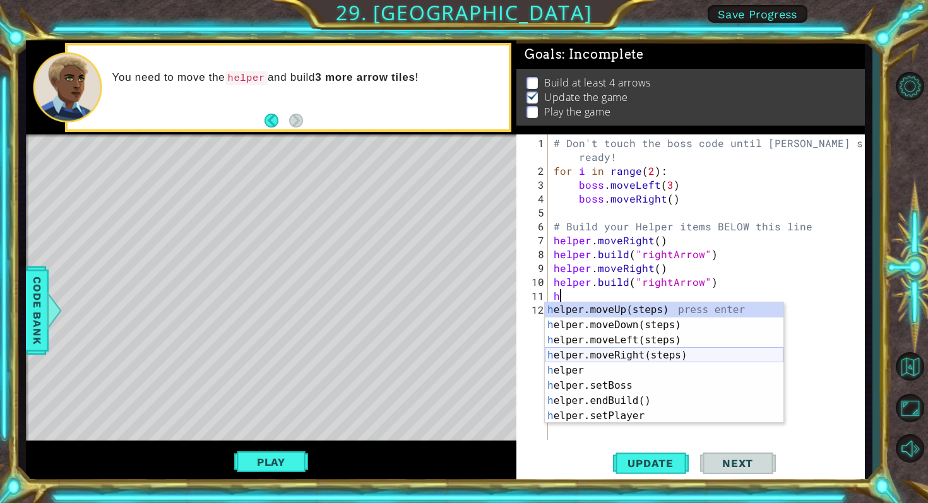
click at [614, 351] on div "h elper.moveUp(steps) press enter h elper.moveDown(steps) press enter h elper.m…" at bounding box center [664, 377] width 239 height 151
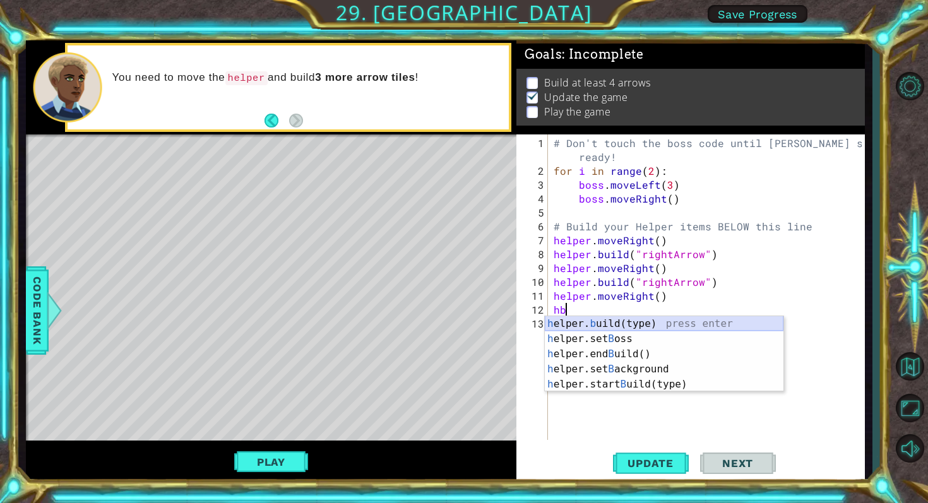
click at [593, 323] on div "h elper. b uild(type) press enter h elper.set B oss press enter h elper.end B u…" at bounding box center [664, 369] width 239 height 106
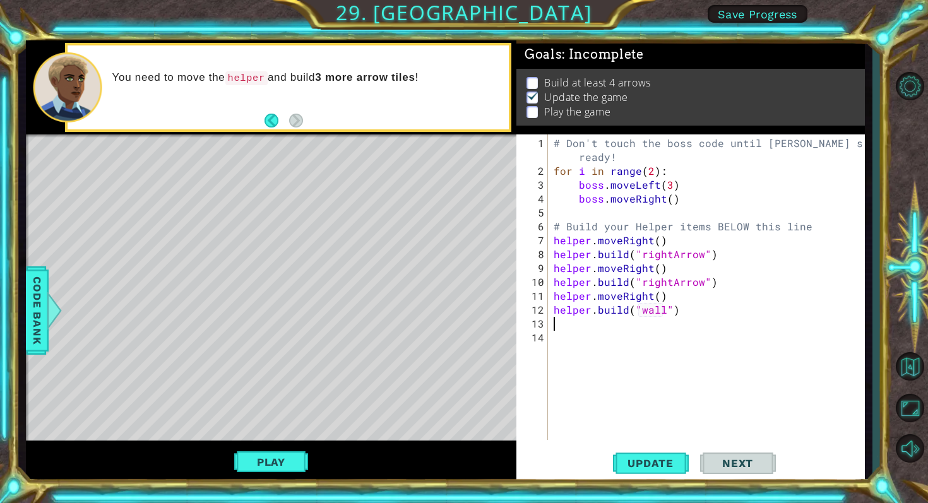
click at [655, 307] on div "# Don't touch the boss code until [PERSON_NAME] says you're ready! for i in ran…" at bounding box center [709, 309] width 317 height 347
click at [658, 311] on div "# Don't touch the boss code until [PERSON_NAME] says you're ready! for i in ran…" at bounding box center [709, 309] width 317 height 347
click at [661, 311] on div "# Don't touch the boss code until [PERSON_NAME] says you're ready! for i in ran…" at bounding box center [709, 309] width 317 height 347
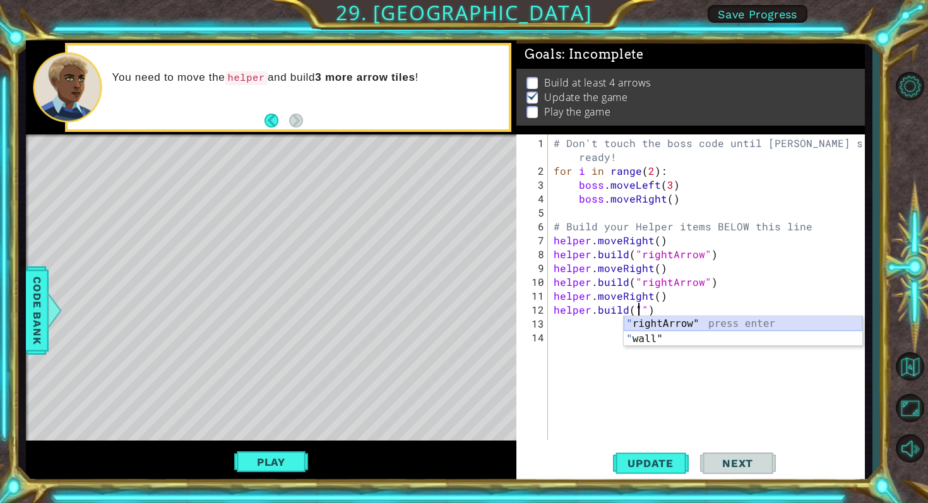
click at [659, 323] on div "" rightArrow" press enter " wall" press enter" at bounding box center [743, 346] width 239 height 61
type textarea "[DOMAIN_NAME]("rightArrow")"
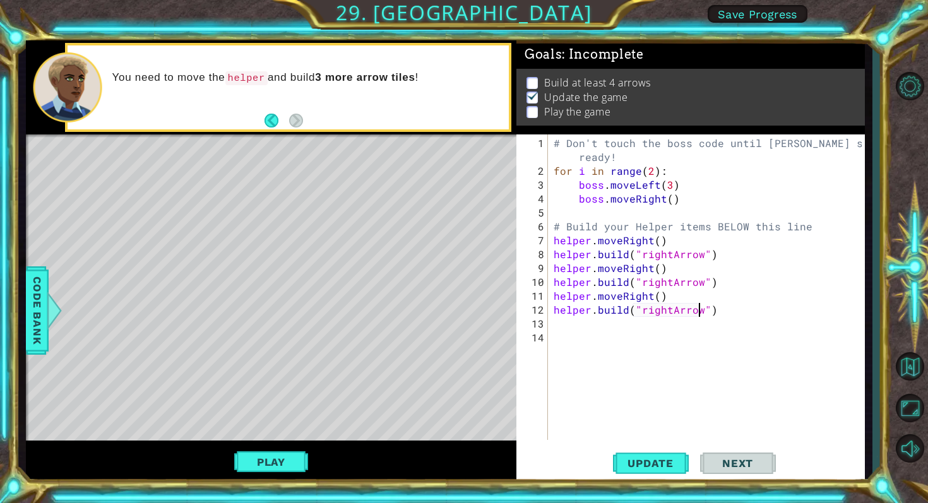
click at [566, 324] on div "# Don't touch the boss code until [PERSON_NAME] says you're ready! for i in ran…" at bounding box center [709, 309] width 317 height 347
type textarea "h"
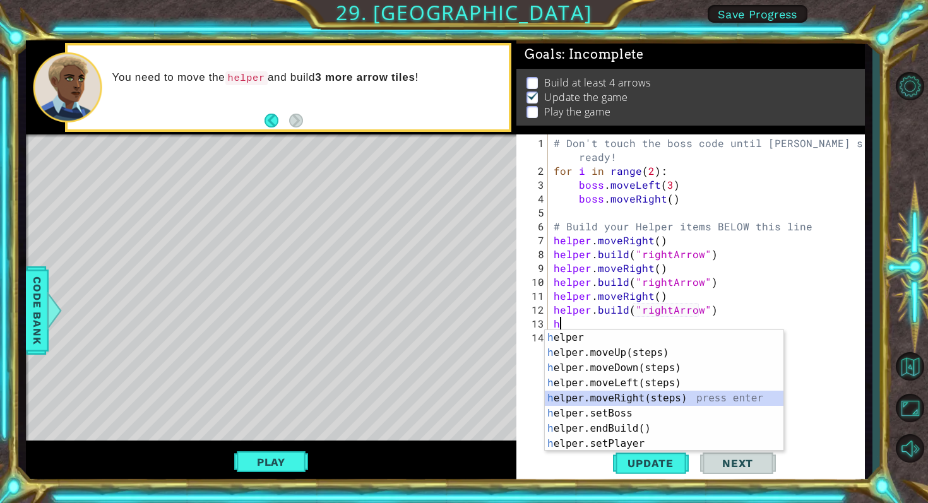
click at [614, 397] on div "h elper press enter h elper.moveUp(steps) press enter h elper.moveDown(steps) p…" at bounding box center [664, 405] width 239 height 151
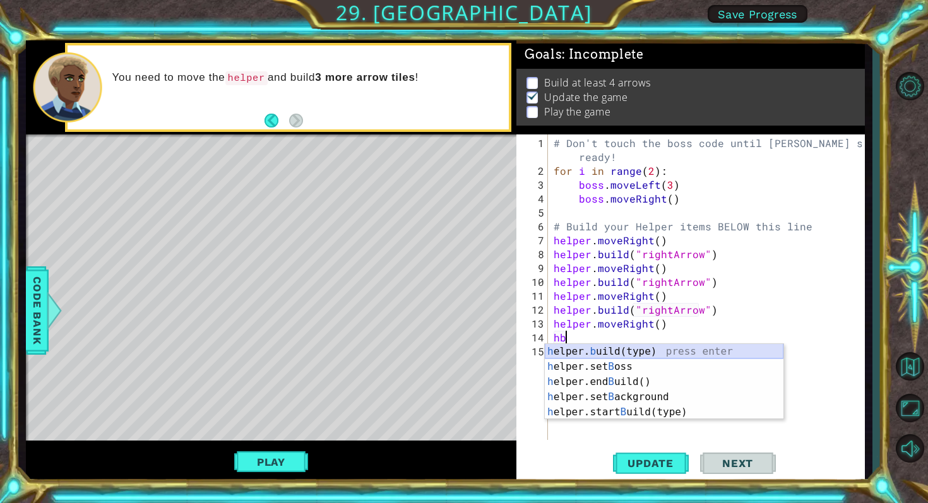
click at [598, 352] on div "h elper. b uild(type) press enter h elper.set B oss press enter h elper.end B u…" at bounding box center [664, 397] width 239 height 106
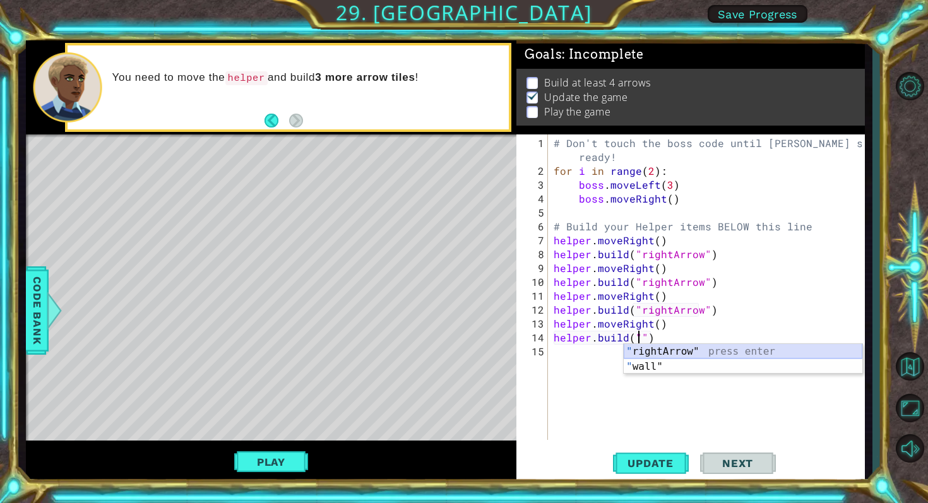
click at [684, 350] on div "" rightArrow" press enter " wall" press enter" at bounding box center [743, 374] width 239 height 61
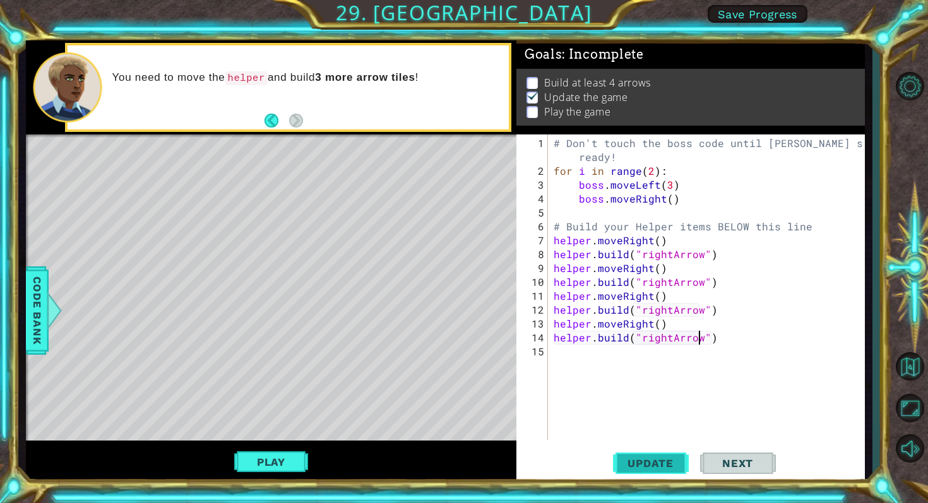
type textarea "[DOMAIN_NAME]("rightArrow")"
click at [654, 468] on span "Update" at bounding box center [650, 463] width 71 height 13
click at [534, 116] on p at bounding box center [531, 112] width 11 height 12
click at [294, 460] on button "Play" at bounding box center [271, 462] width 74 height 24
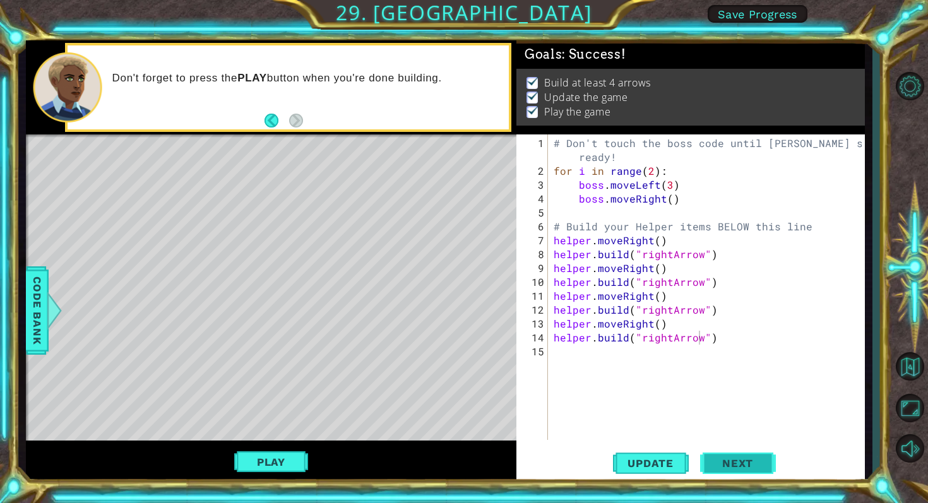
click at [737, 457] on span "Next" at bounding box center [737, 463] width 56 height 13
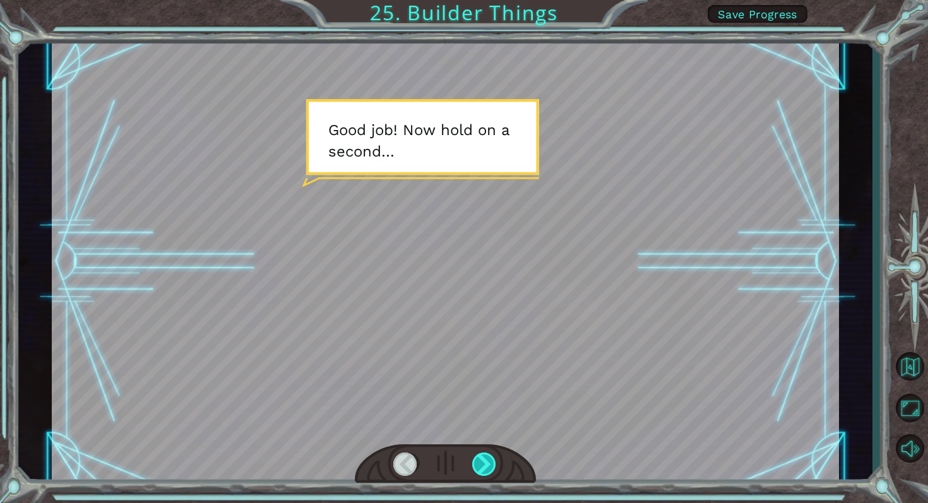
click at [487, 469] on div at bounding box center [484, 465] width 25 height 24
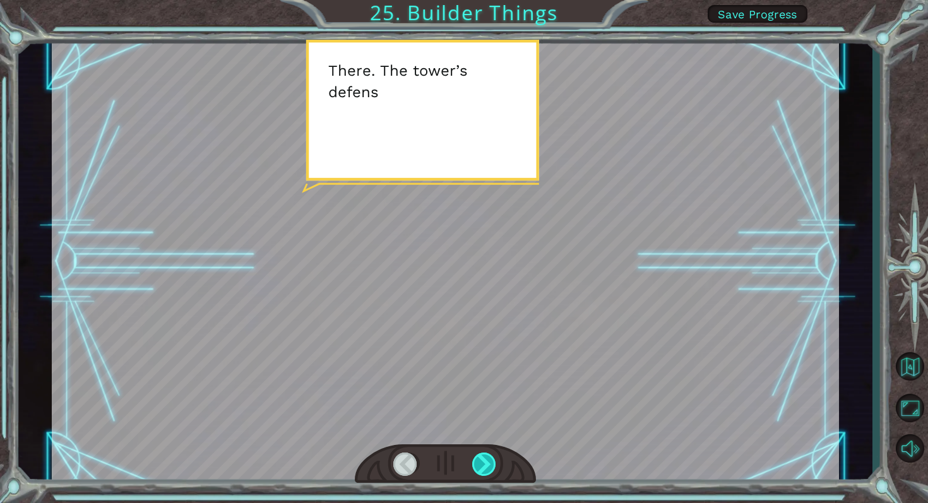
click at [487, 469] on div at bounding box center [484, 465] width 25 height 24
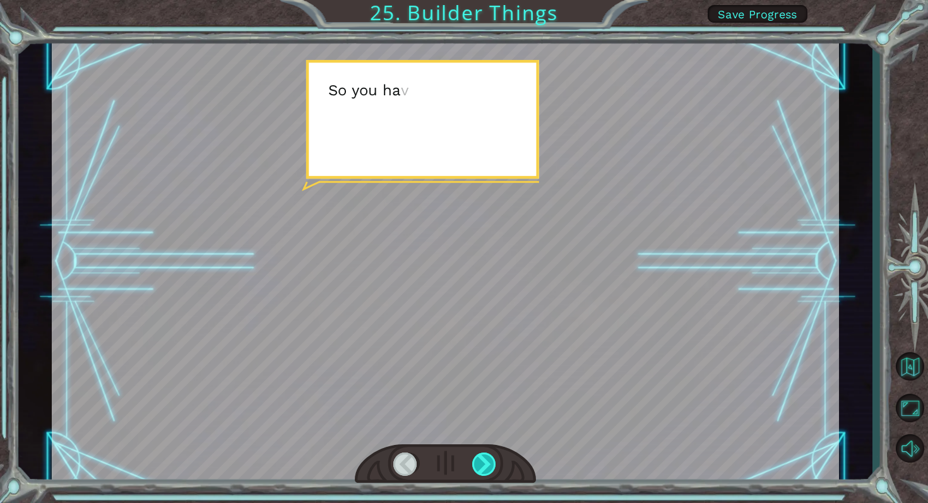
click at [487, 469] on div at bounding box center [484, 465] width 25 height 24
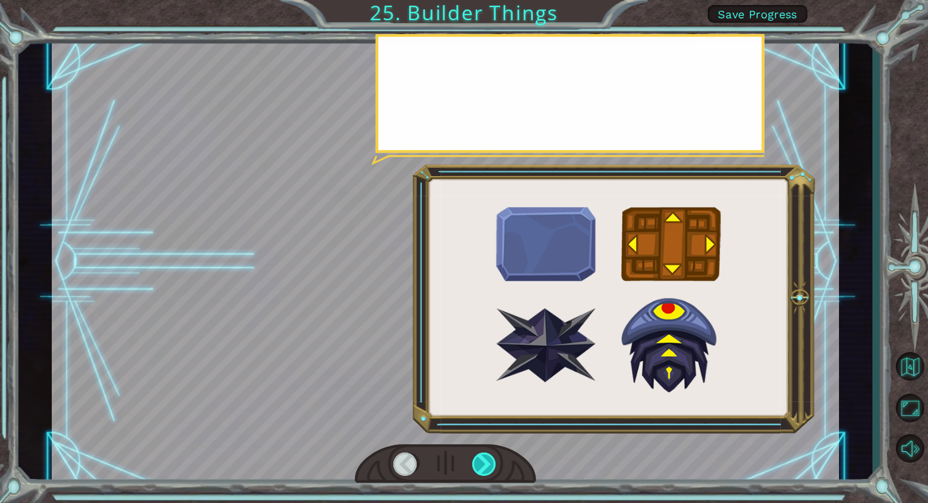
click at [487, 469] on div at bounding box center [484, 465] width 25 height 24
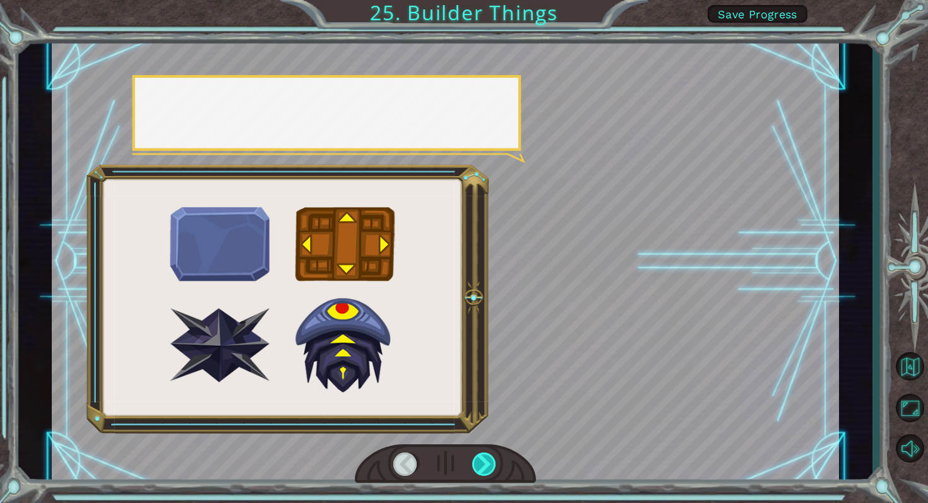
click at [487, 469] on div at bounding box center [484, 465] width 25 height 24
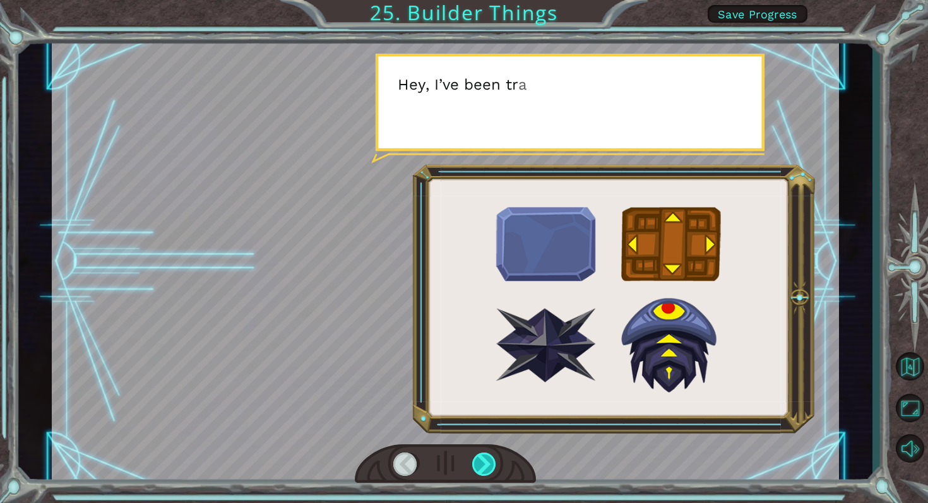
click at [485, 468] on div at bounding box center [484, 465] width 25 height 24
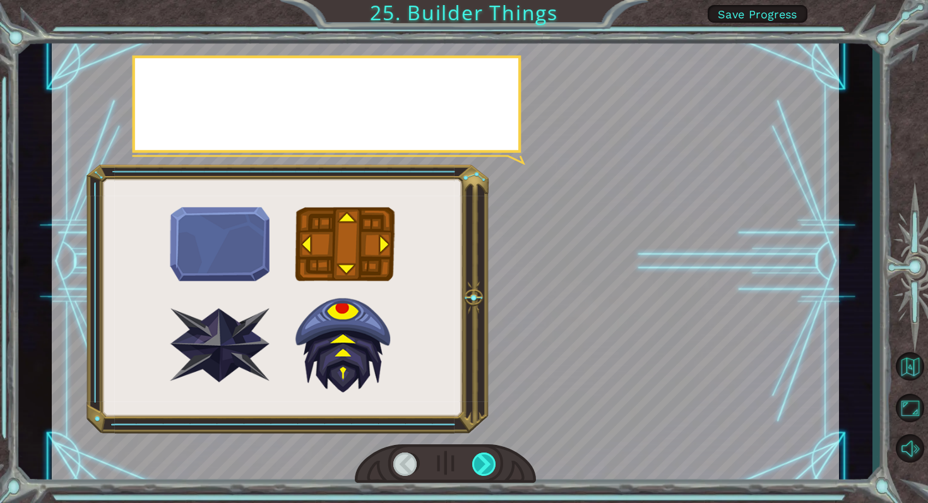
click at [485, 468] on div at bounding box center [484, 465] width 25 height 24
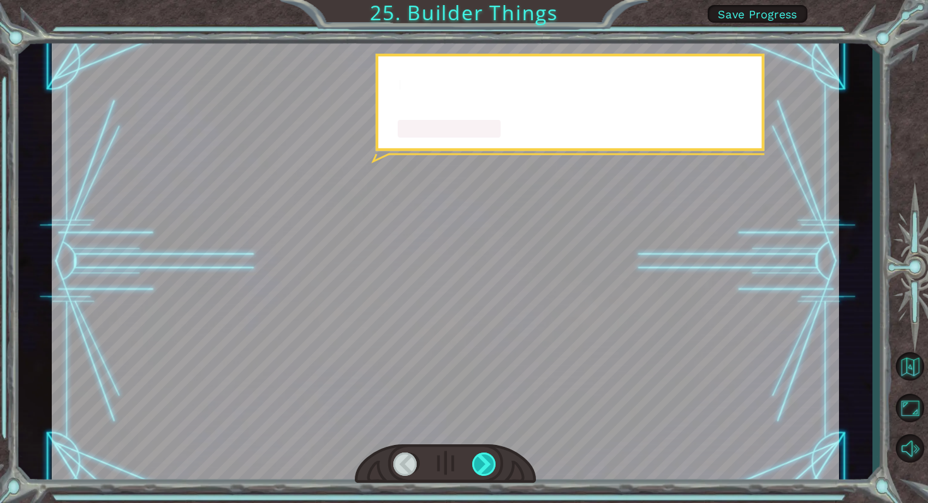
click at [485, 468] on div at bounding box center [484, 465] width 25 height 24
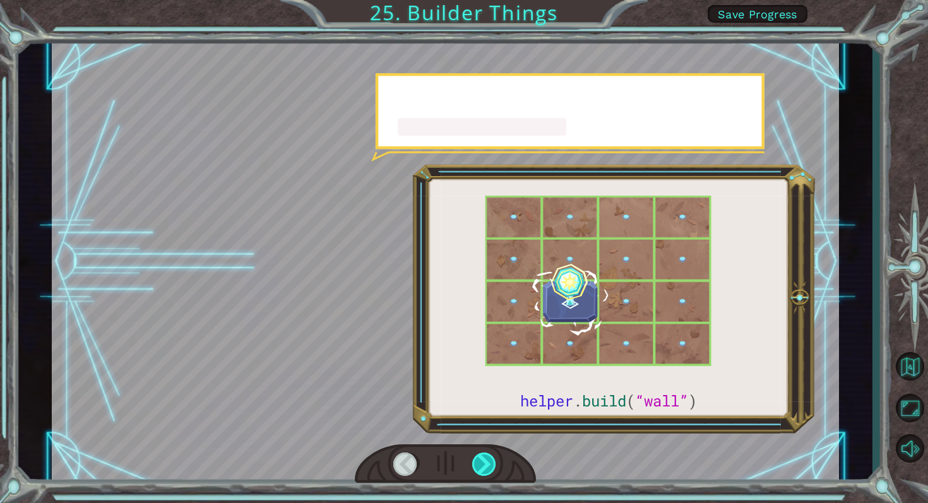
click at [485, 468] on div at bounding box center [484, 465] width 25 height 24
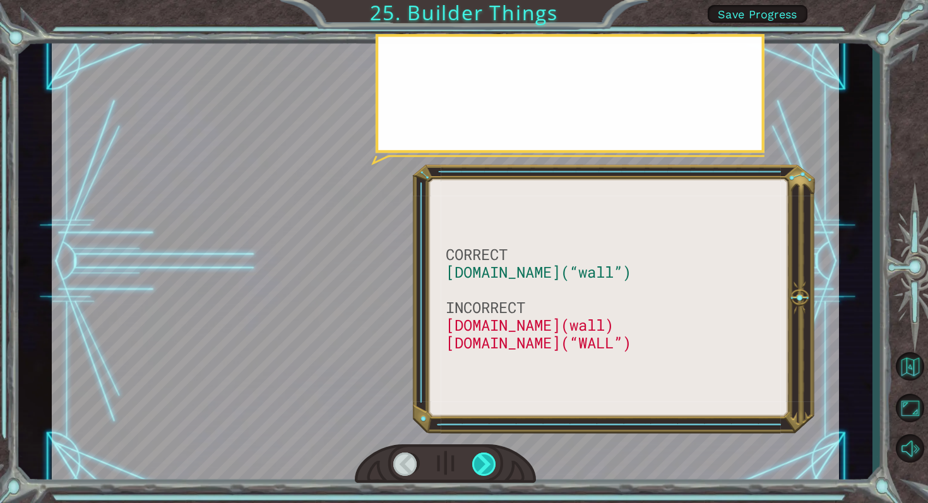
click at [485, 468] on div at bounding box center [484, 465] width 25 height 24
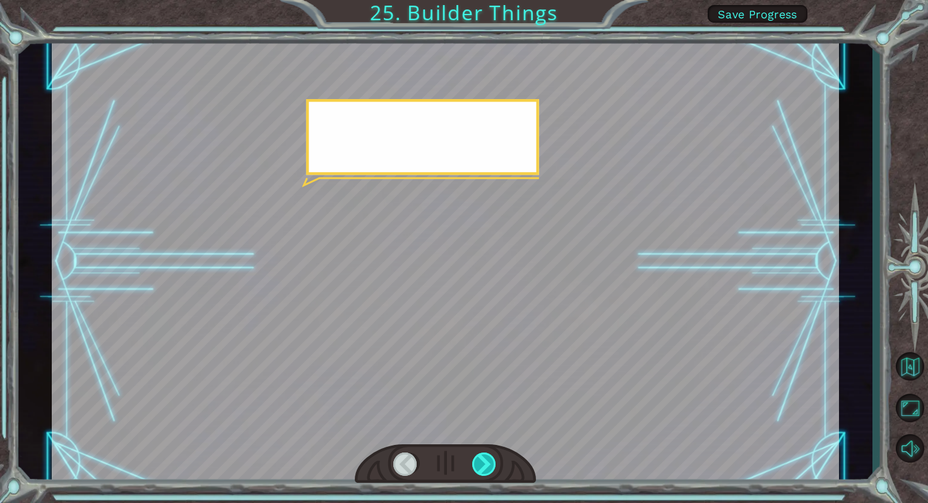
click at [485, 468] on div at bounding box center [484, 465] width 25 height 24
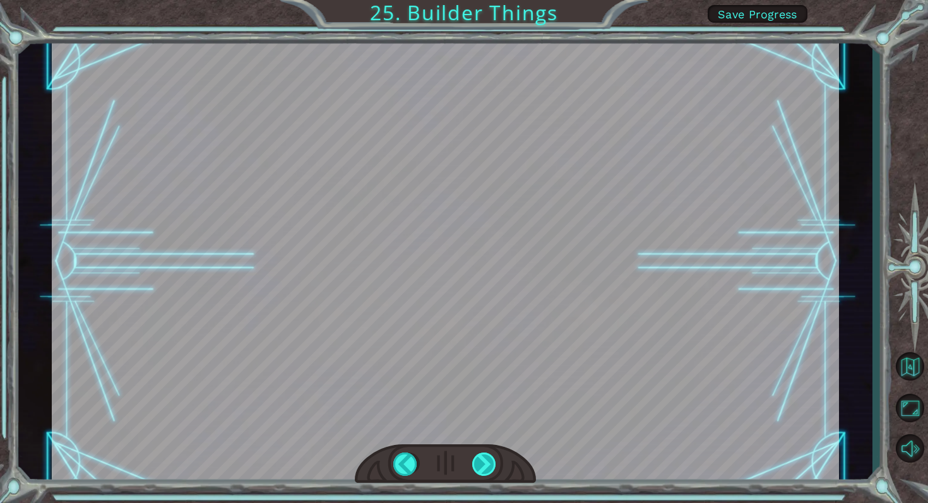
click at [485, 468] on div at bounding box center [484, 465] width 25 height 24
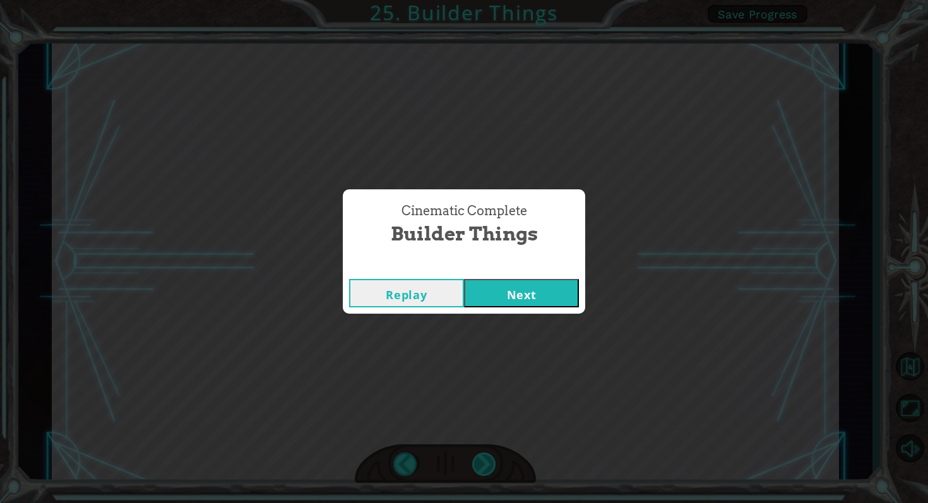
click at [485, 468] on div "Cinematic Complete Builder Things Replay Next" at bounding box center [464, 251] width 928 height 503
click at [528, 280] on button "Next" at bounding box center [521, 293] width 115 height 28
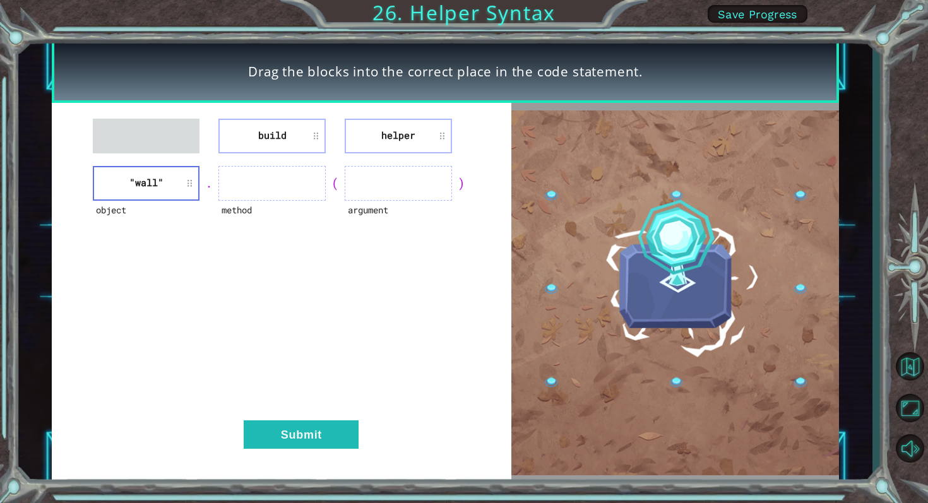
drag, startPoint x: 281, startPoint y: 126, endPoint x: 281, endPoint y: 151, distance: 24.6
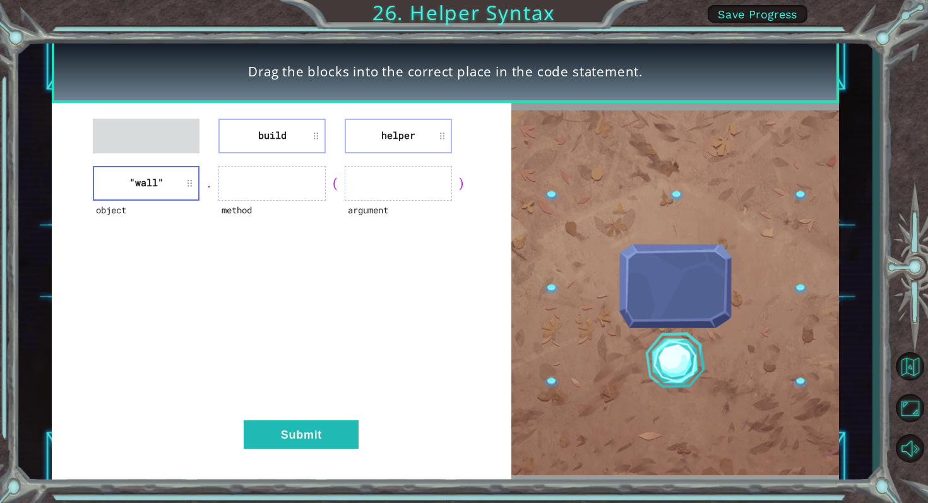
click at [299, 130] on li "build" at bounding box center [271, 136] width 107 height 35
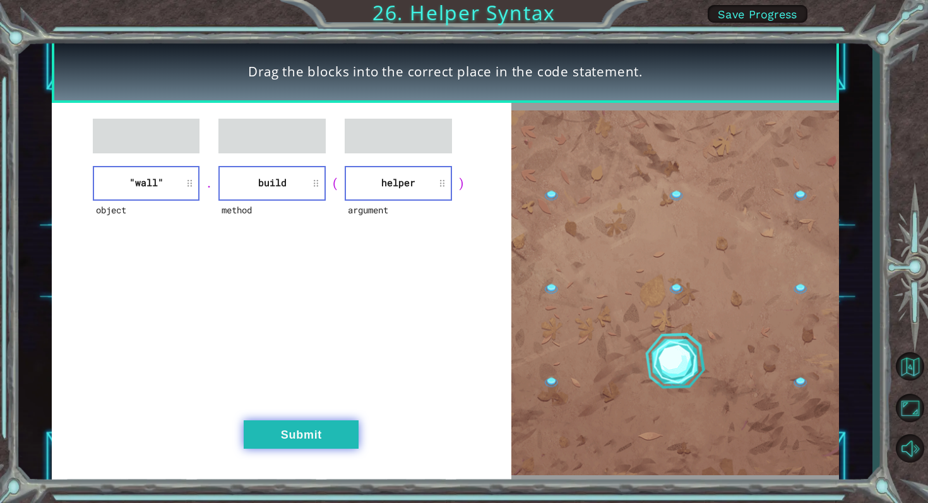
click at [337, 438] on button "Submit" at bounding box center [301, 434] width 115 height 28
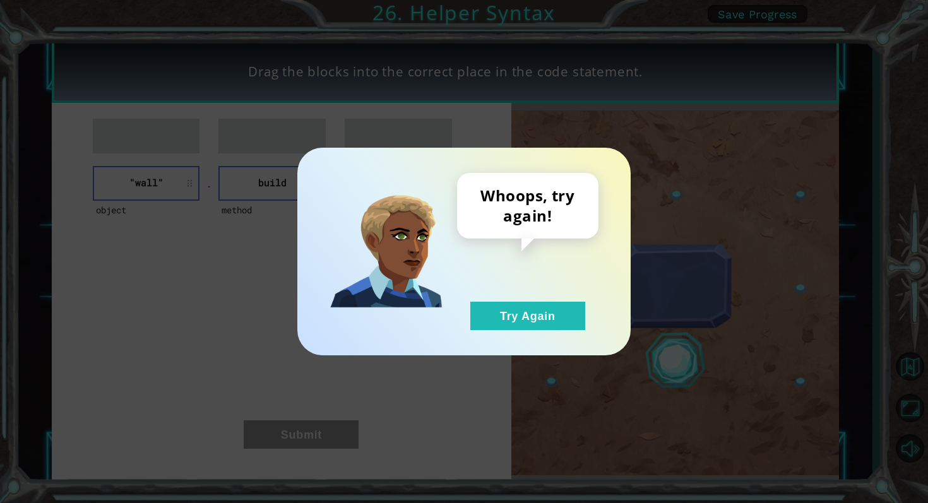
click at [520, 300] on div "Whoops, try again! Try Again" at bounding box center [527, 251] width 141 height 157
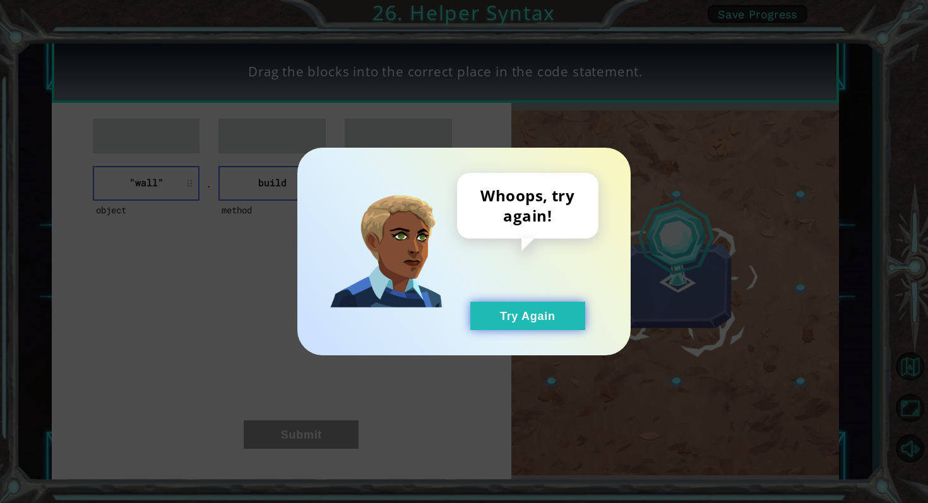
click at [505, 315] on button "Try Again" at bounding box center [527, 316] width 115 height 28
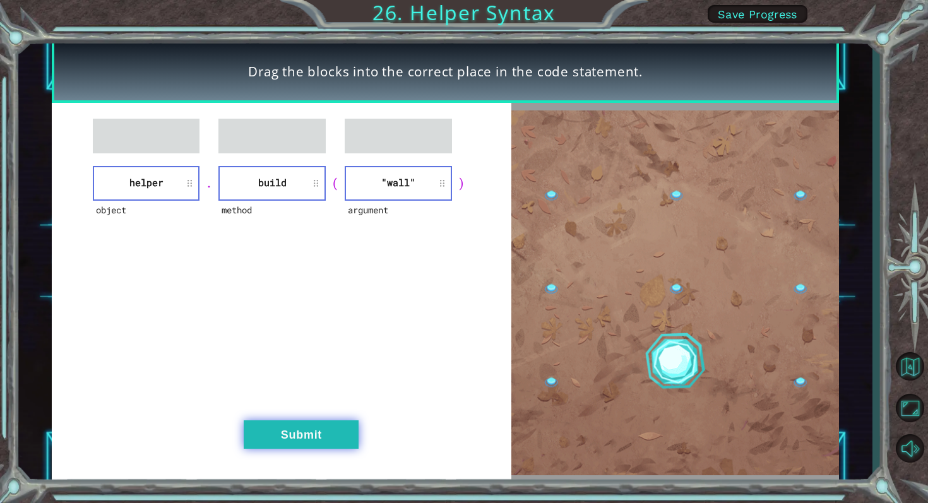
click at [304, 422] on button "Submit" at bounding box center [301, 434] width 115 height 28
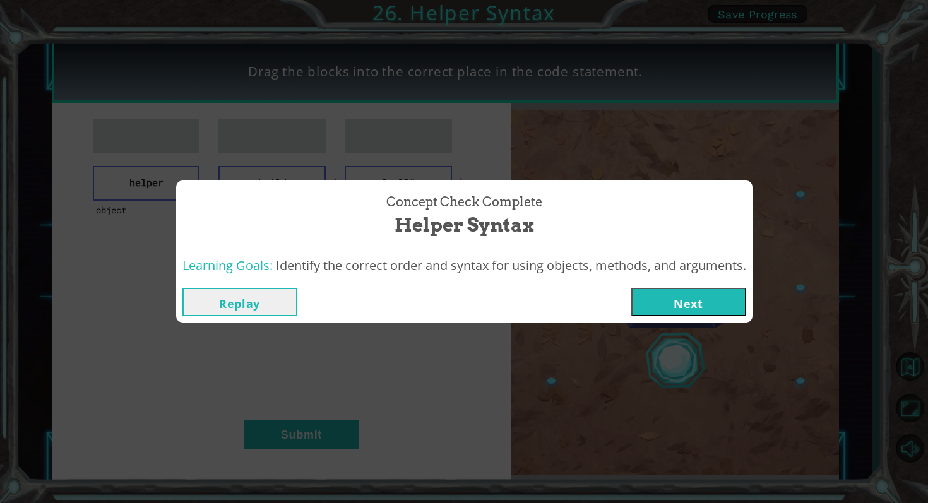
click at [696, 288] on button "Next" at bounding box center [688, 302] width 115 height 28
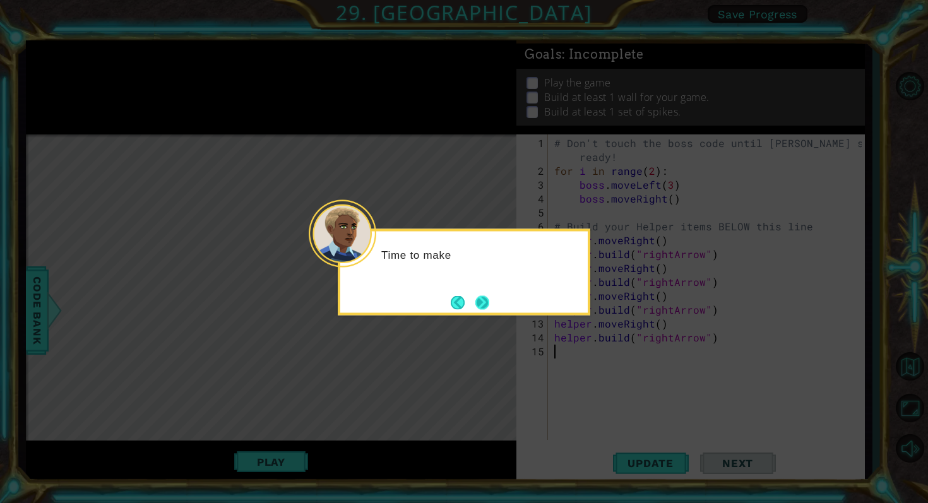
click at [481, 297] on button "Next" at bounding box center [482, 302] width 14 height 14
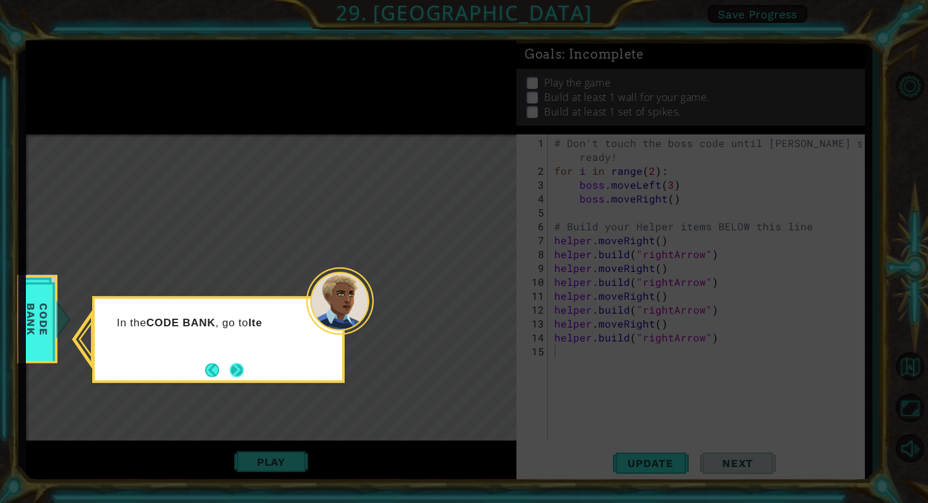
click at [239, 374] on button "Next" at bounding box center [237, 370] width 14 height 14
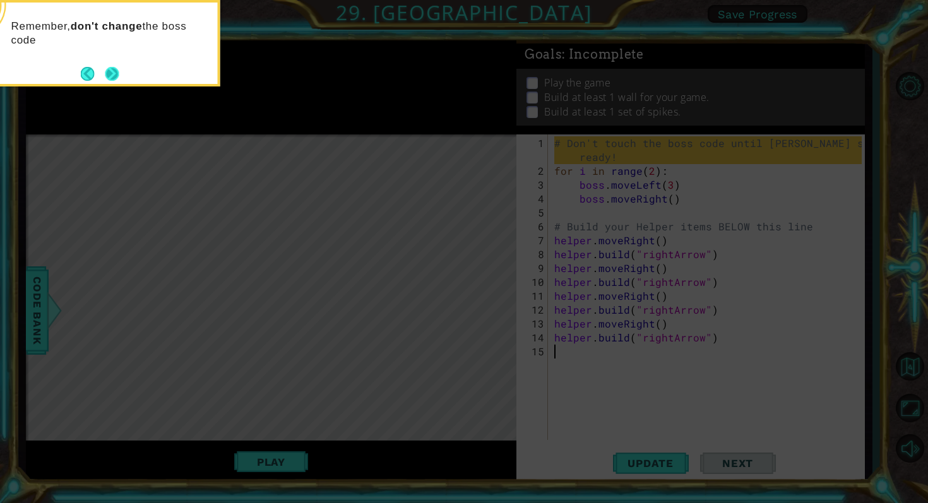
click at [105, 69] on button "Next" at bounding box center [112, 73] width 15 height 15
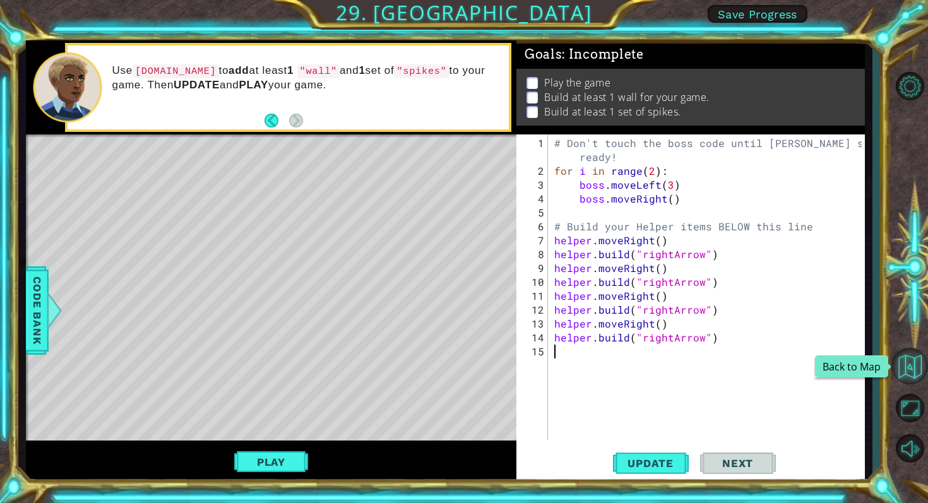
click at [910, 361] on button "Back to Map" at bounding box center [909, 366] width 37 height 37
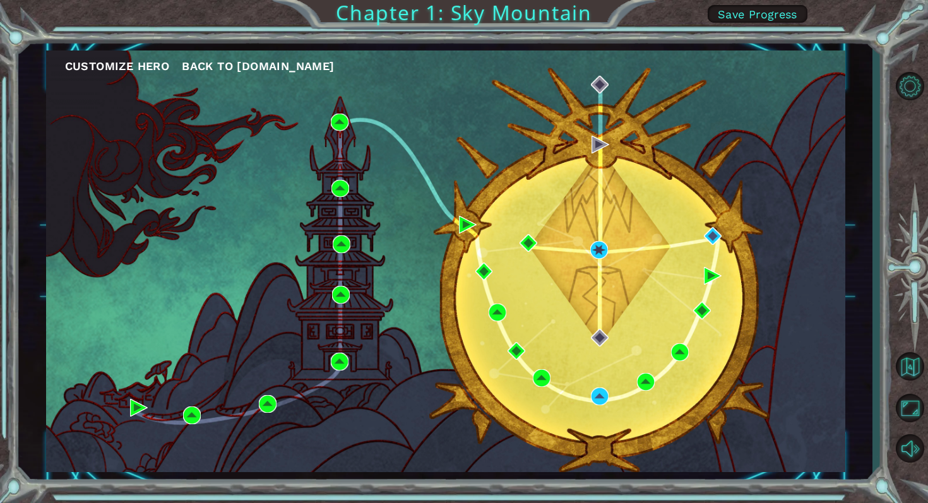
click at [601, 239] on div "Customize Hero Back to [DOMAIN_NAME]" at bounding box center [445, 261] width 799 height 422
